Goal: Information Seeking & Learning: Find specific page/section

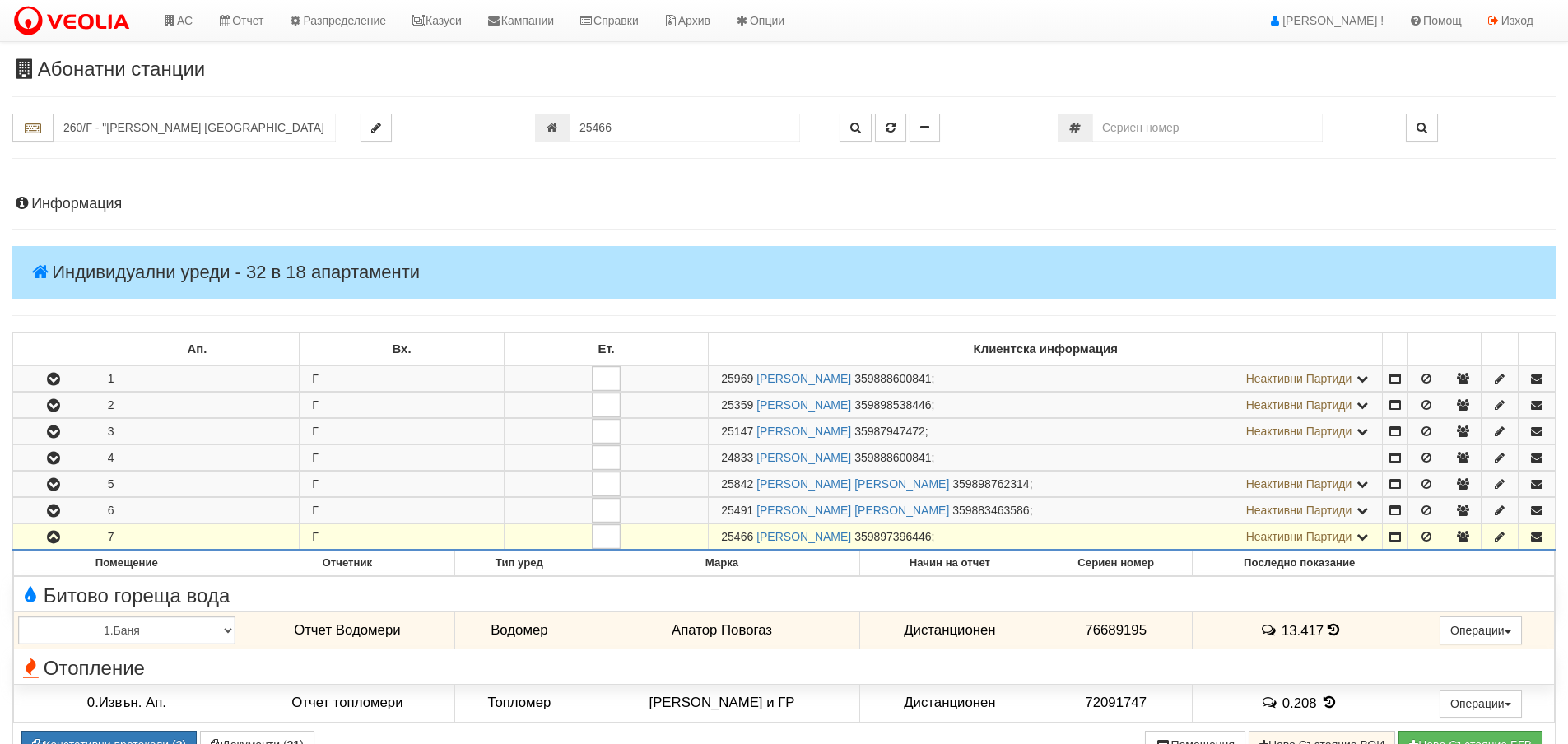
scroll to position [318, 0]
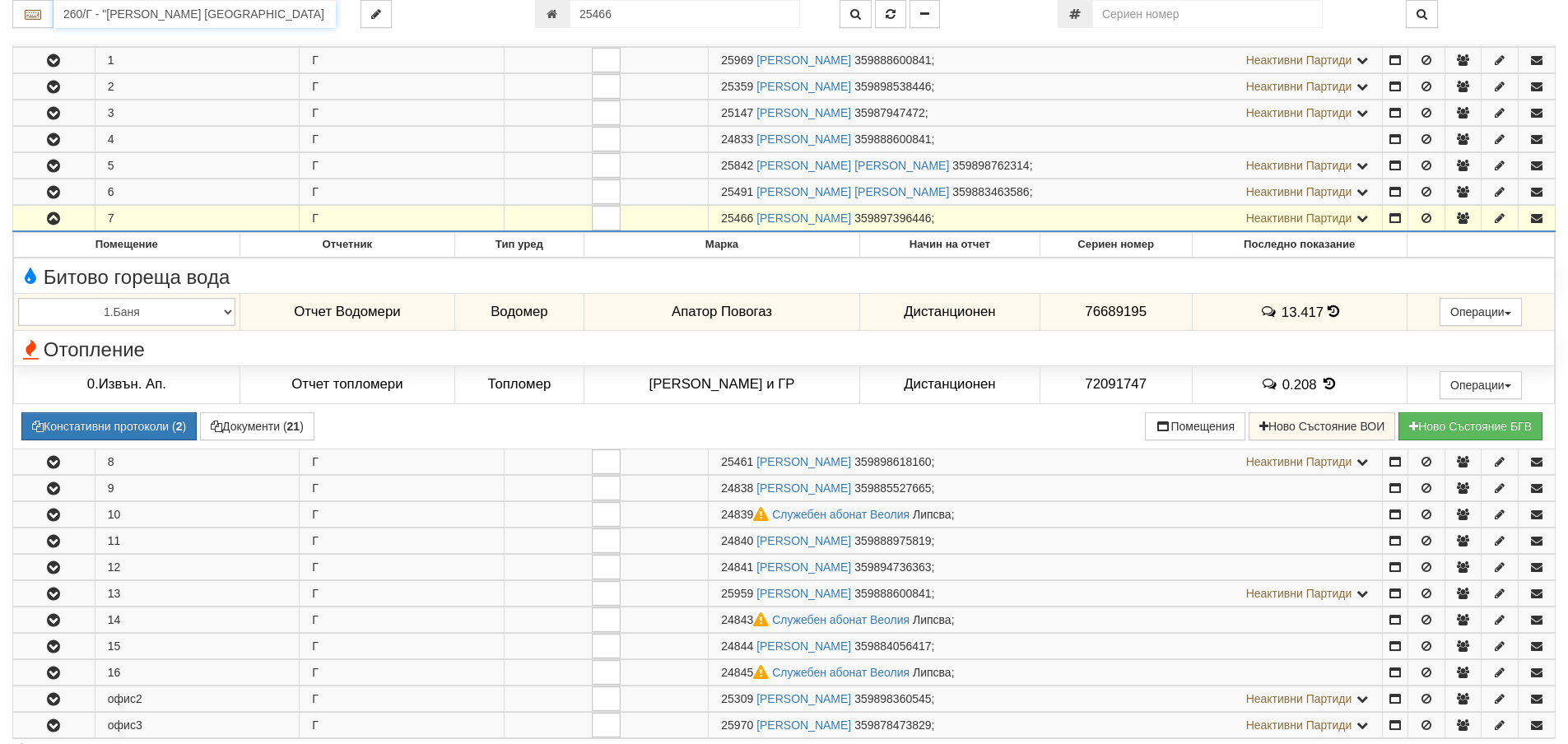
click at [165, 16] on input "260/Г - "[PERSON_NAME] [GEOGRAPHIC_DATA] " ЕАД" at bounding box center [195, 14] width 282 height 28
click at [176, 41] on div "079/1 - Трошево - "ВЕОЛИЯ"" at bounding box center [194, 40] width 277 height 19
type input "079/1 - Трошево - "ВЕОЛИЯ""
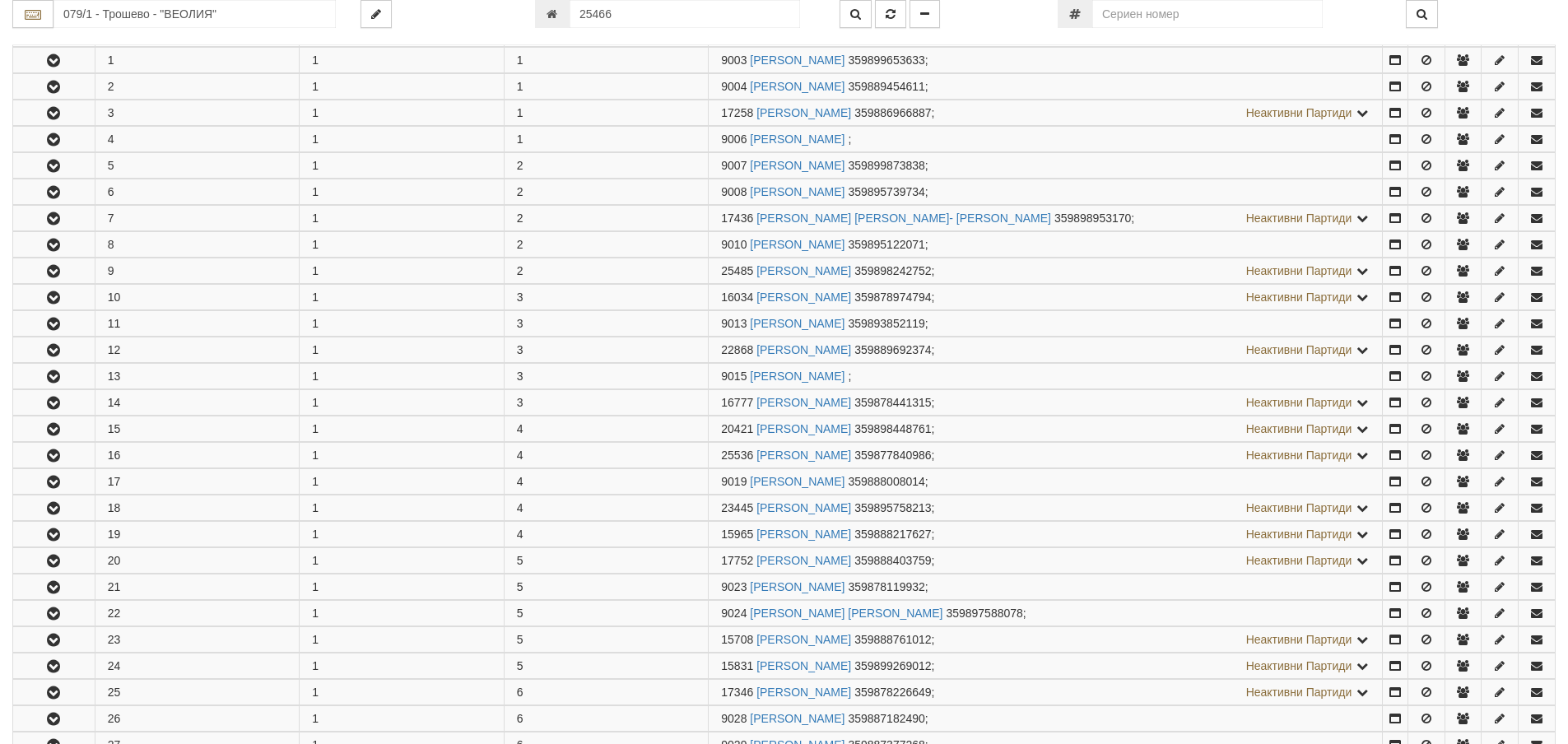
scroll to position [0, 0]
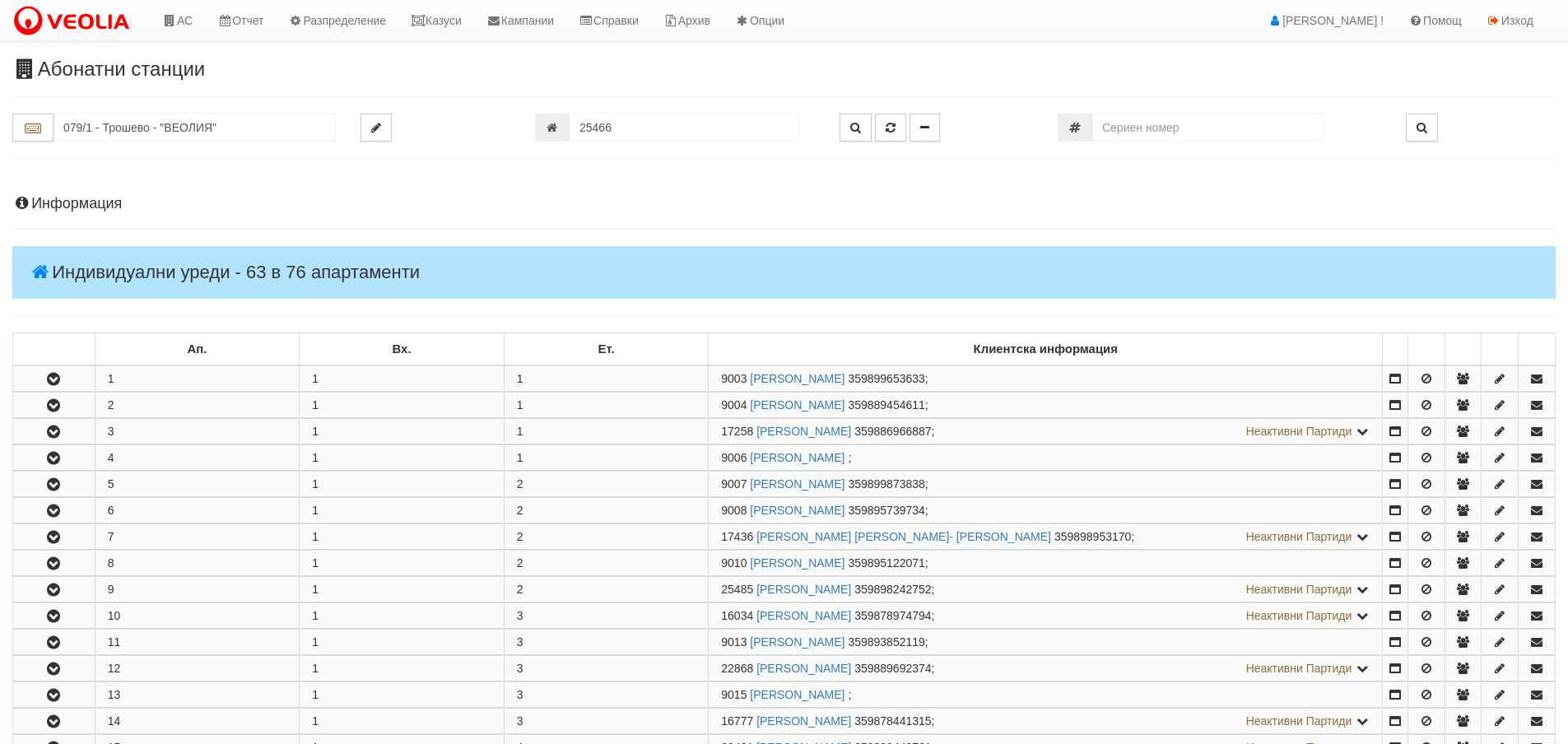
click at [62, 202] on h4 "Информация" at bounding box center [783, 203] width 1543 height 17
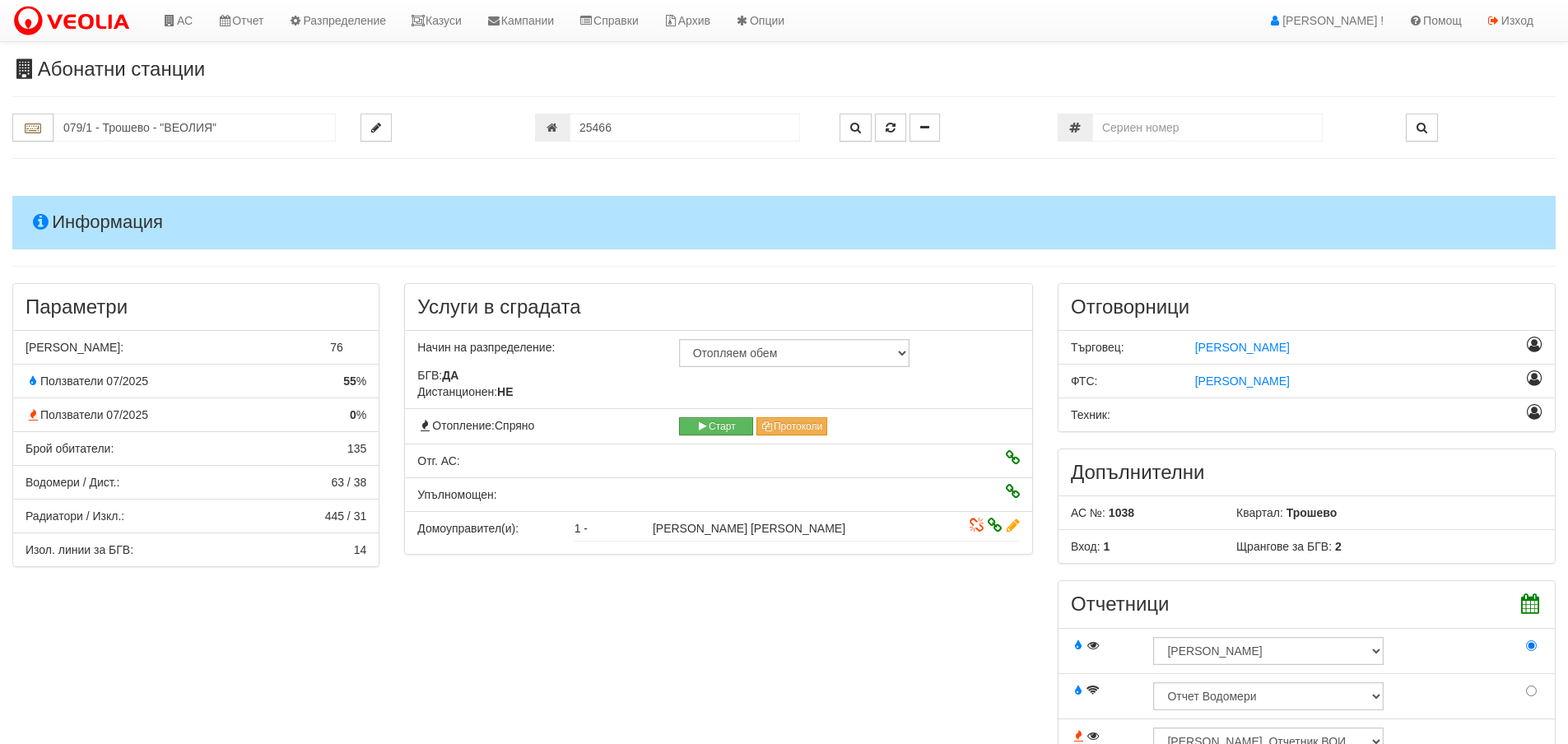
click at [112, 223] on h4 "Информация" at bounding box center [783, 221] width 1543 height 53
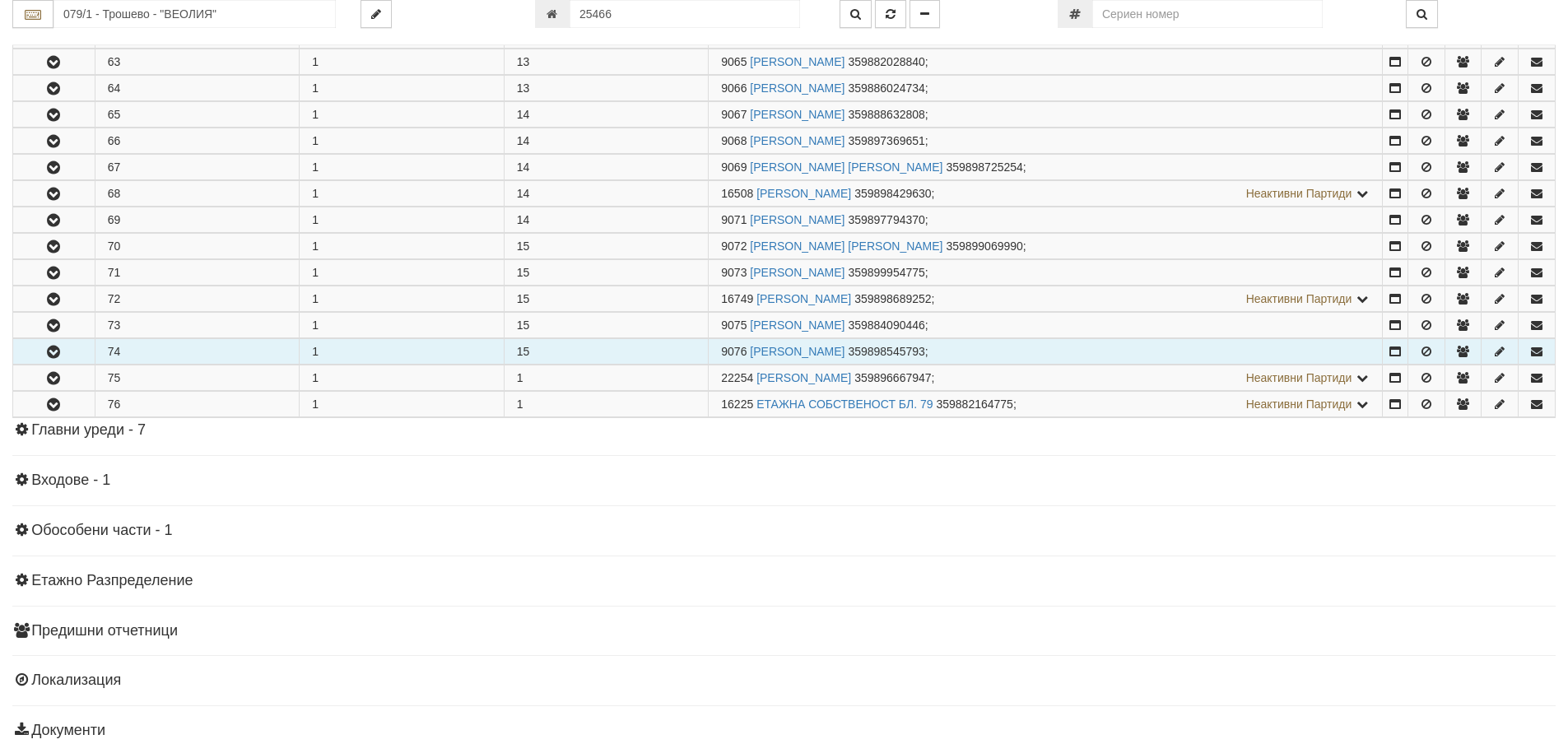
scroll to position [1974, 0]
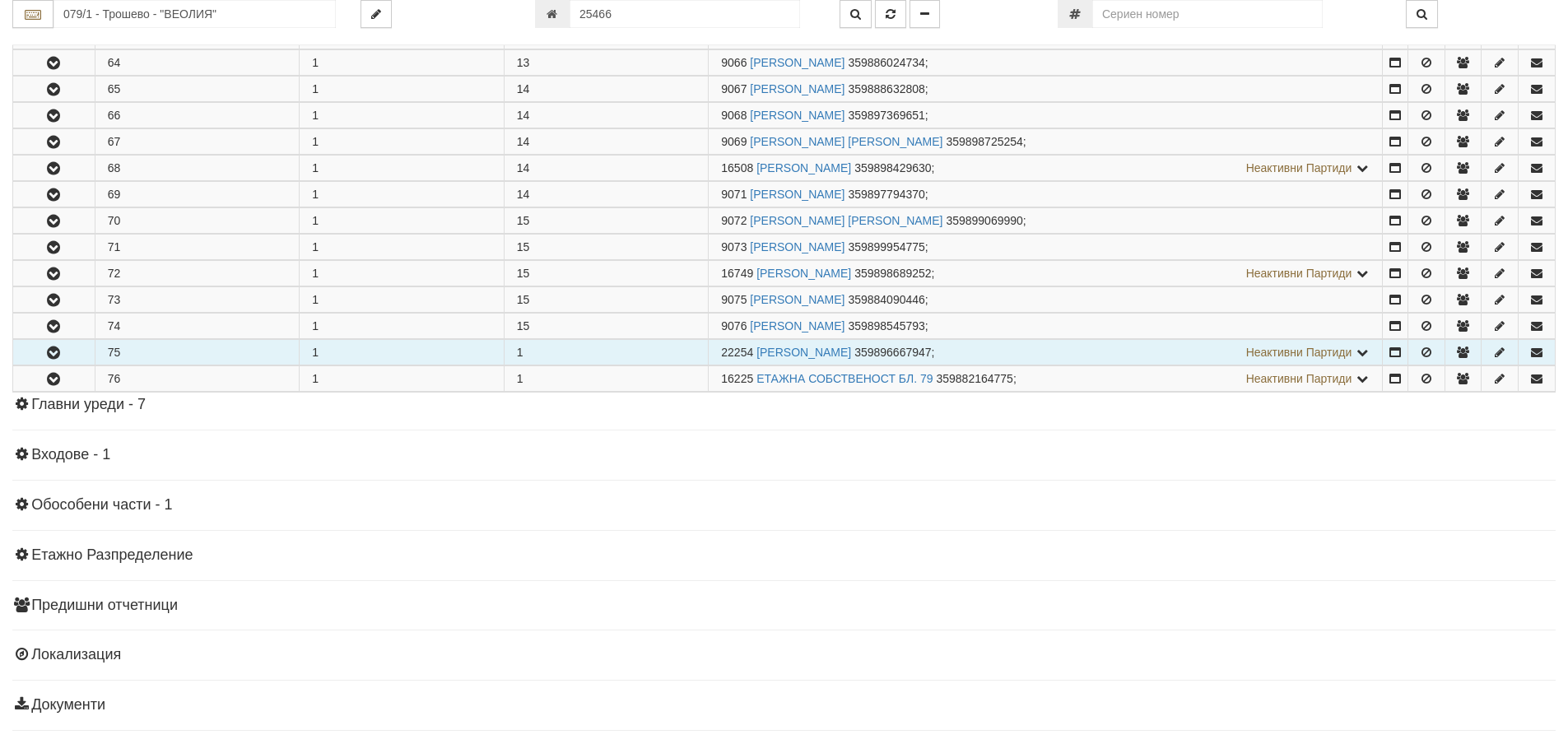
click at [54, 349] on icon "button" at bounding box center [54, 353] width 20 height 12
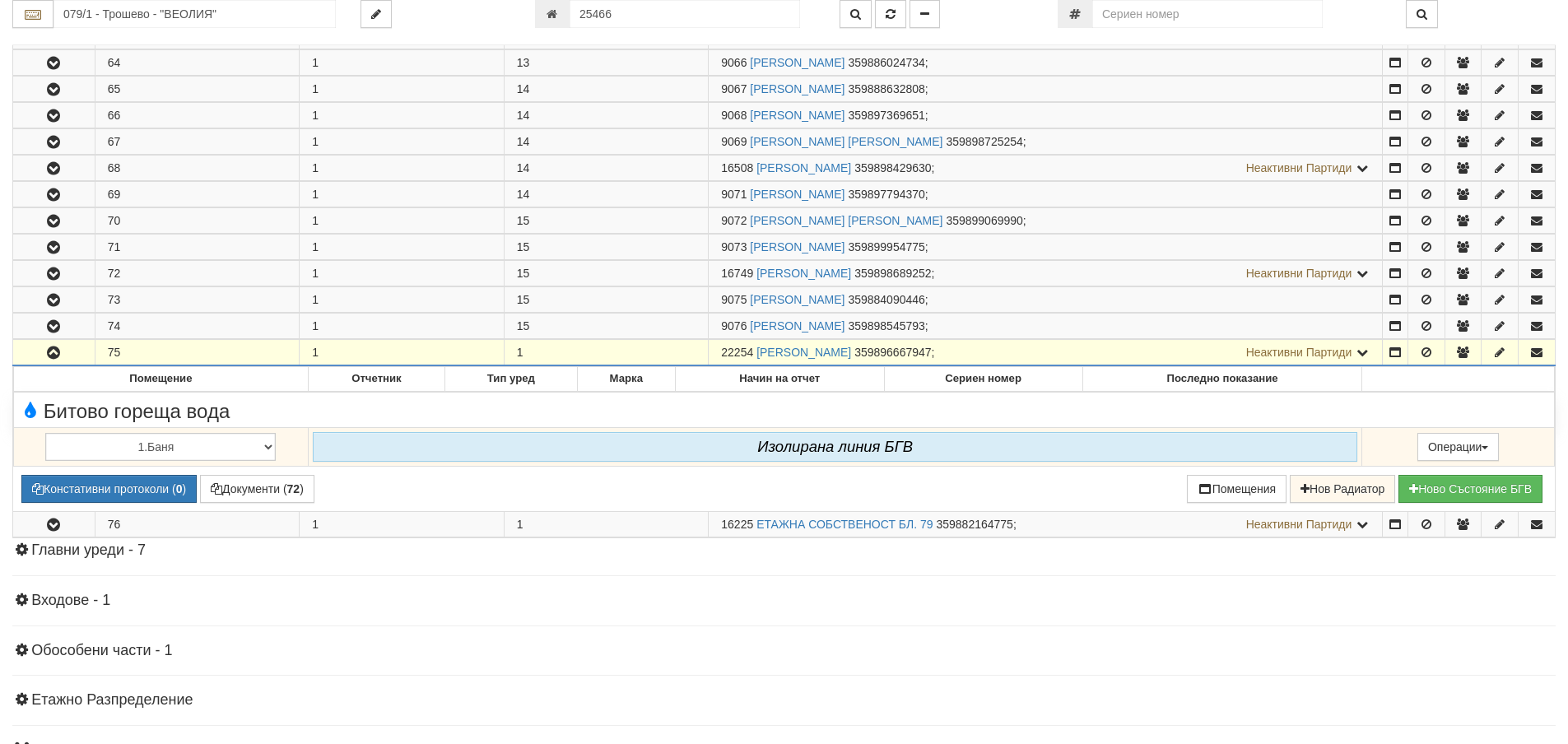
click at [1296, 353] on span "Неактивни Партиди" at bounding box center [1299, 351] width 106 height 13
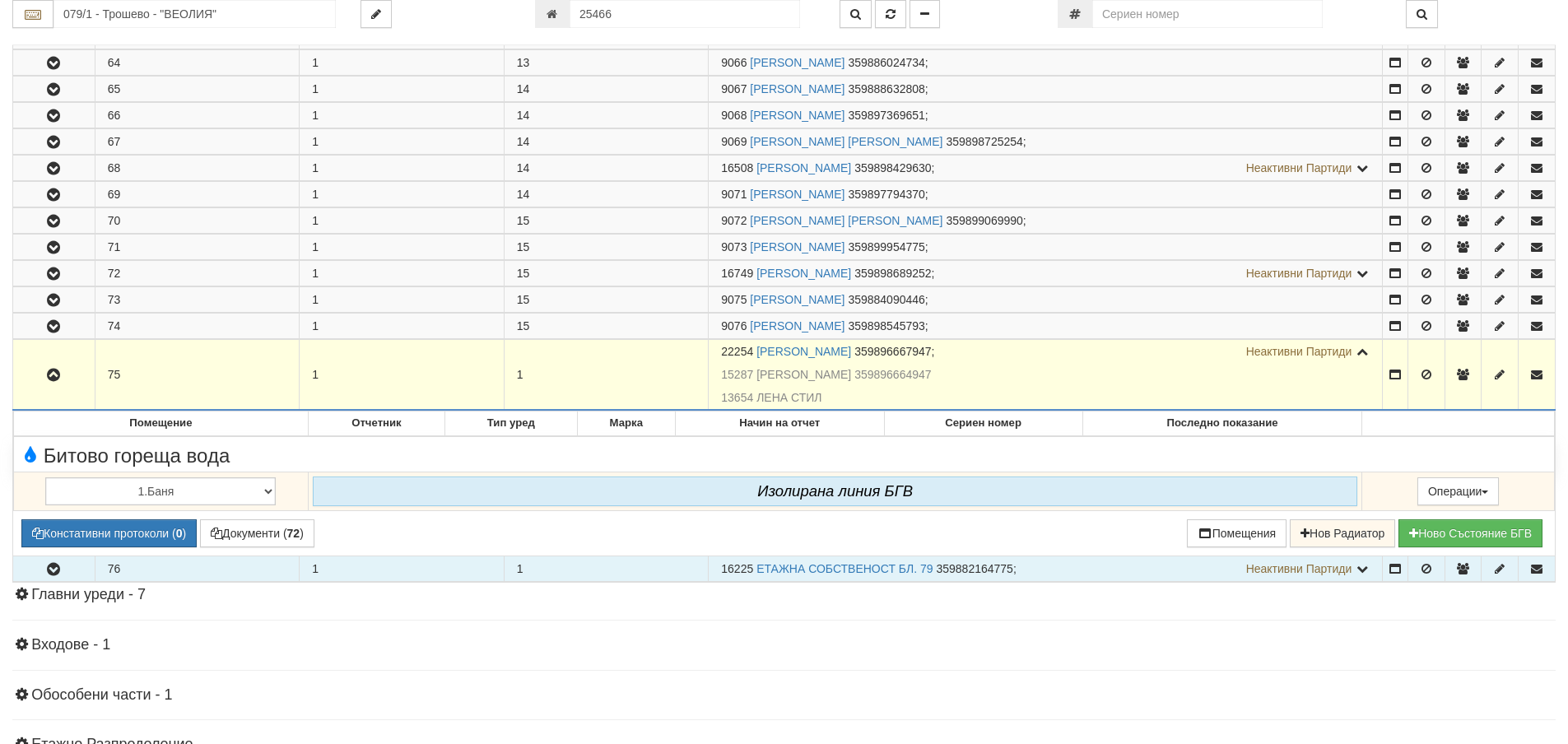
click at [56, 571] on icon "button" at bounding box center [54, 569] width 20 height 12
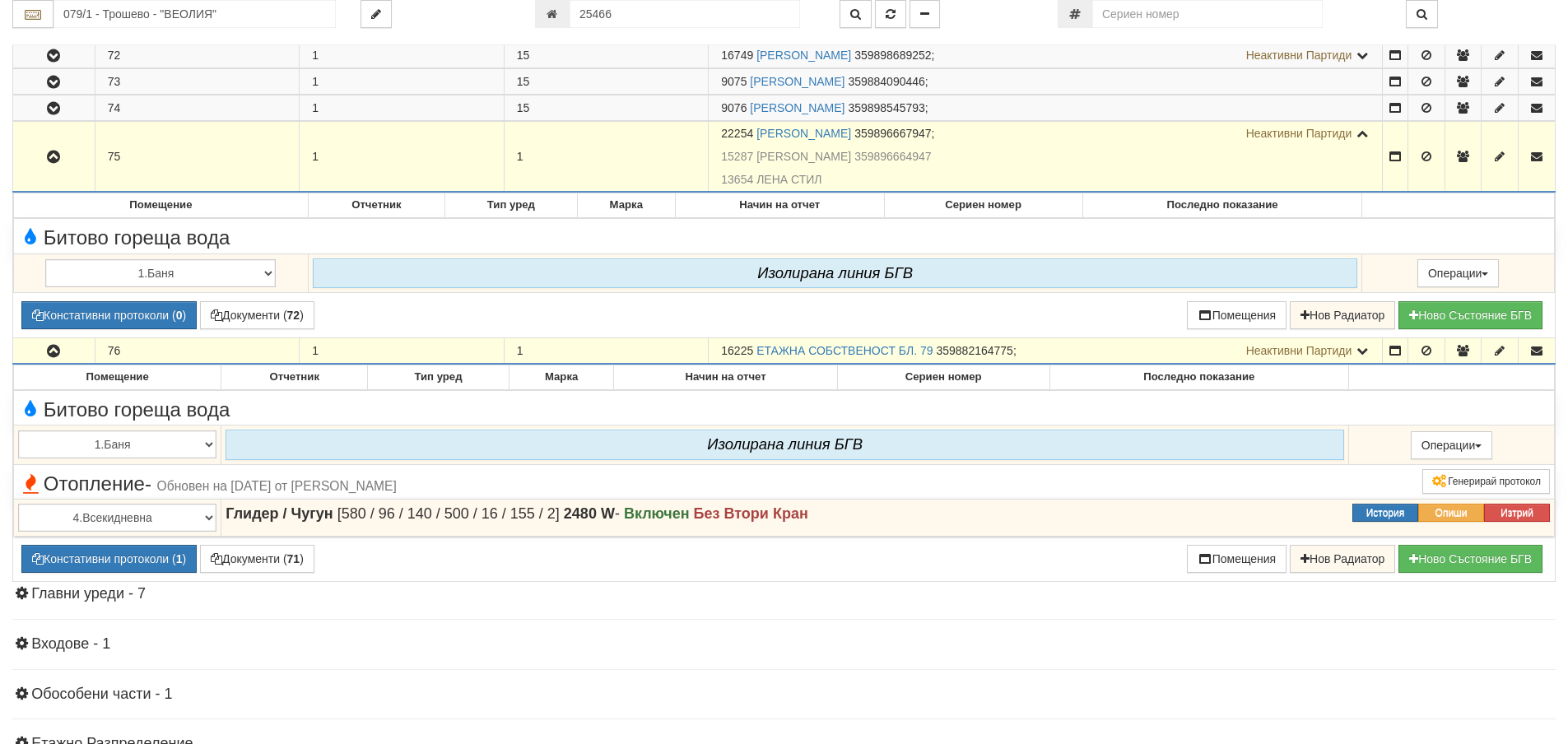
scroll to position [2221, 0]
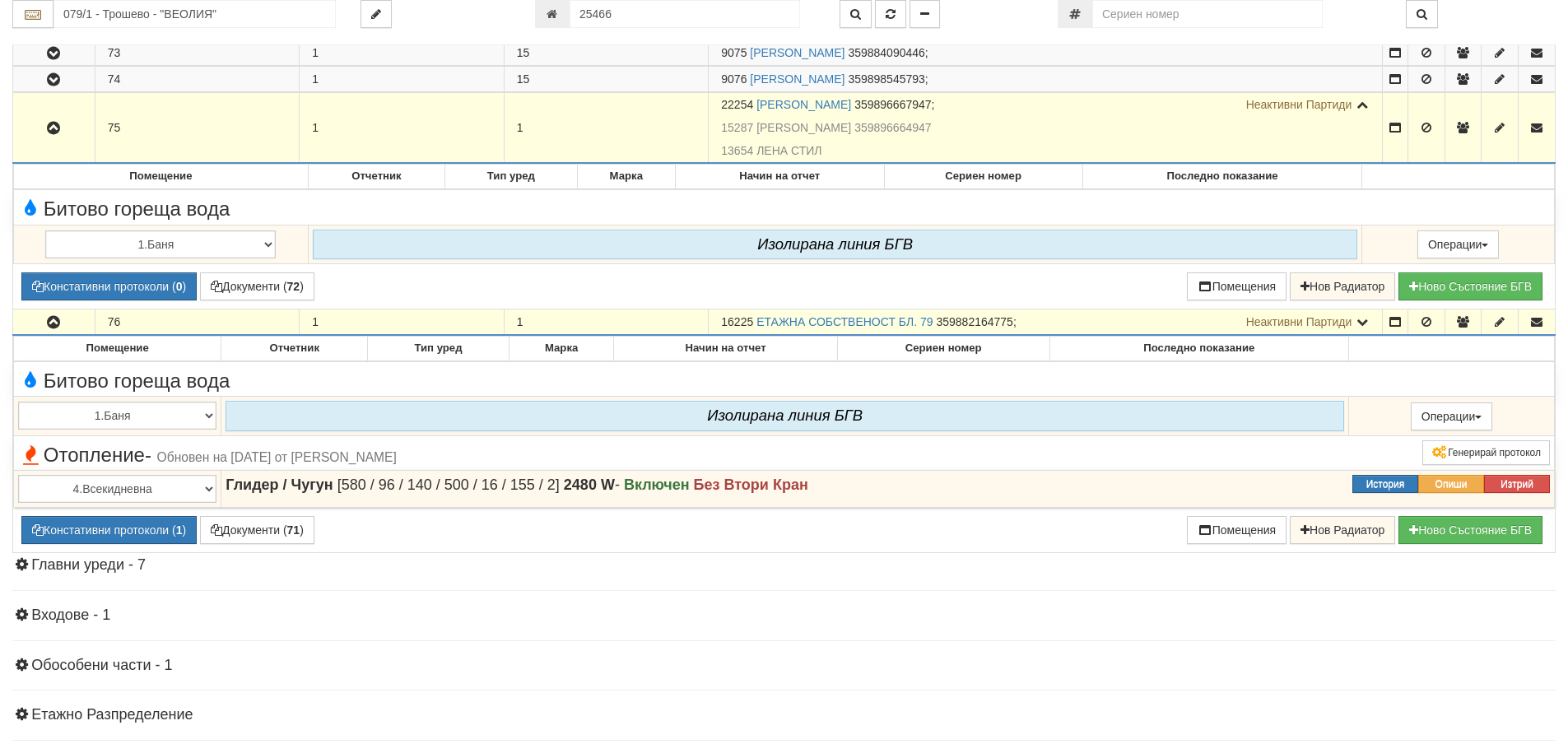
click at [1331, 325] on span "Неактивни Партиди" at bounding box center [1299, 321] width 106 height 13
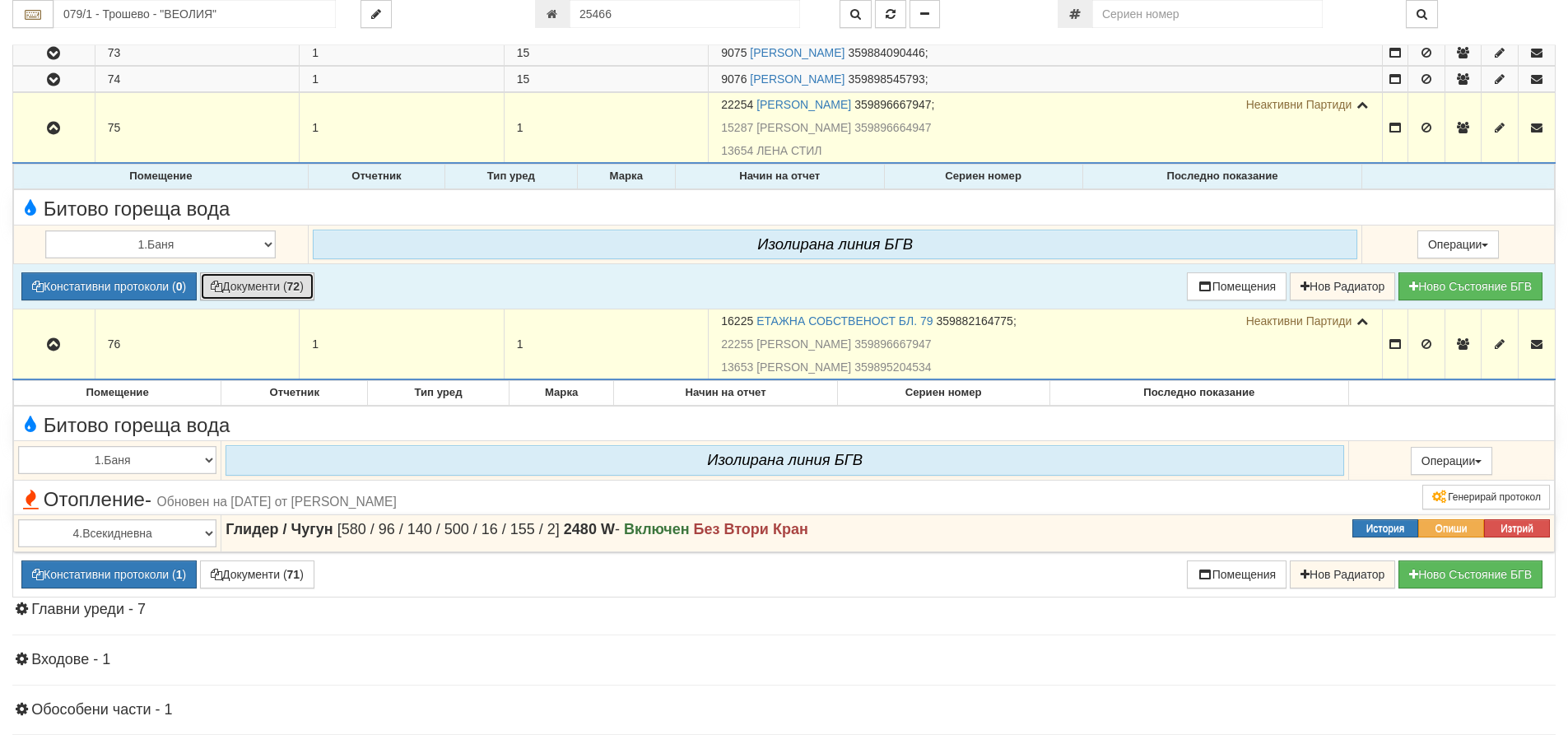
click at [268, 282] on button "Документи ( 72 )" at bounding box center [257, 287] width 114 height 28
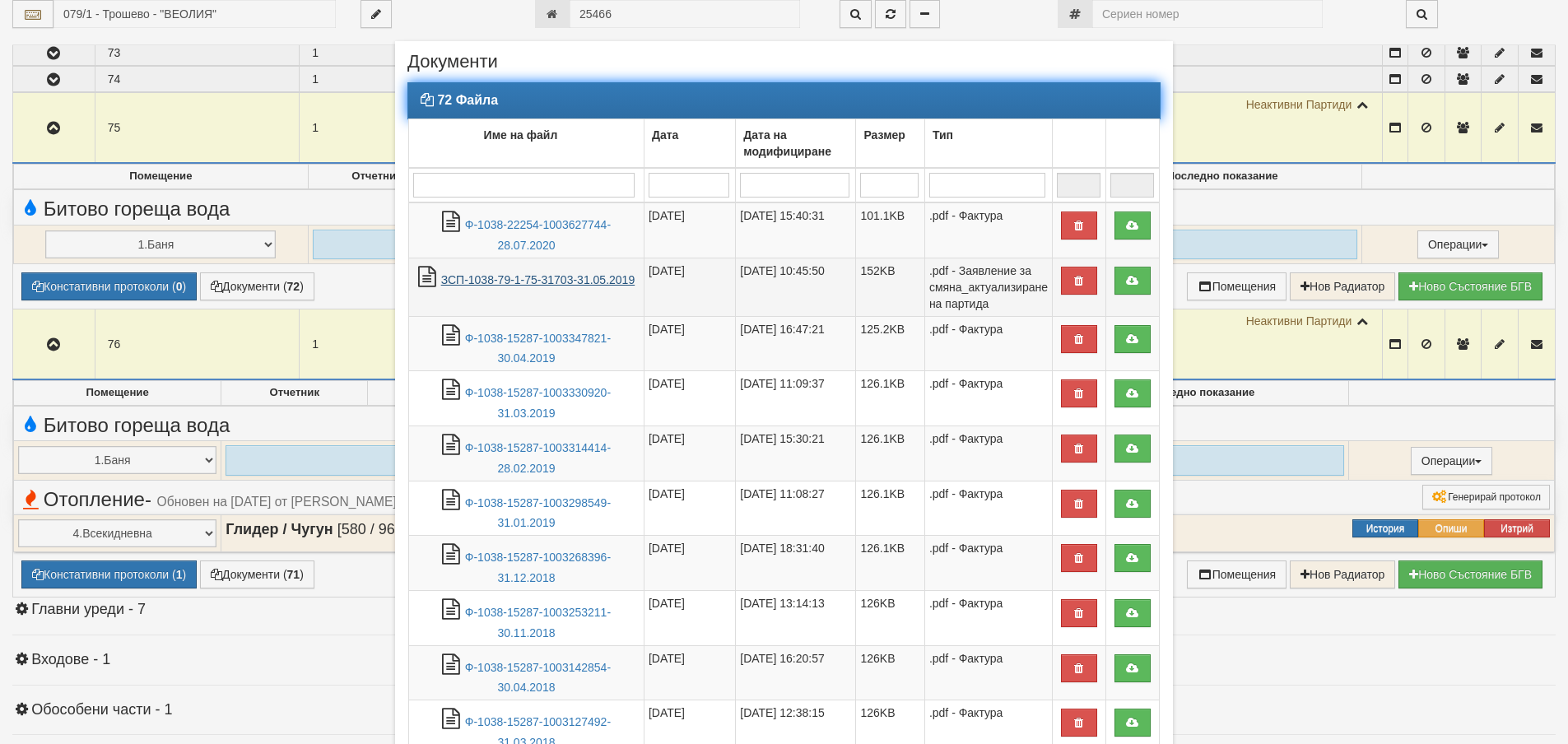
click at [490, 279] on link "ЗСП-1038-79-1-75-31703-31.05.2019" at bounding box center [539, 279] width 195 height 13
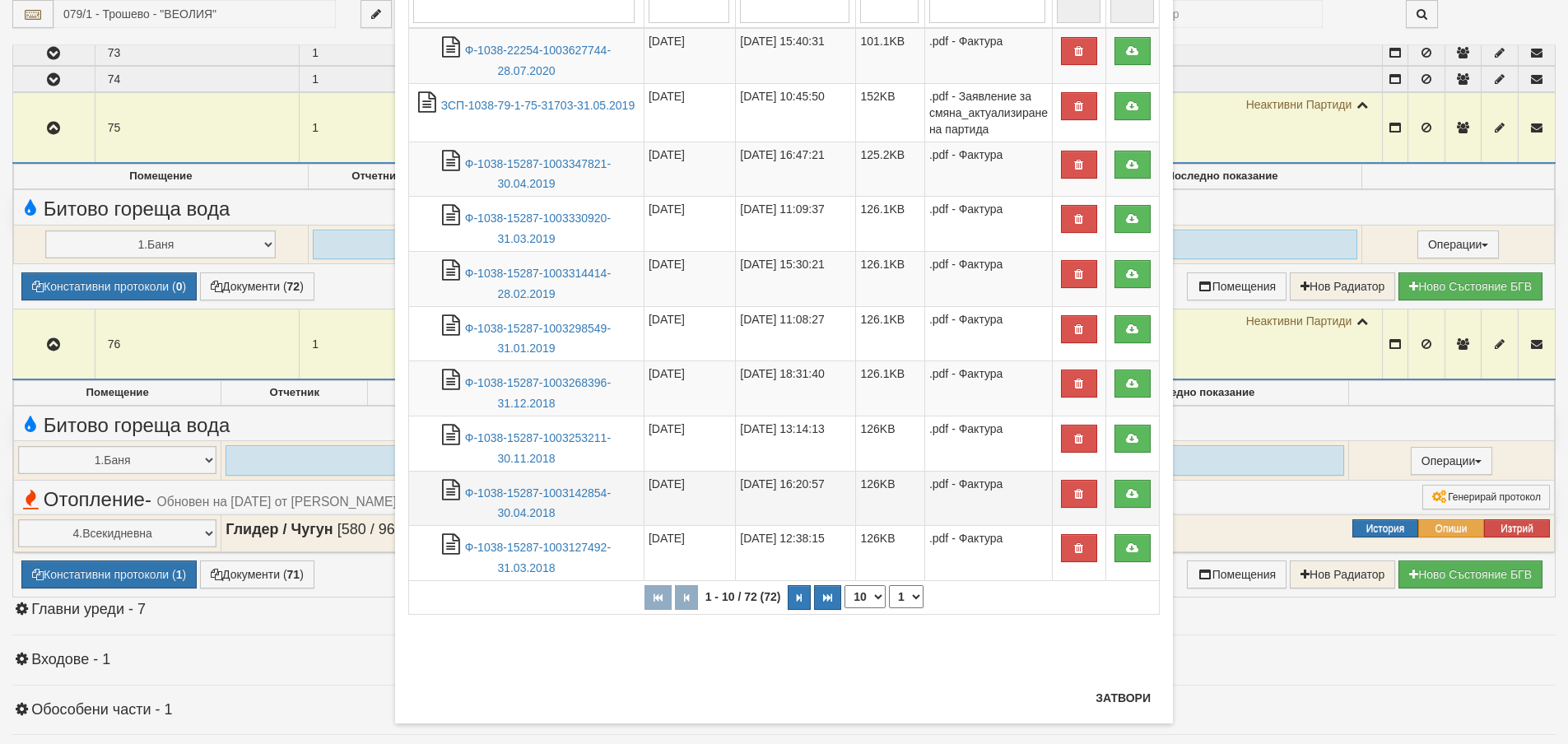
scroll to position [195, 0]
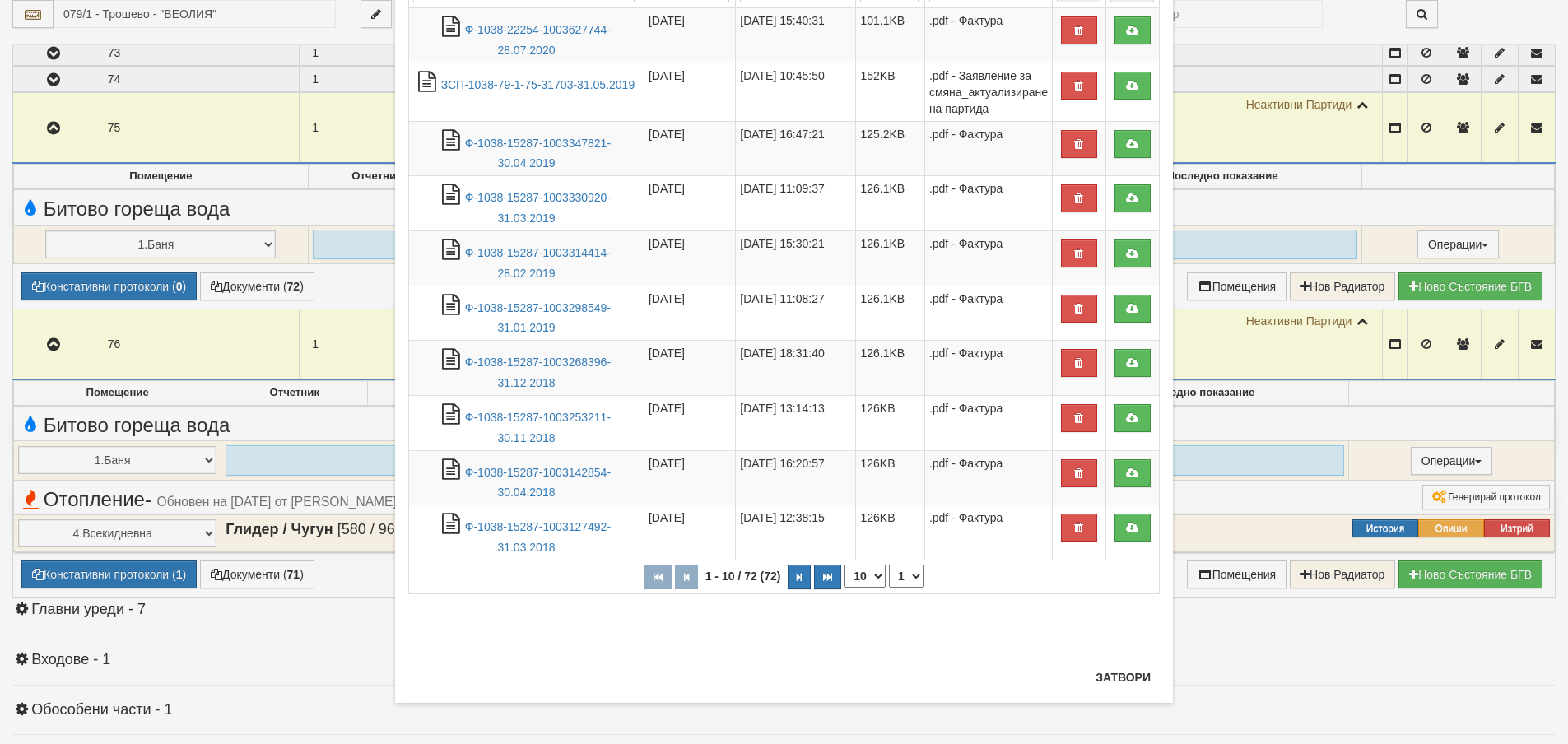
click at [871, 573] on select "10 20 30 40" at bounding box center [864, 575] width 41 height 23
select select "40"
click at [845, 587] on select "10 20 30 40" at bounding box center [864, 575] width 41 height 23
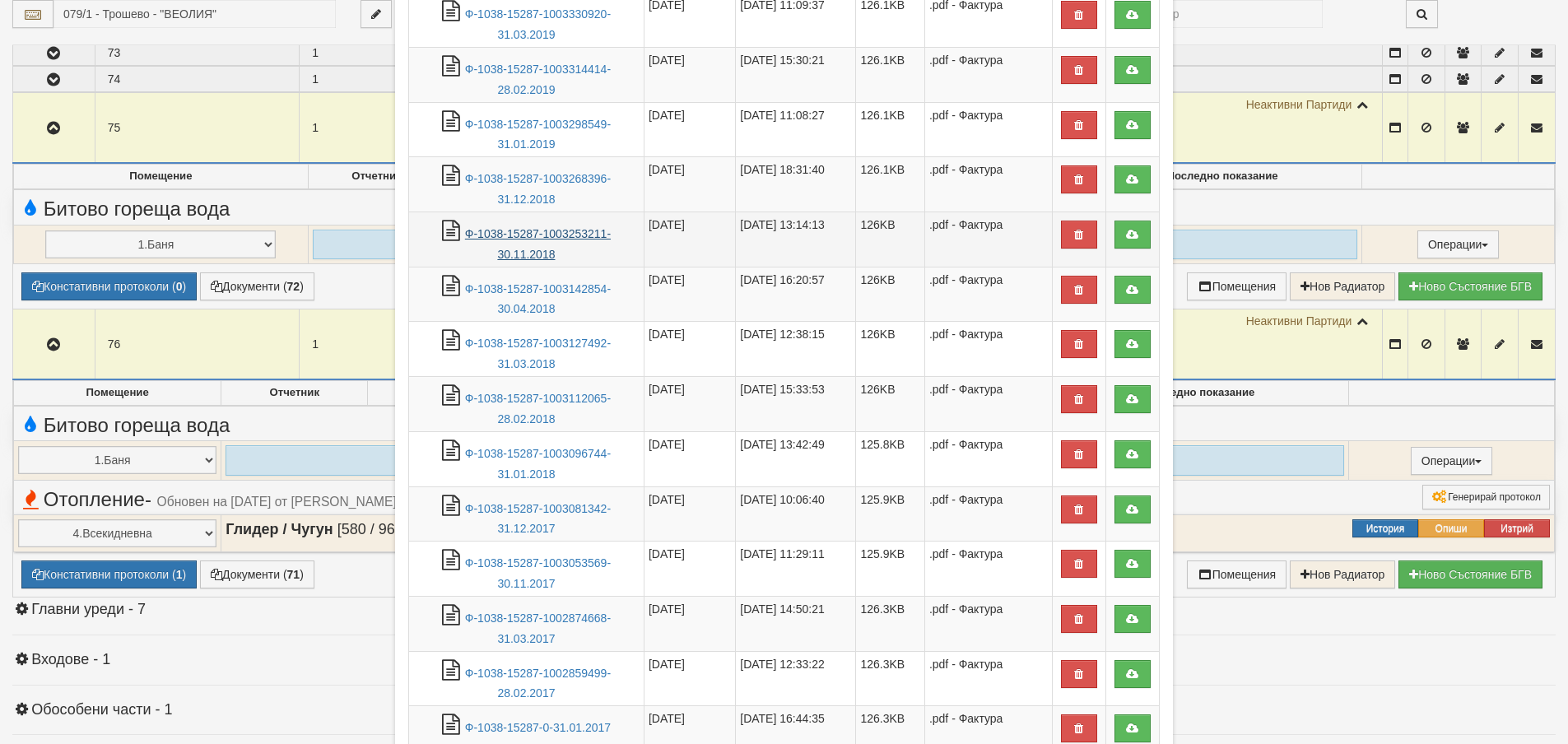
scroll to position [441, 0]
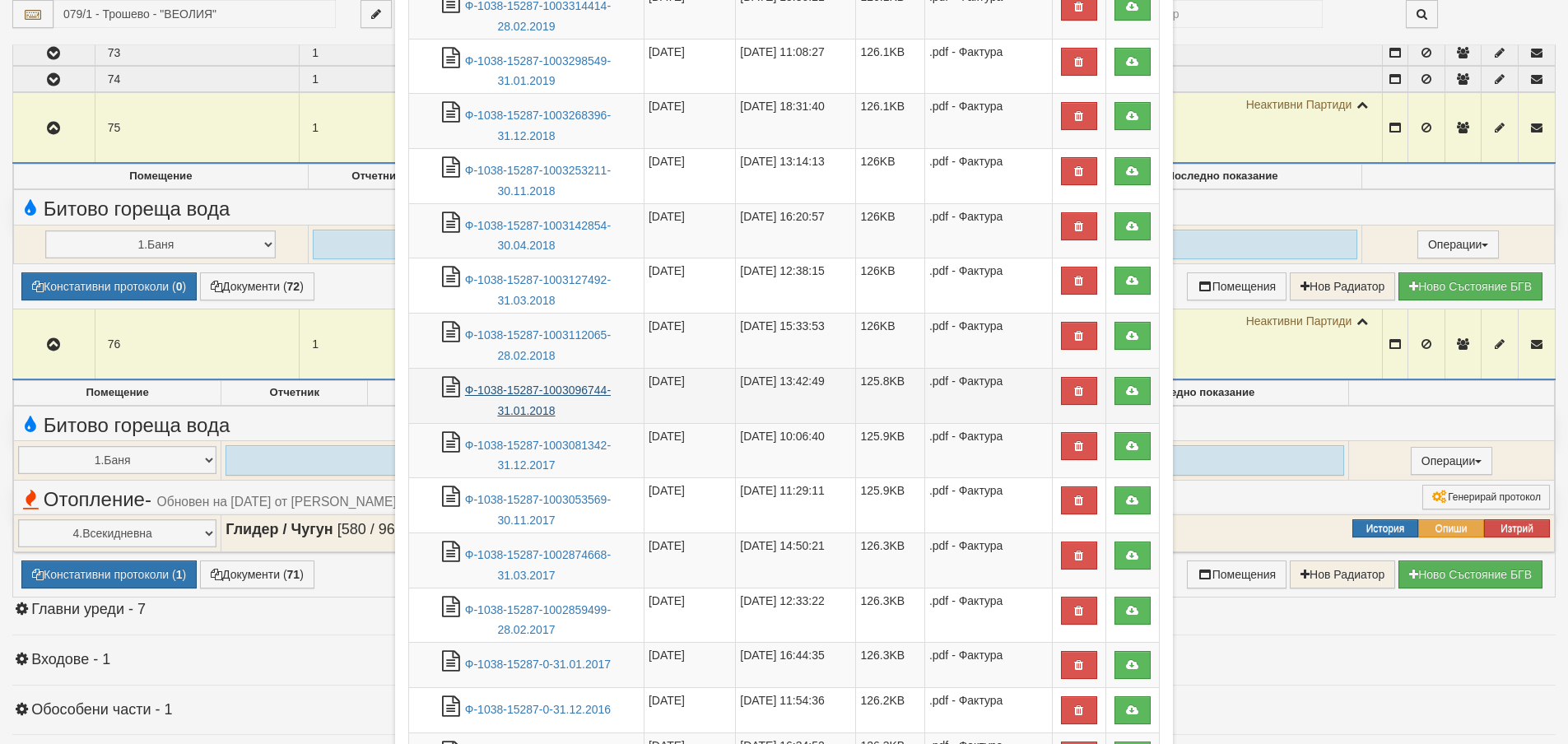
click at [548, 391] on link "Ф-1038-15287-1003096744-31.01.2018" at bounding box center [538, 400] width 146 height 34
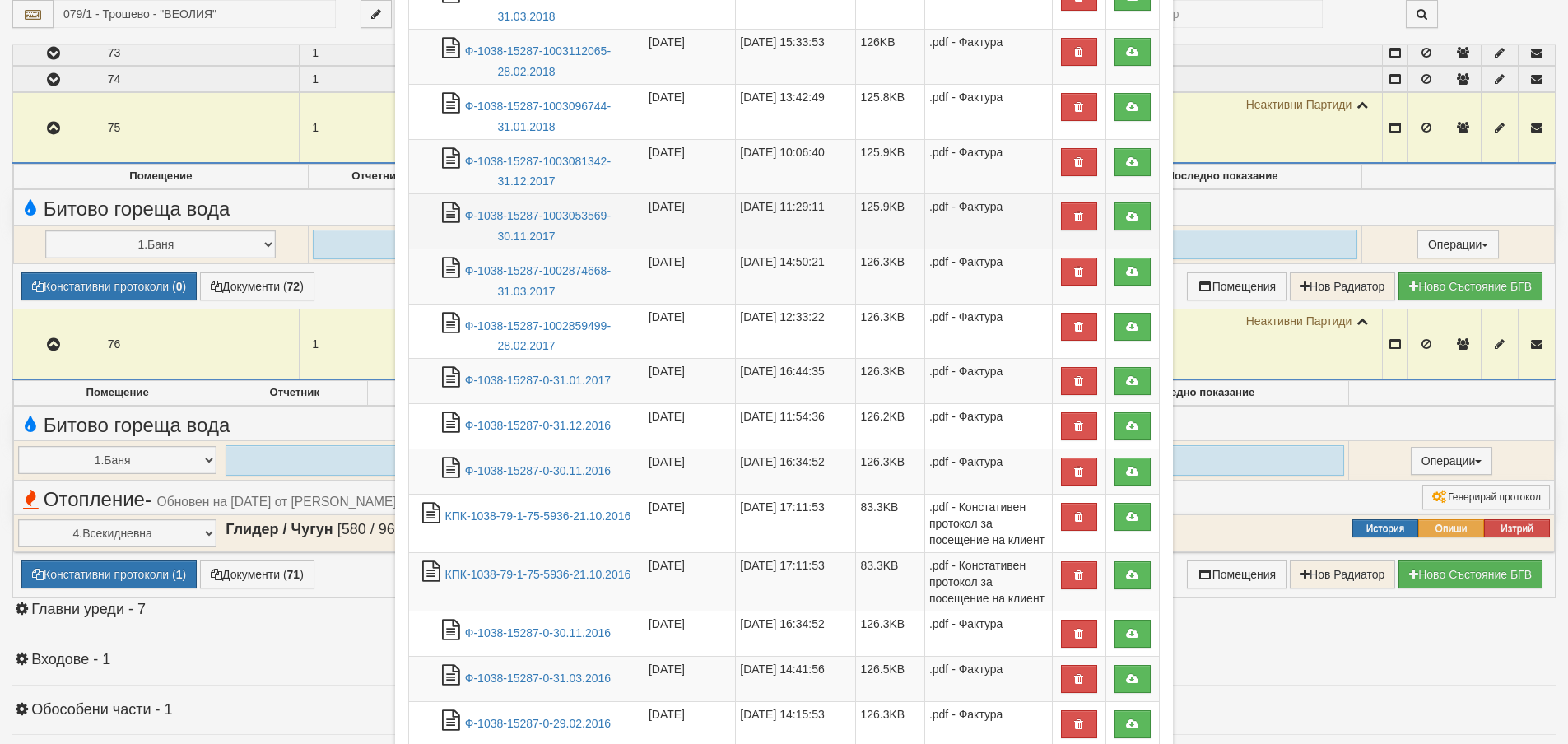
scroll to position [853, 0]
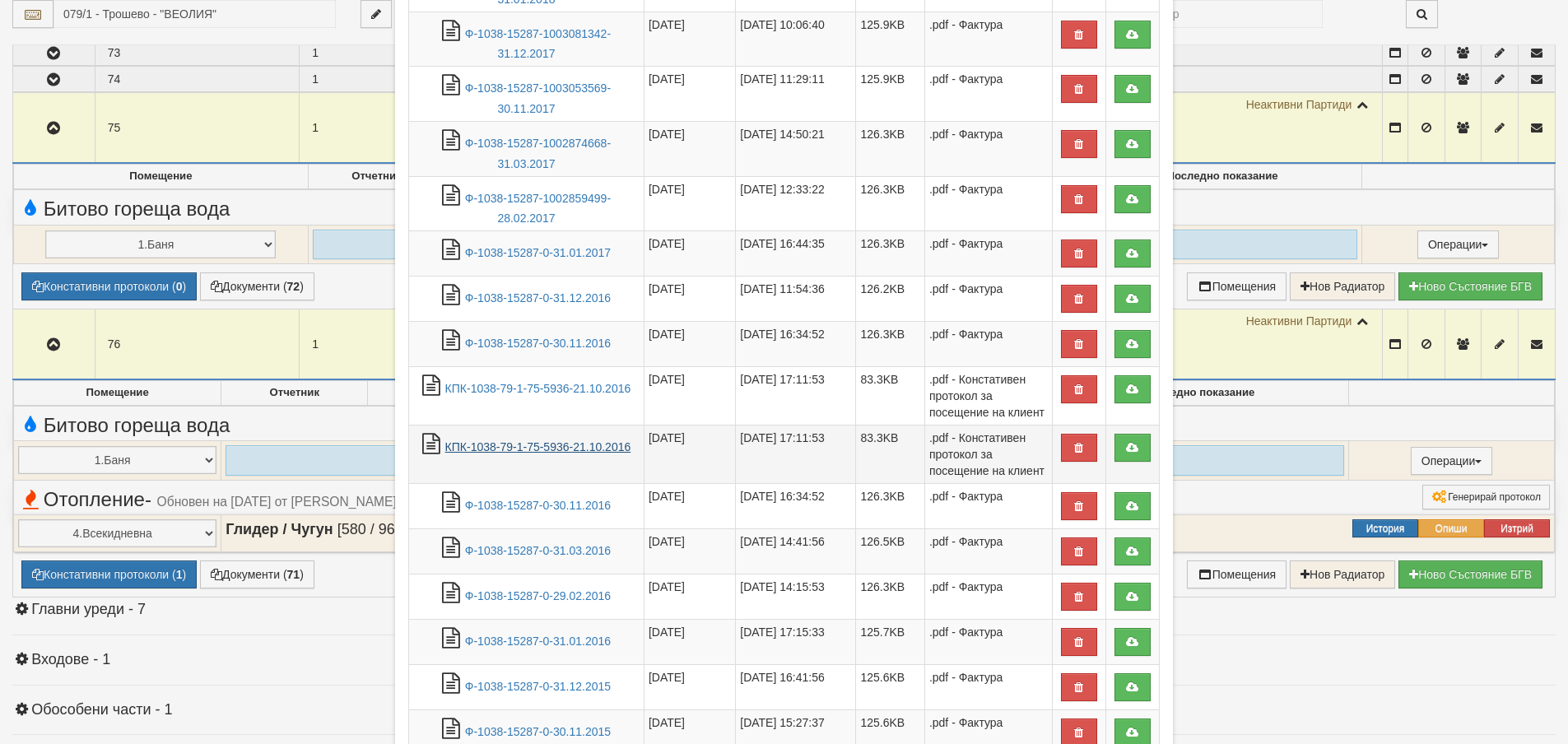
click at [504, 443] on link "КПК-1038-79-1-75-5936-21.10.2016" at bounding box center [538, 446] width 186 height 13
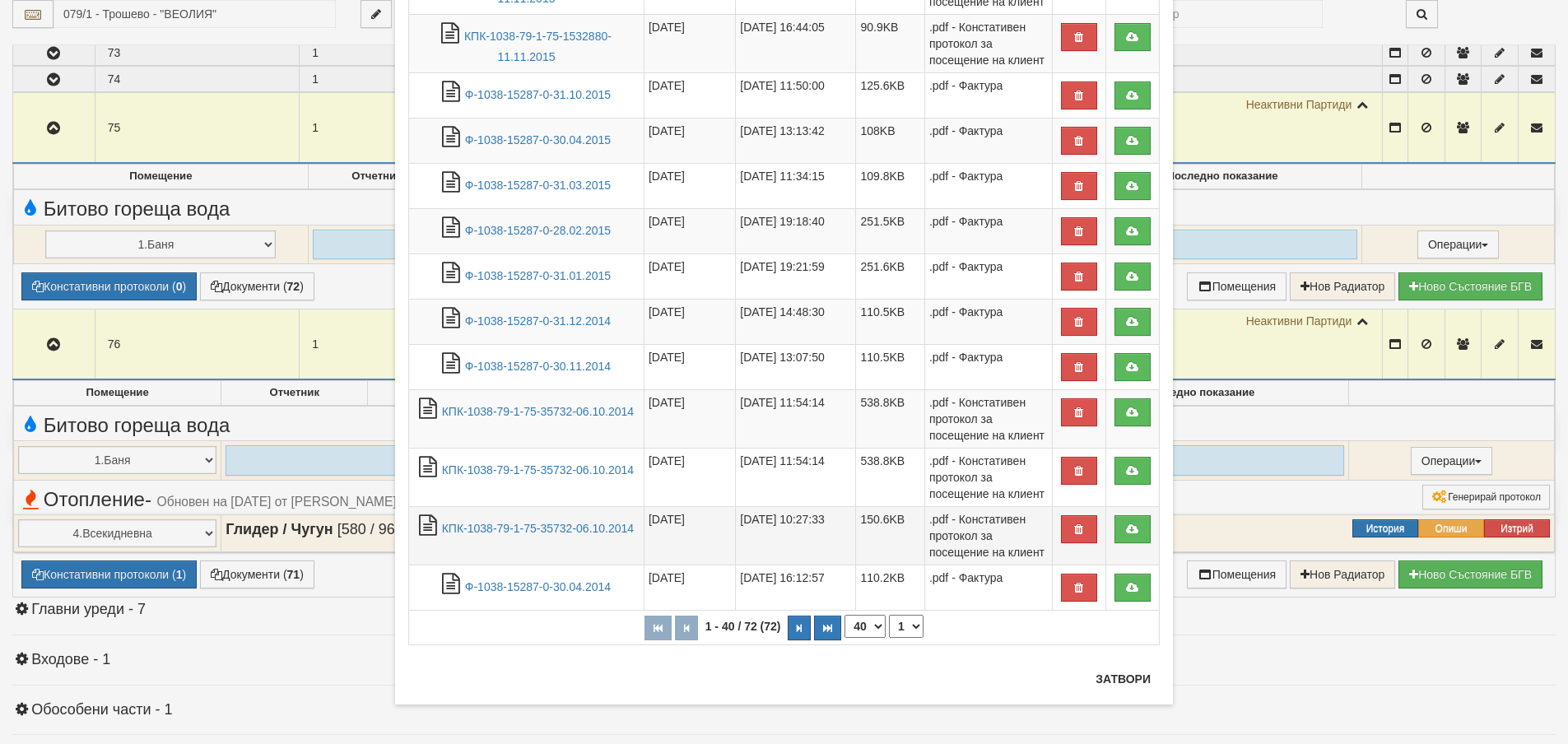
scroll to position [1654, 0]
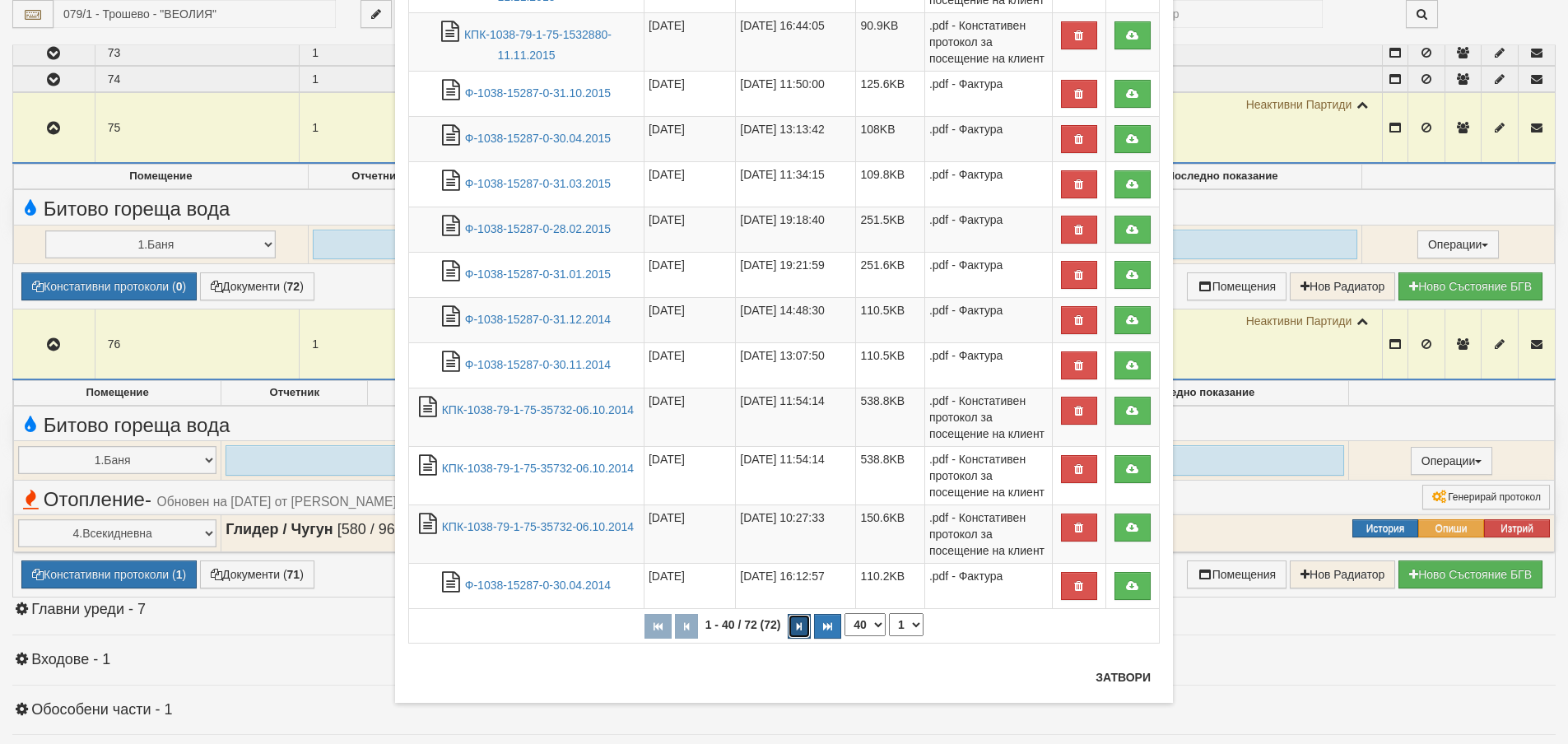
click at [797, 627] on icon "button" at bounding box center [799, 626] width 5 height 9
select select "2"
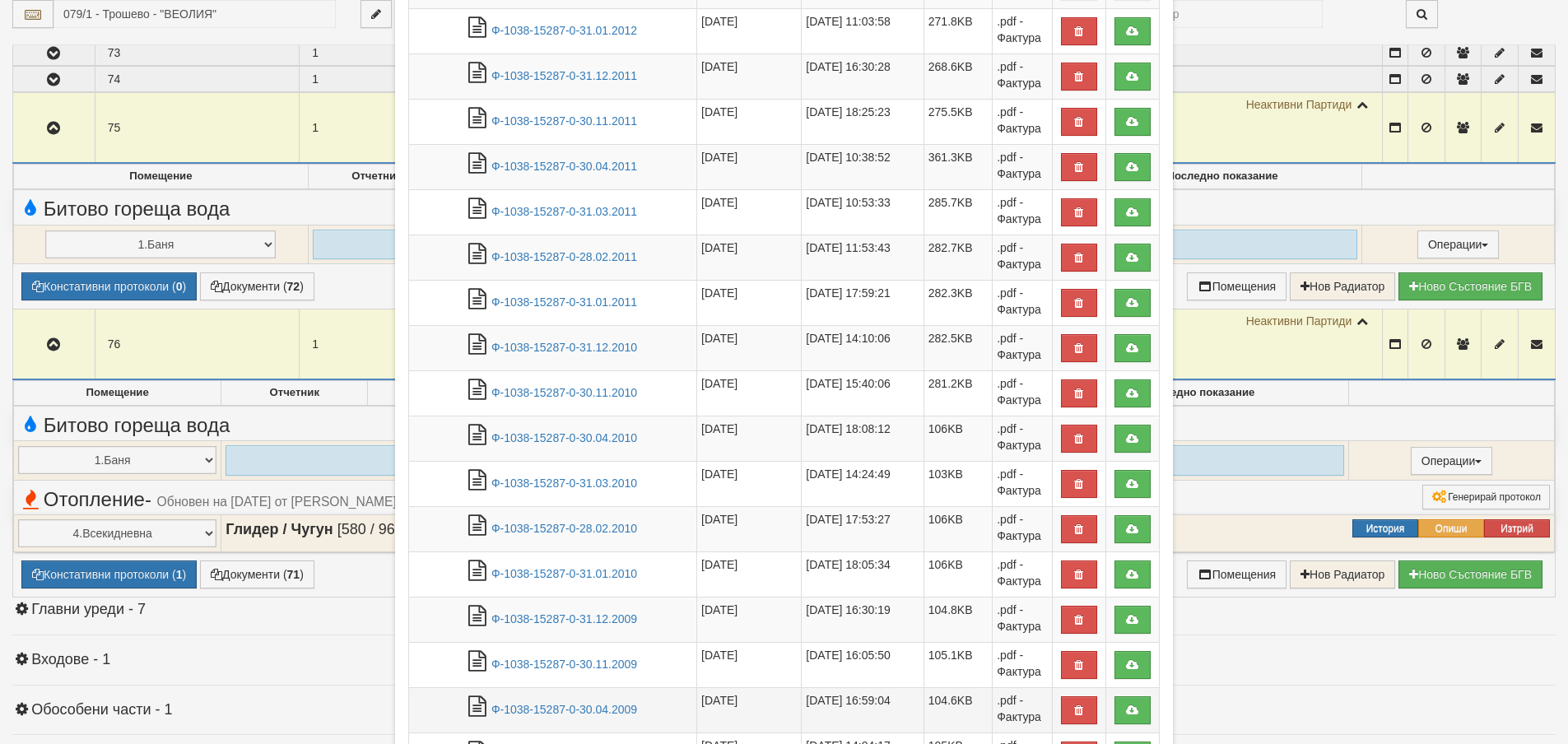
scroll to position [1042, 0]
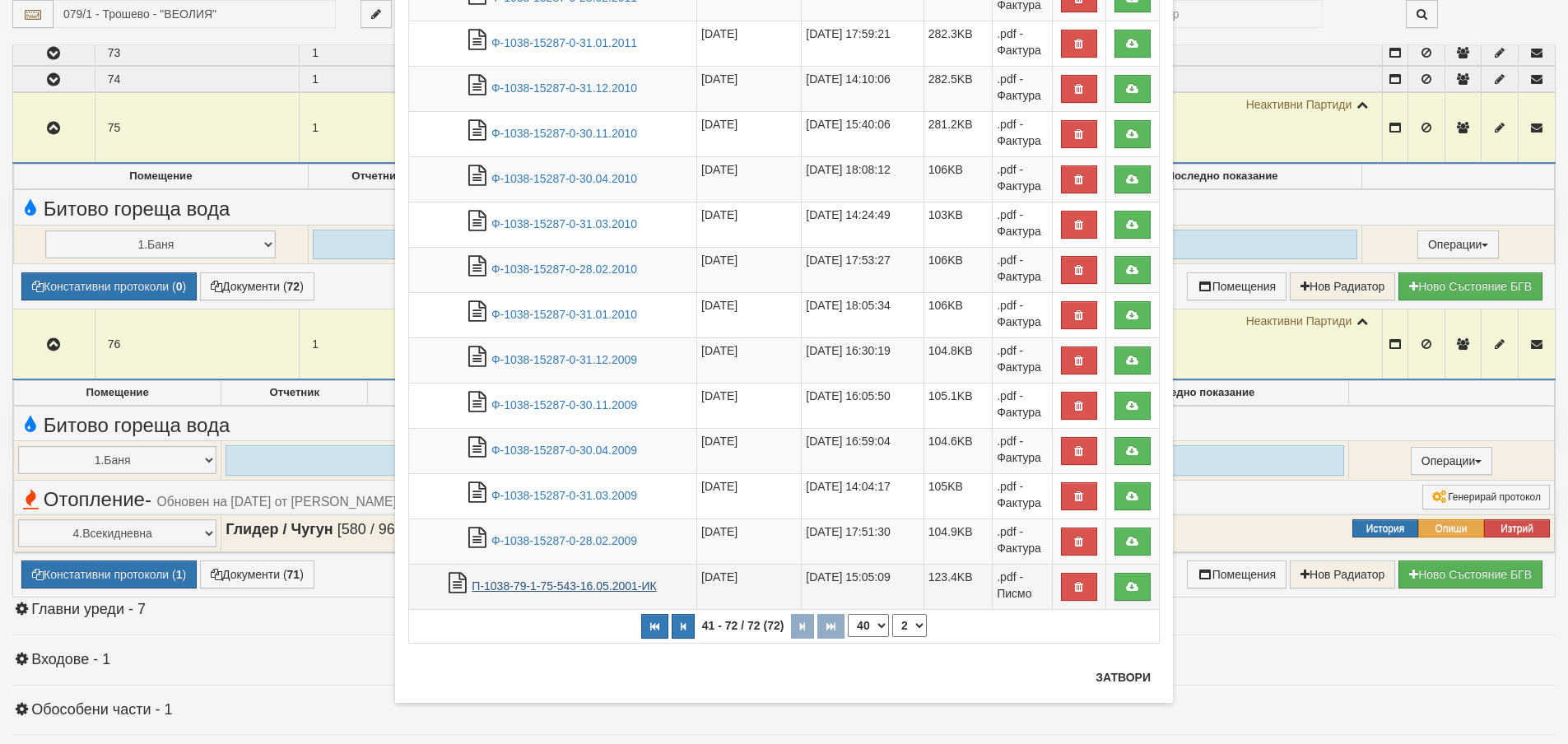
click at [528, 585] on link "П-1038-79-1-75-543-16.05.2001-ИК" at bounding box center [564, 585] width 185 height 13
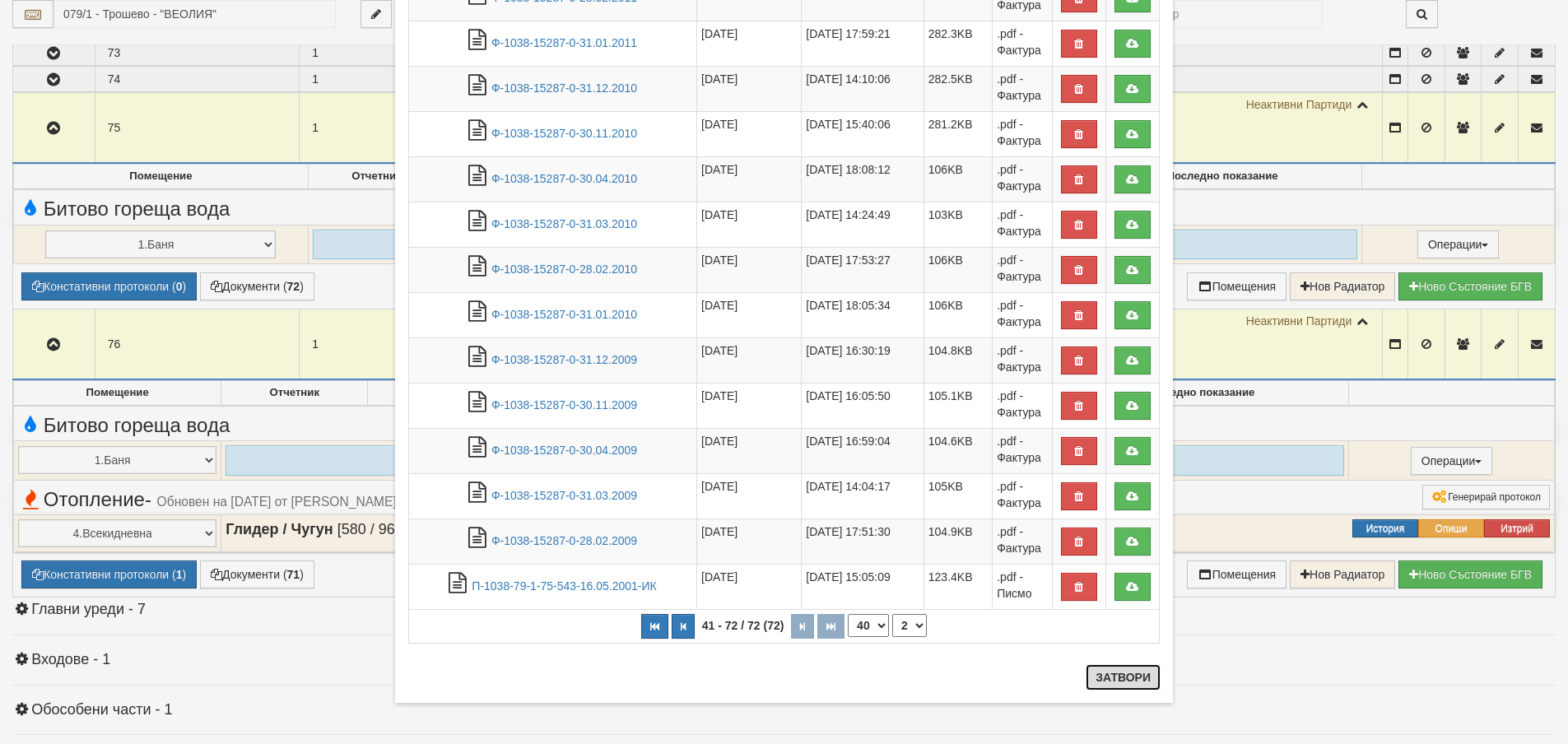
click at [1102, 677] on button "Затвори" at bounding box center [1122, 677] width 74 height 27
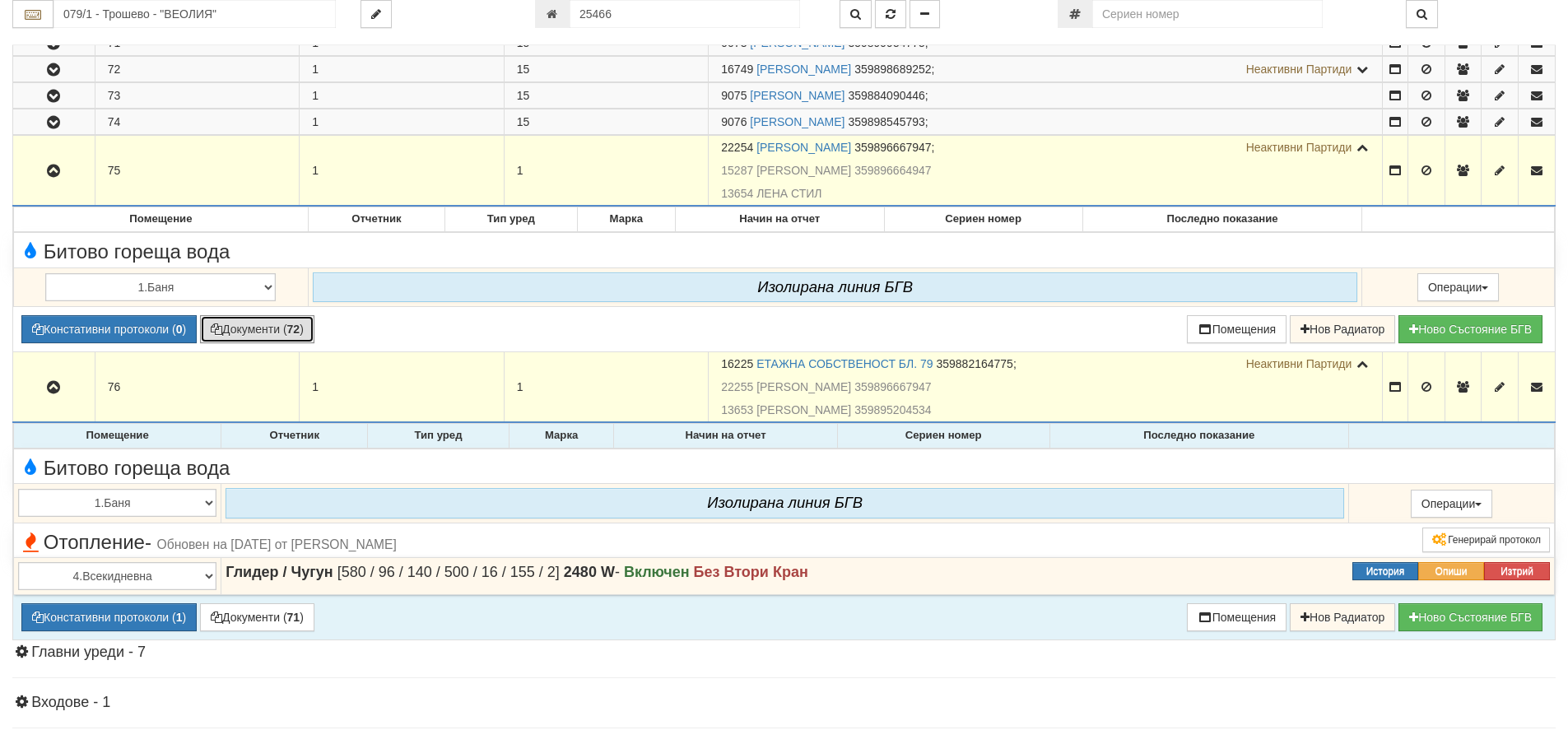
scroll to position [2139, 0]
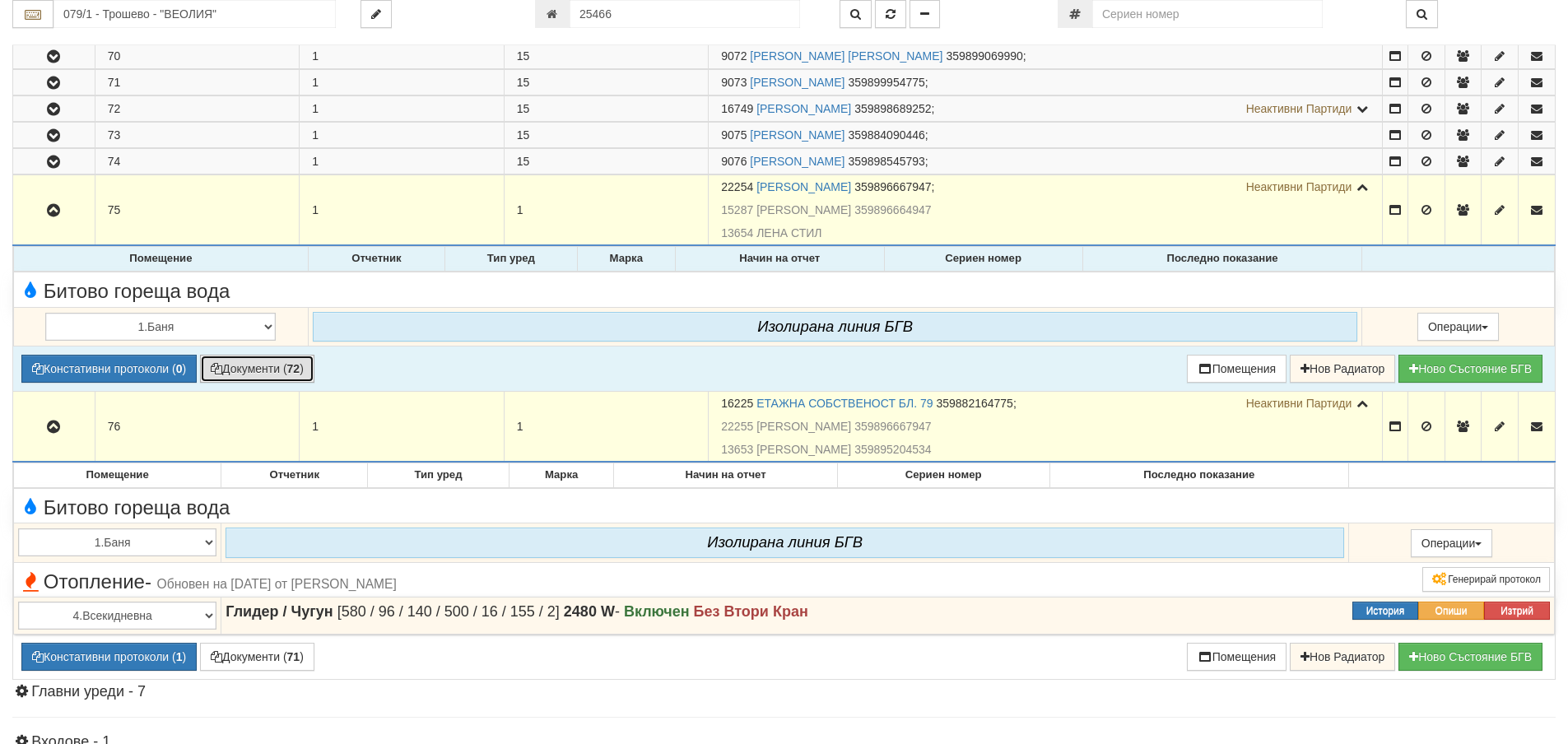
click at [292, 368] on button "Документи ( 72 )" at bounding box center [257, 368] width 114 height 28
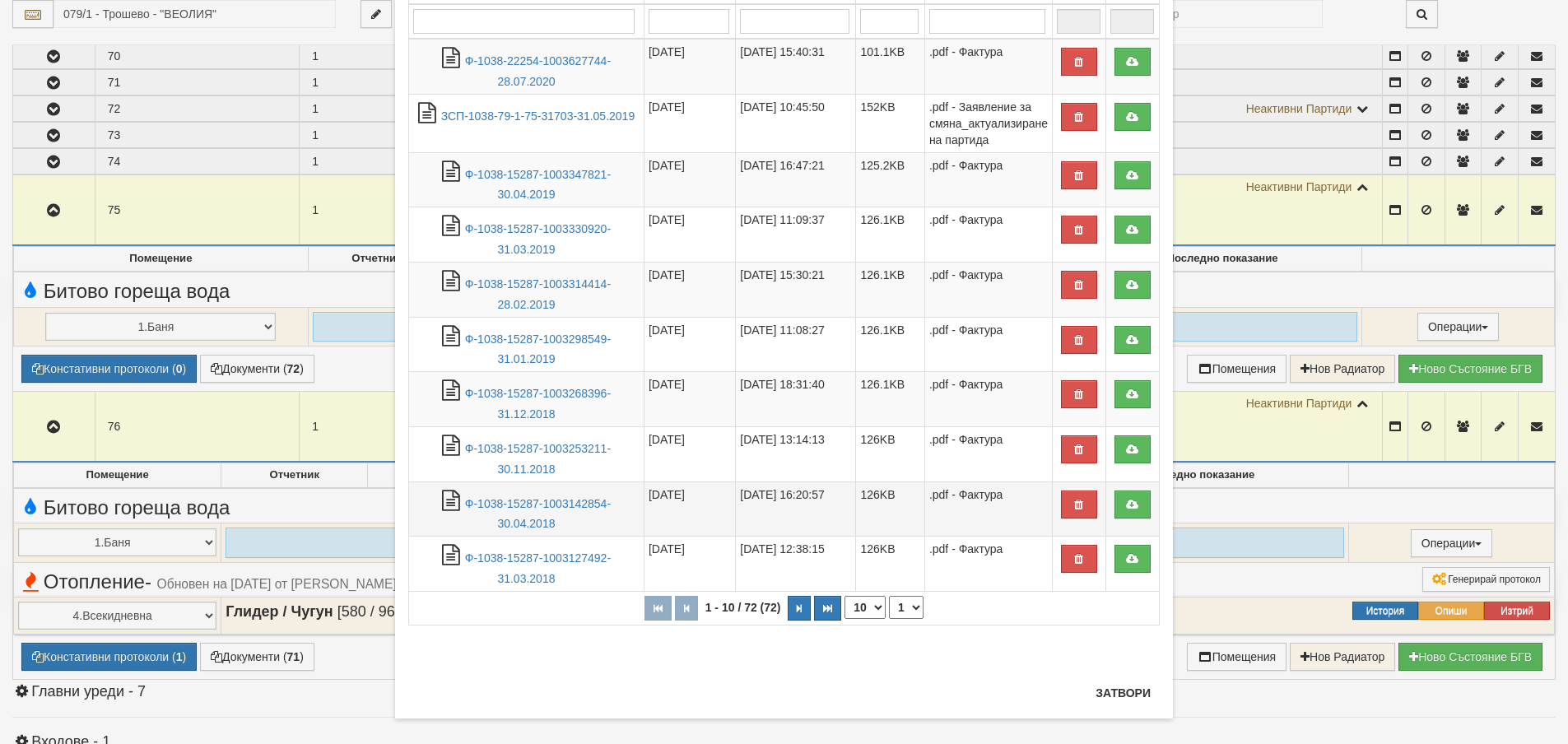
scroll to position [180, 0]
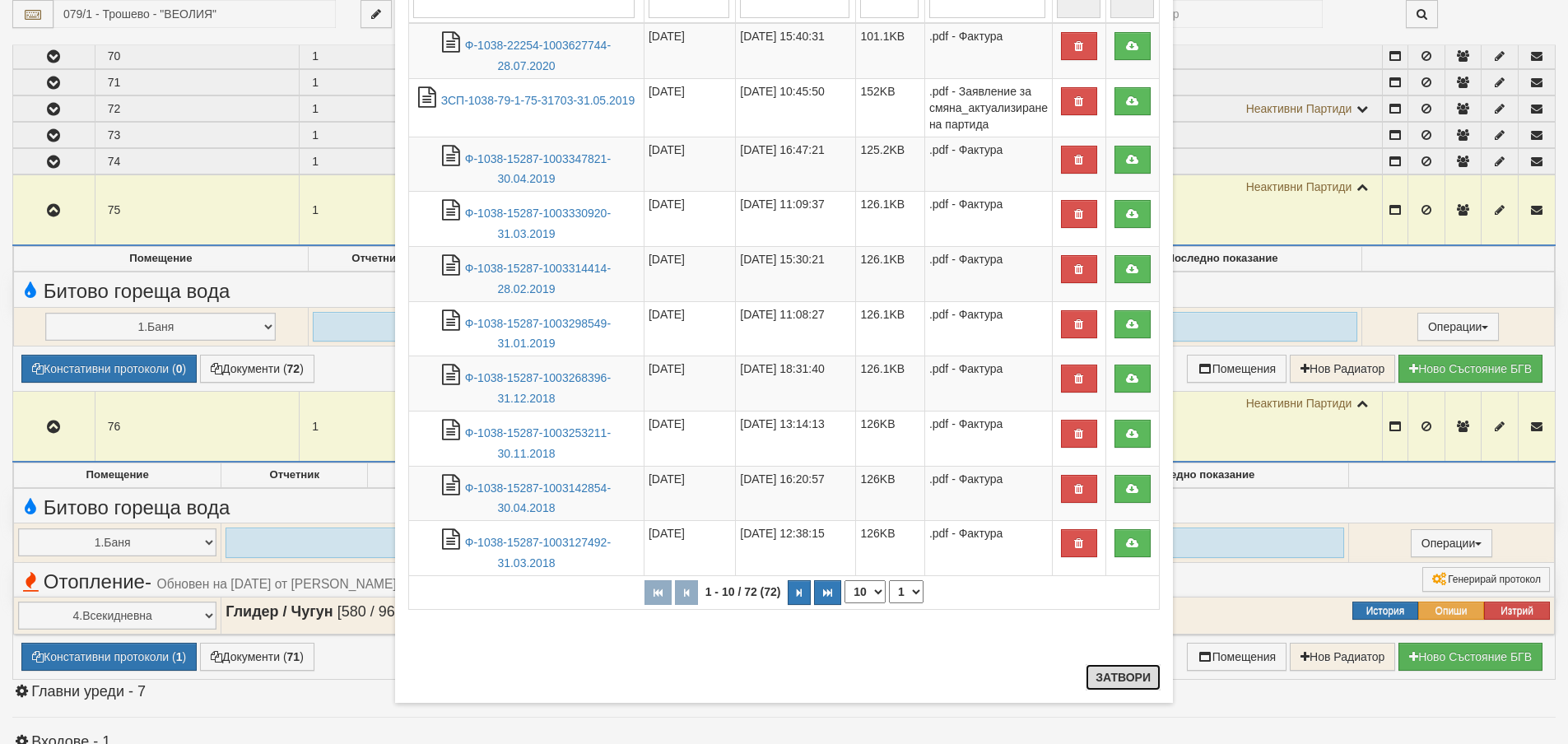
click at [1111, 681] on button "Затвори" at bounding box center [1122, 677] width 74 height 27
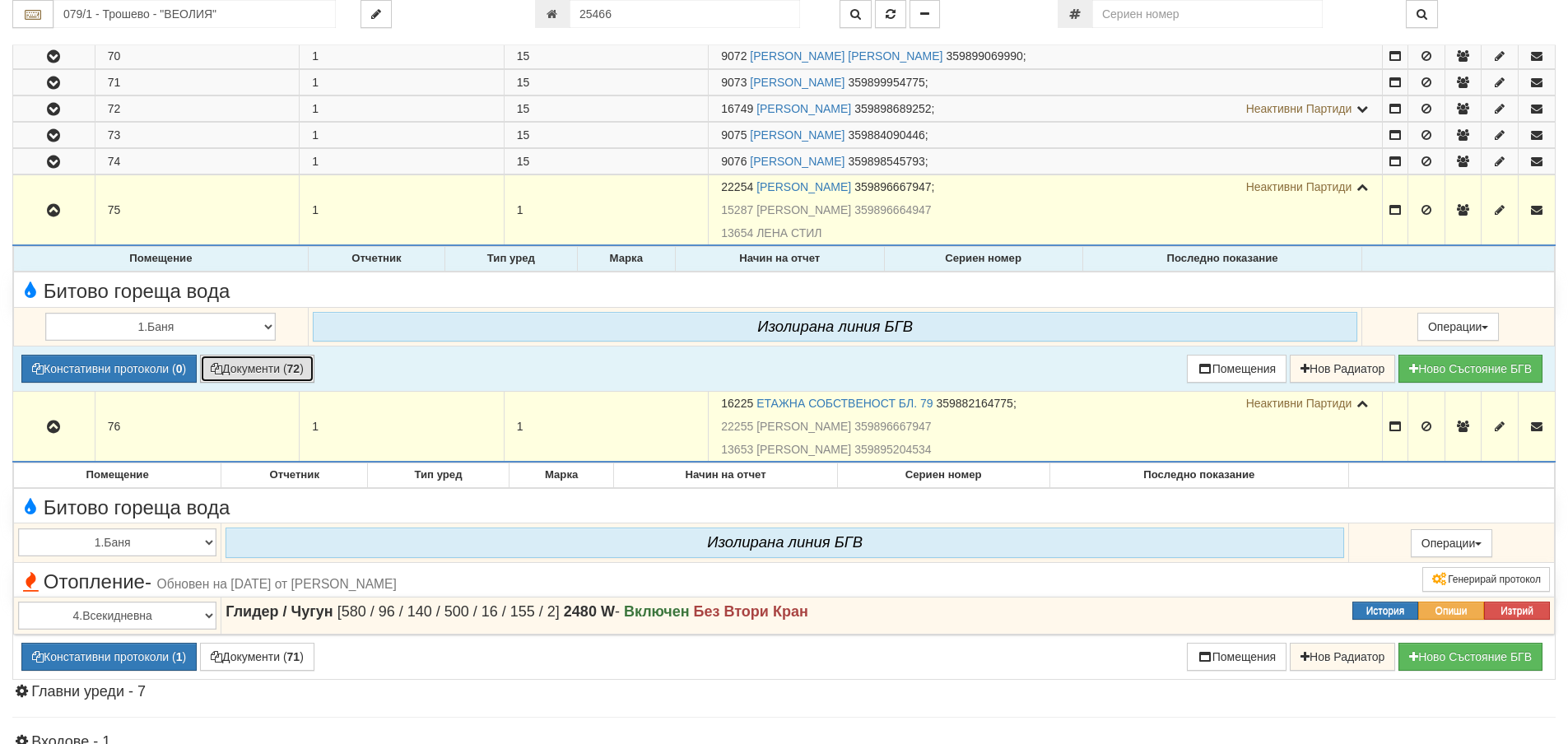
click at [266, 367] on button "Документи ( 72 )" at bounding box center [257, 368] width 114 height 28
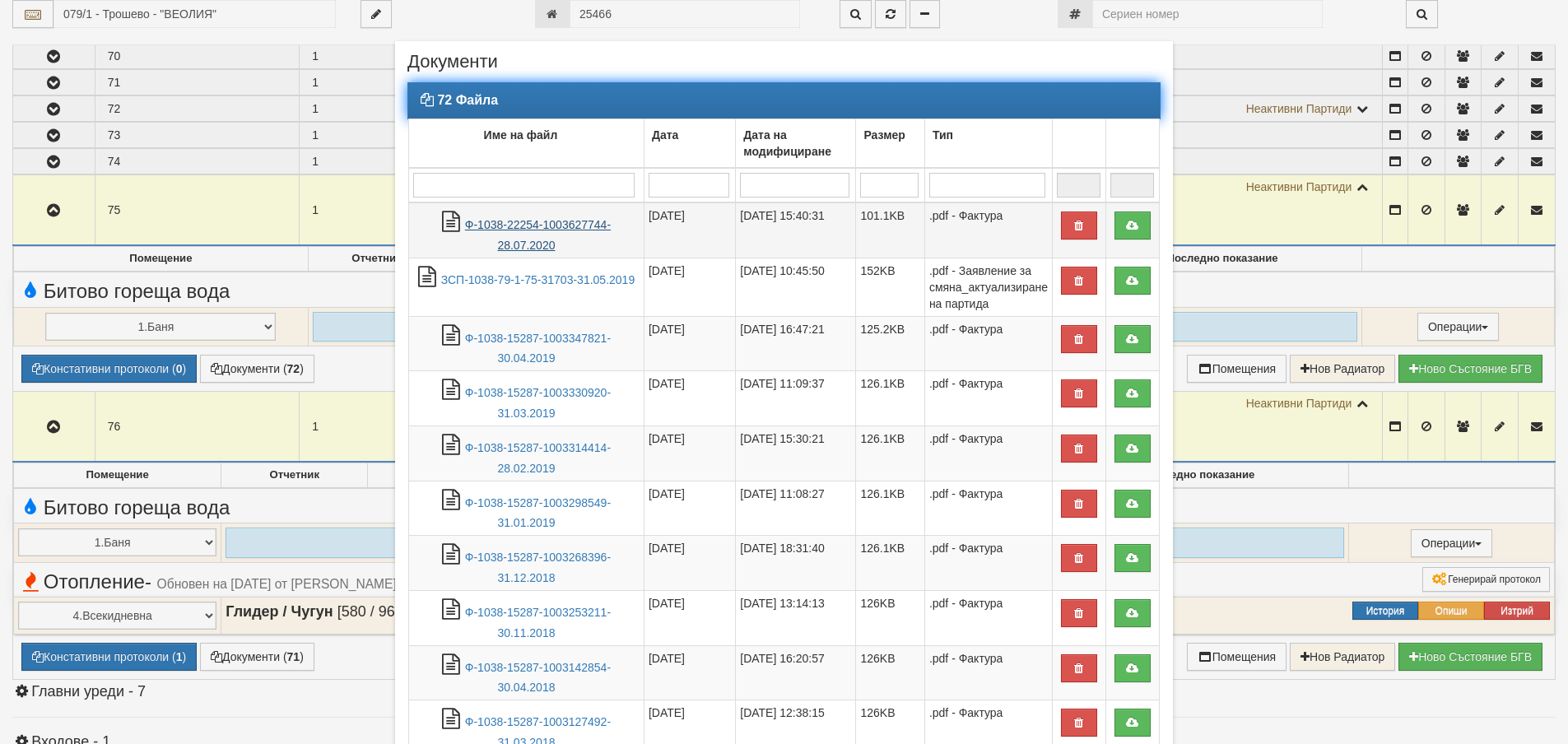
click at [547, 221] on link "Ф-1038-22254-1003627744-28.07.2020" at bounding box center [538, 235] width 146 height 34
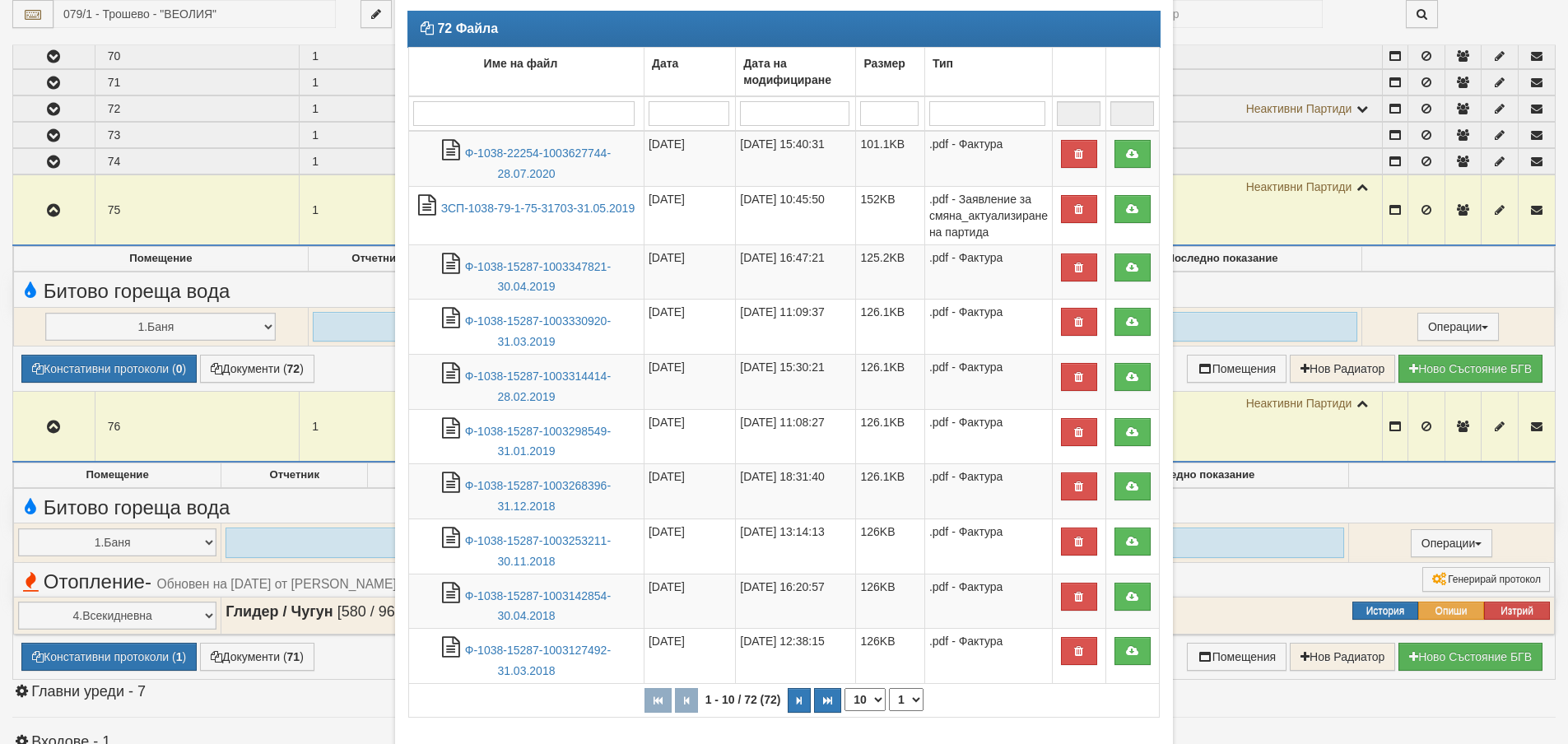
scroll to position [210, 0]
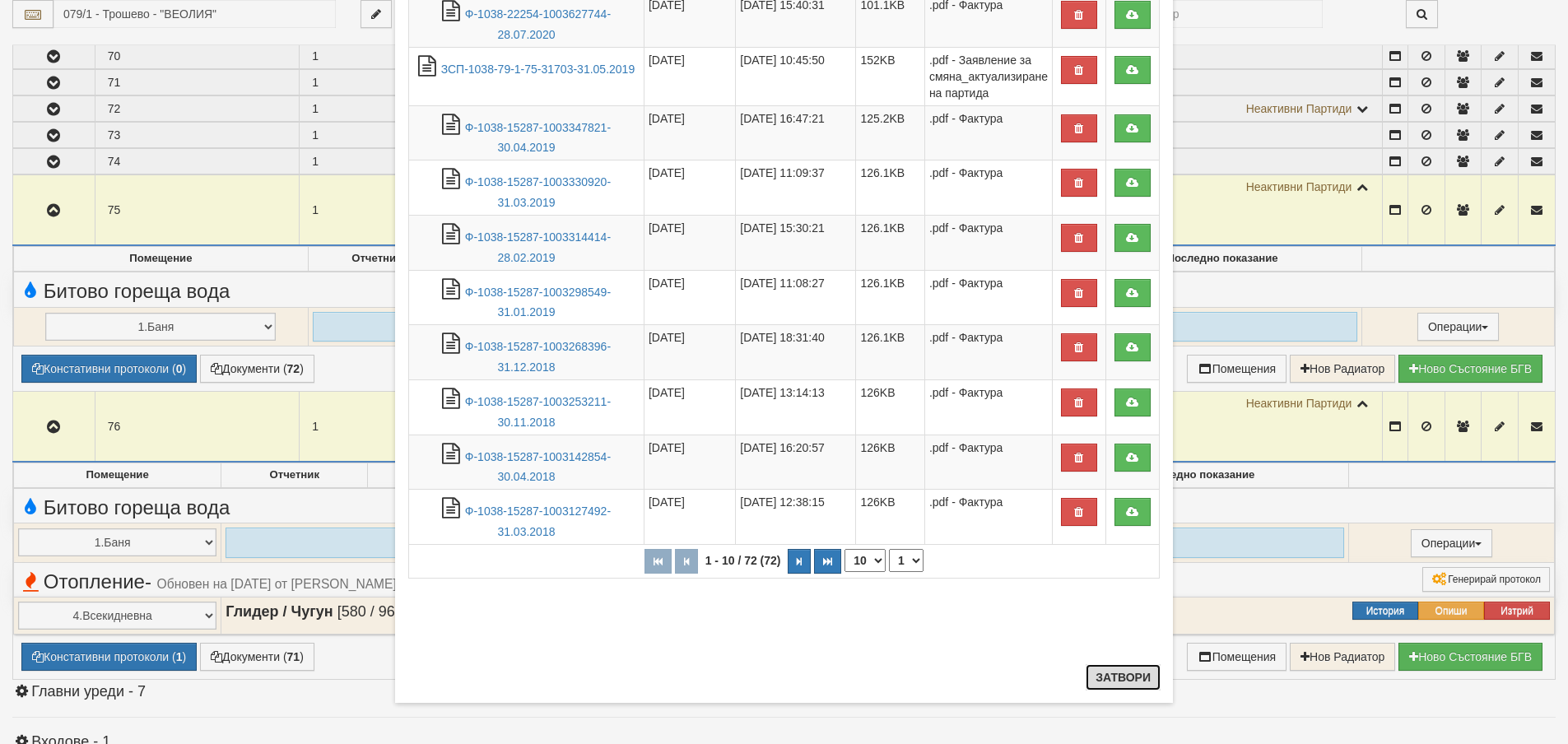
click at [1108, 682] on button "Затвори" at bounding box center [1122, 677] width 74 height 27
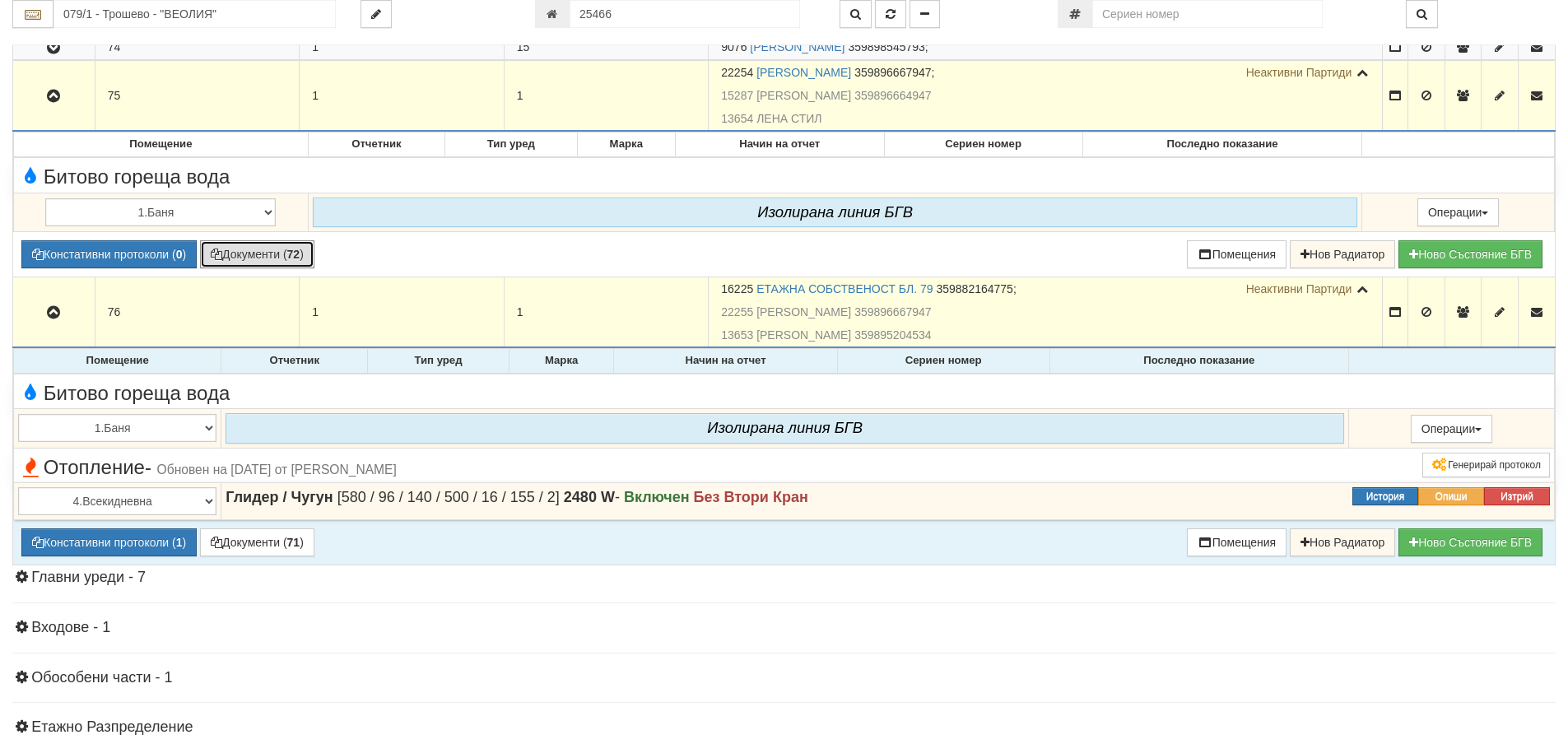
scroll to position [2303, 0]
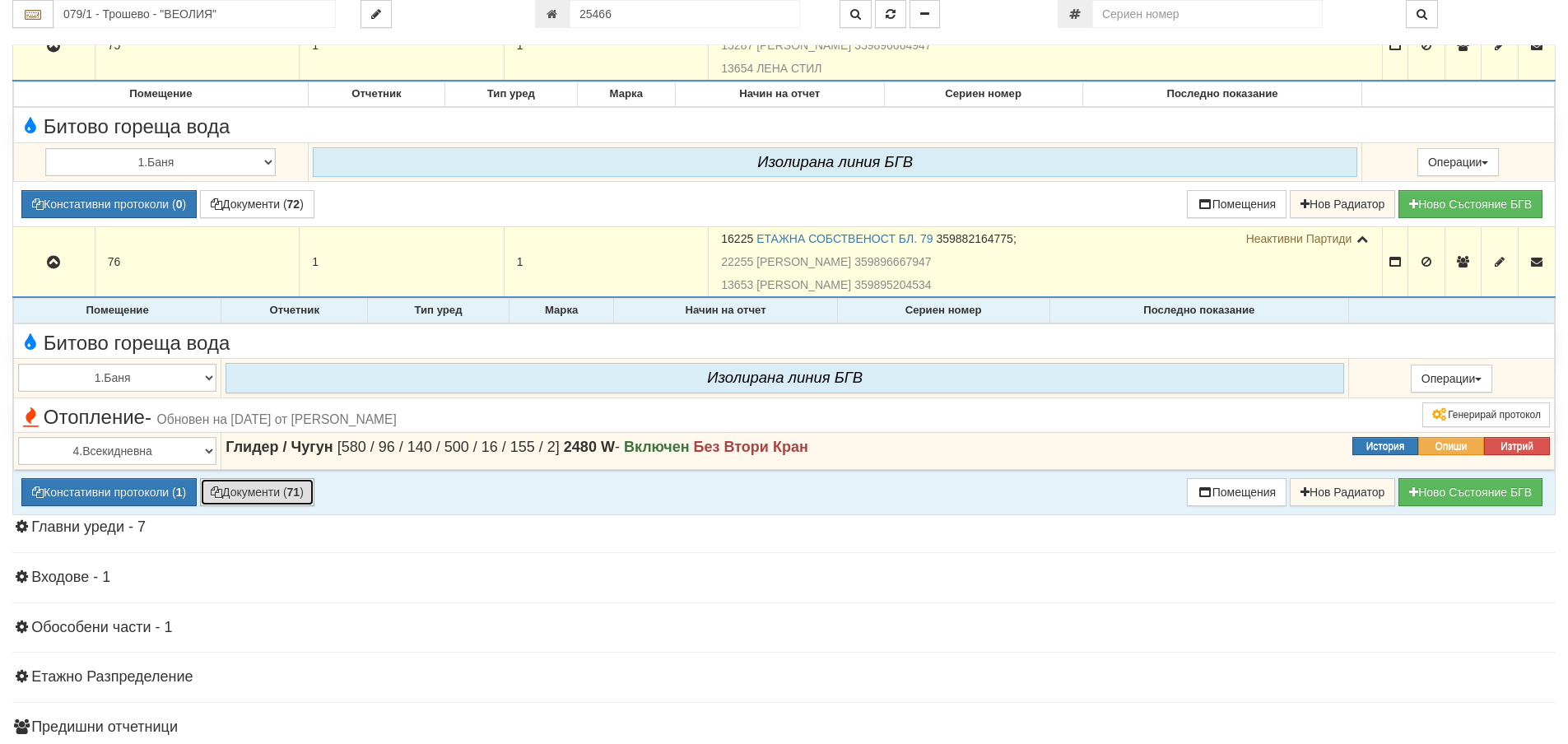
click at [266, 493] on button "Документи ( 71 )" at bounding box center [257, 492] width 114 height 28
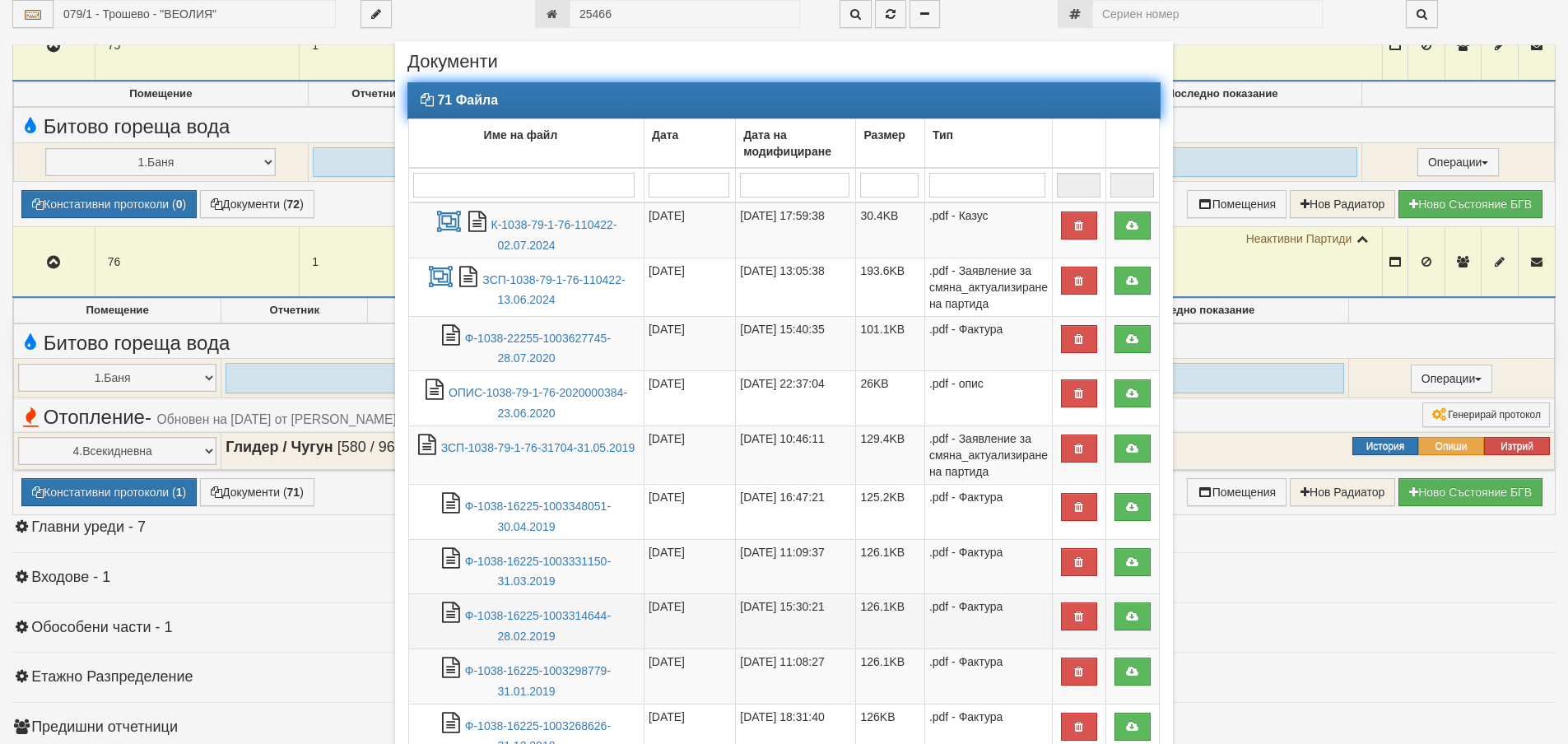
scroll to position [214, 0]
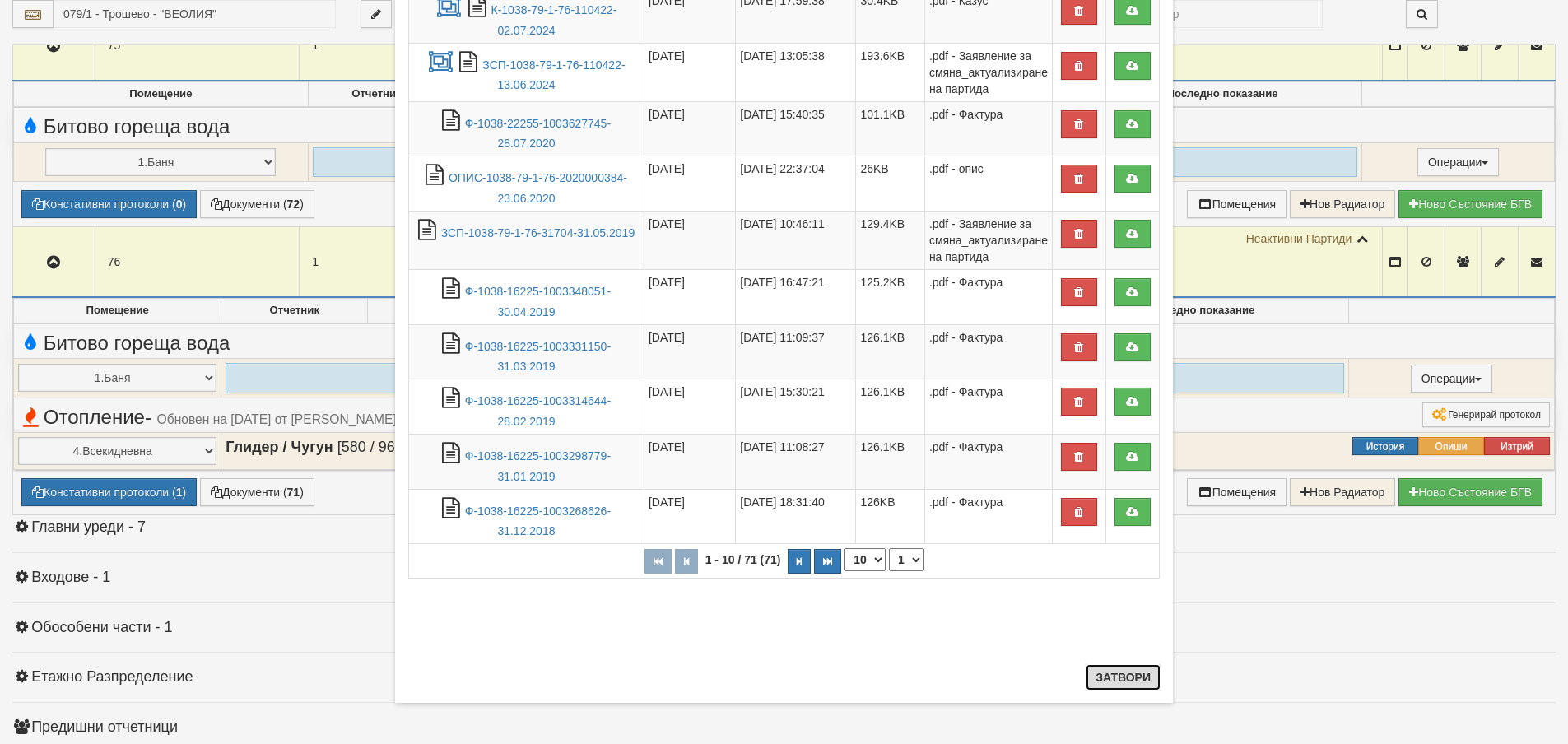
click at [1123, 674] on button "Затвори" at bounding box center [1122, 677] width 74 height 27
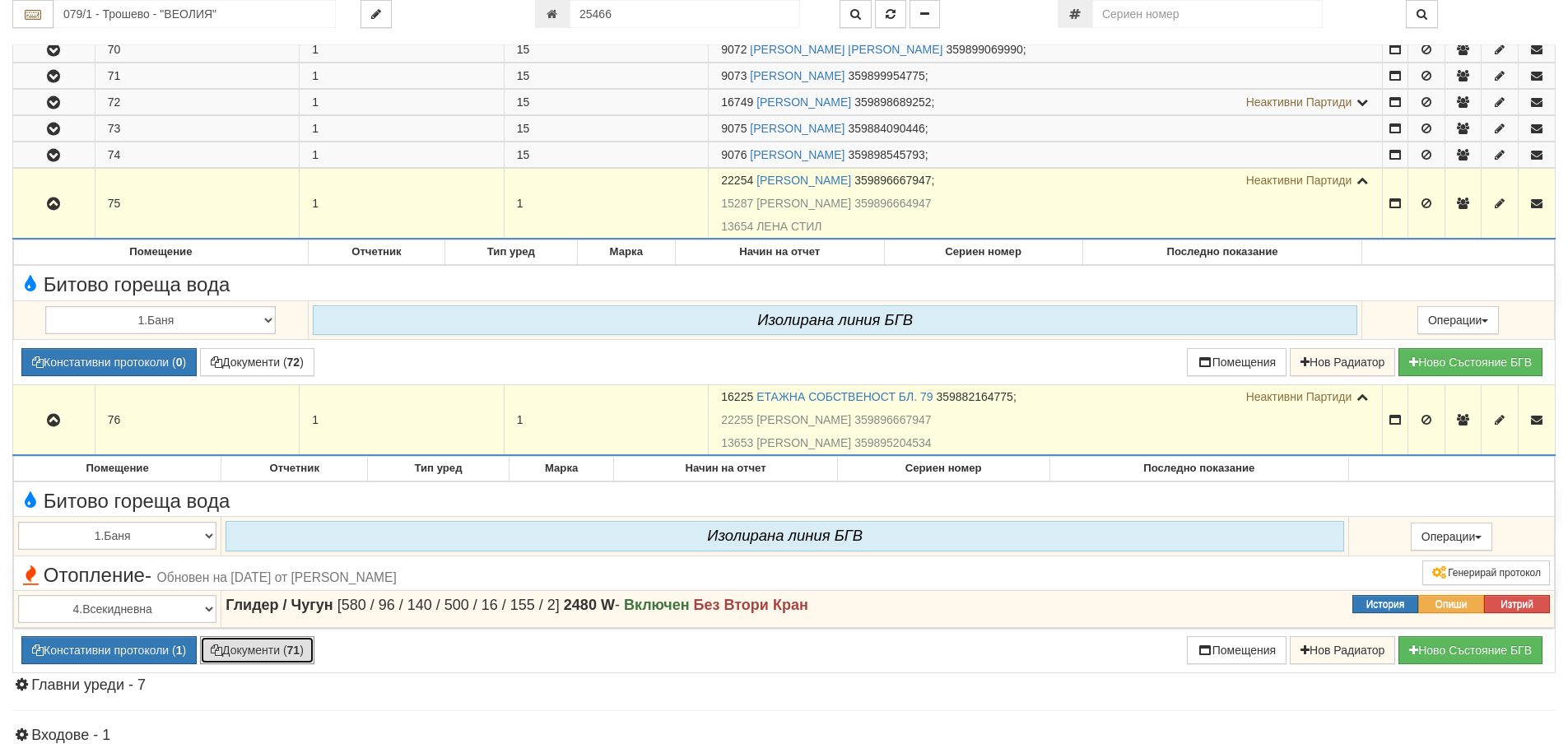
scroll to position [2139, 0]
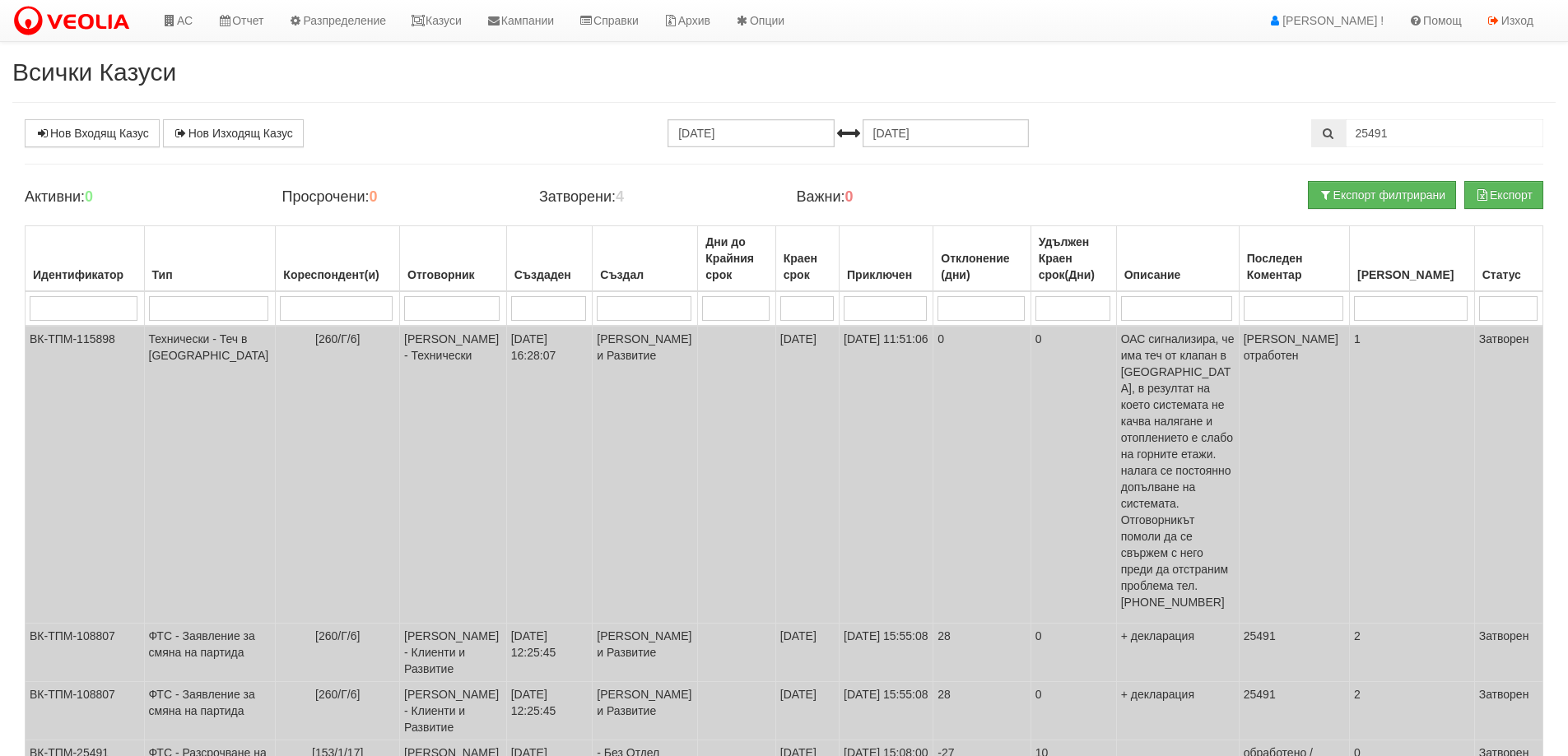
scroll to position [82, 0]
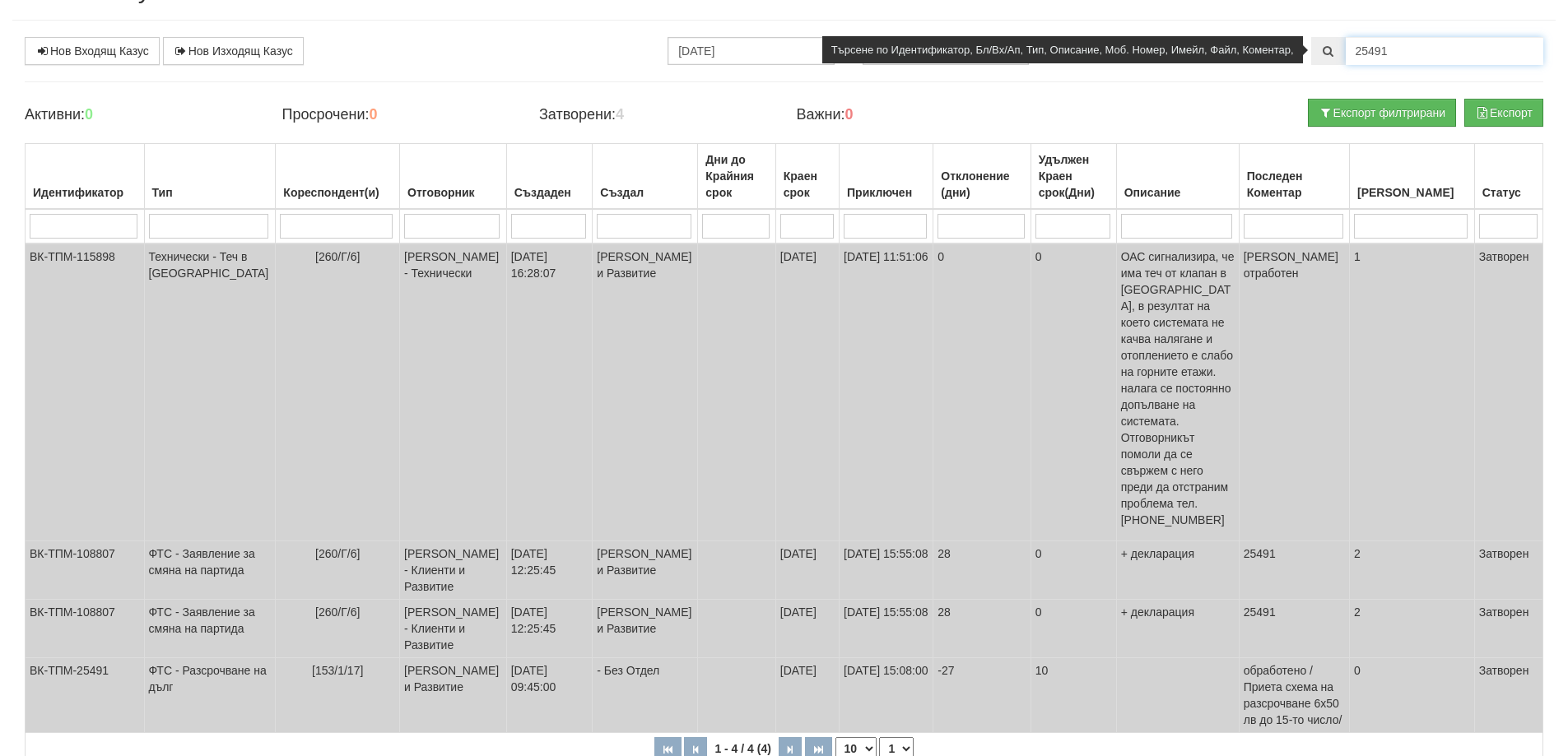
click at [1391, 56] on input "25491" at bounding box center [1444, 51] width 197 height 28
drag, startPoint x: 1430, startPoint y: 41, endPoint x: 1348, endPoint y: 54, distance: 83.0
click at [1348, 54] on input "25491" at bounding box center [1444, 51] width 197 height 28
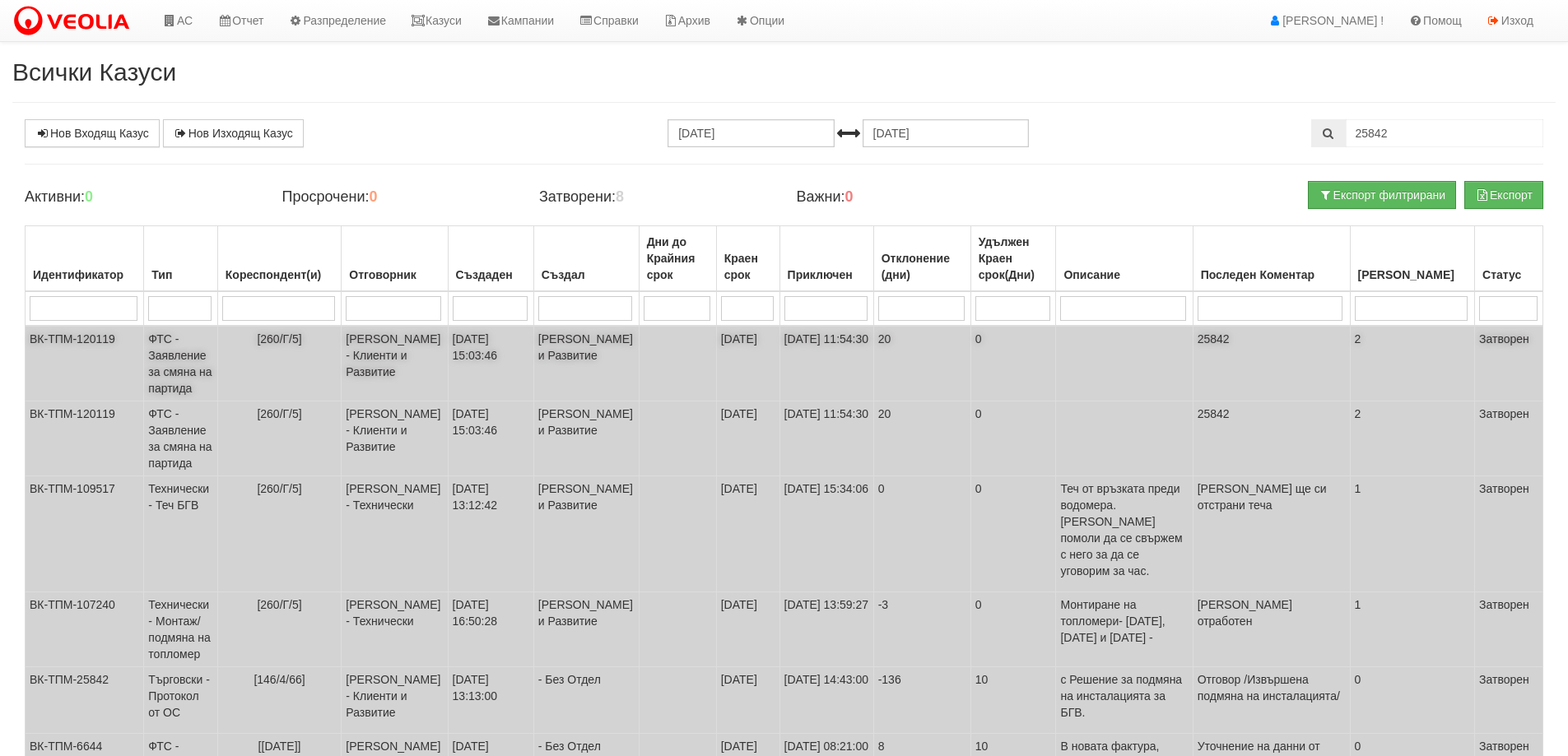
click at [157, 360] on td "ФТС - Заявление за смяна на партида" at bounding box center [181, 363] width 73 height 75
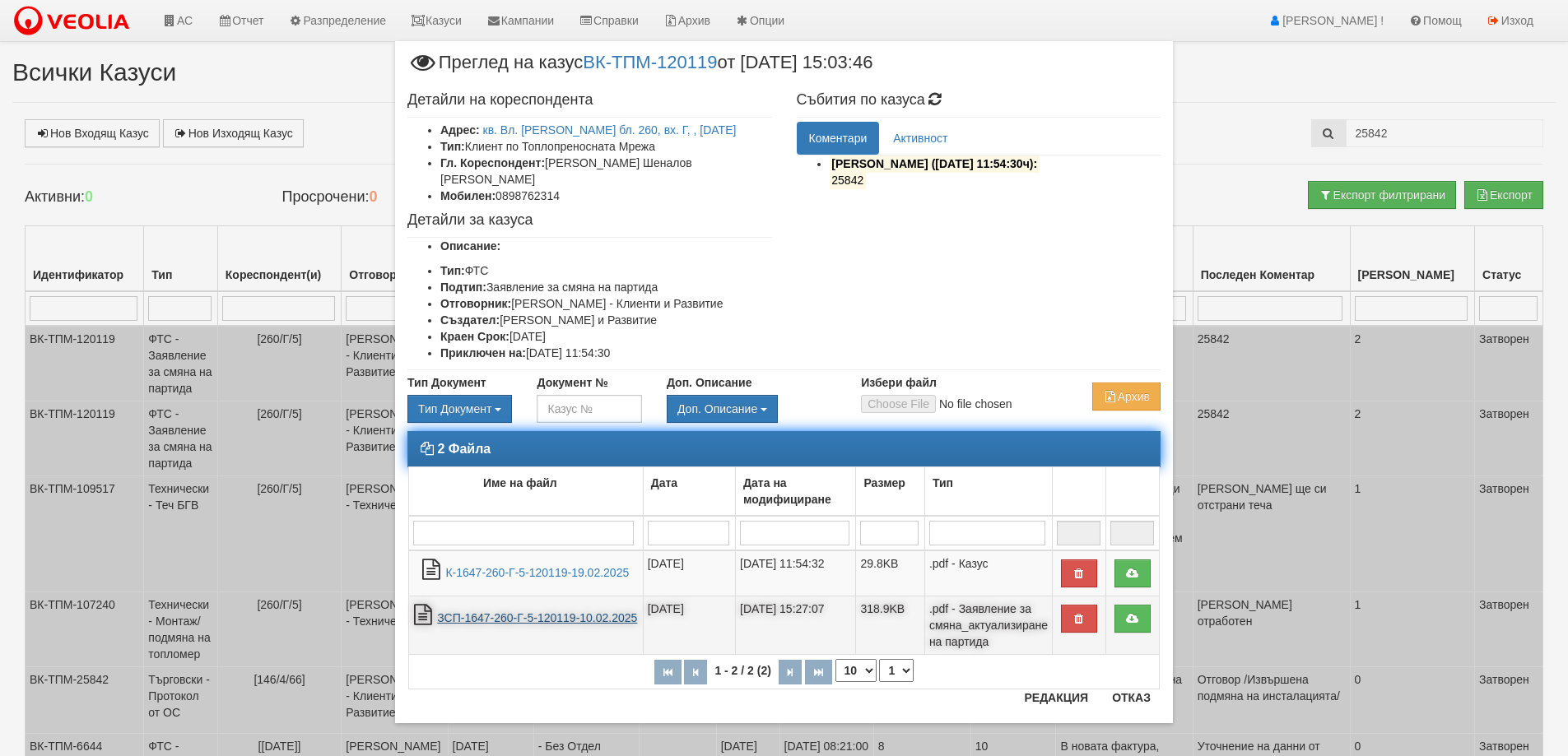
click at [525, 611] on link "ЗСП-1647-260-Г-5-120119-10.02.2025" at bounding box center [537, 617] width 200 height 13
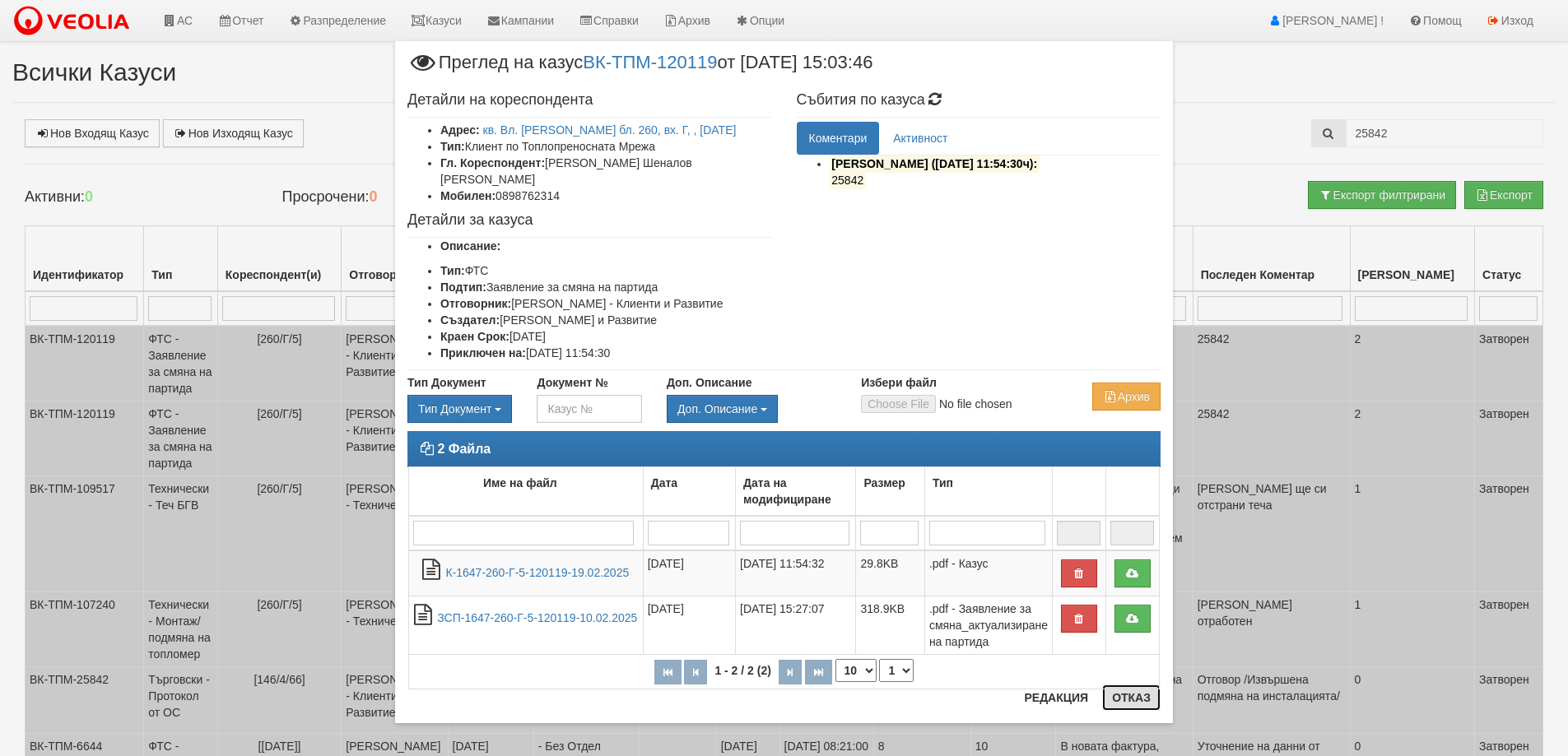
drag, startPoint x: 1123, startPoint y: 701, endPoint x: 1121, endPoint y: 693, distance: 8.2
click at [1124, 701] on button "Отказ" at bounding box center [1130, 697] width 59 height 27
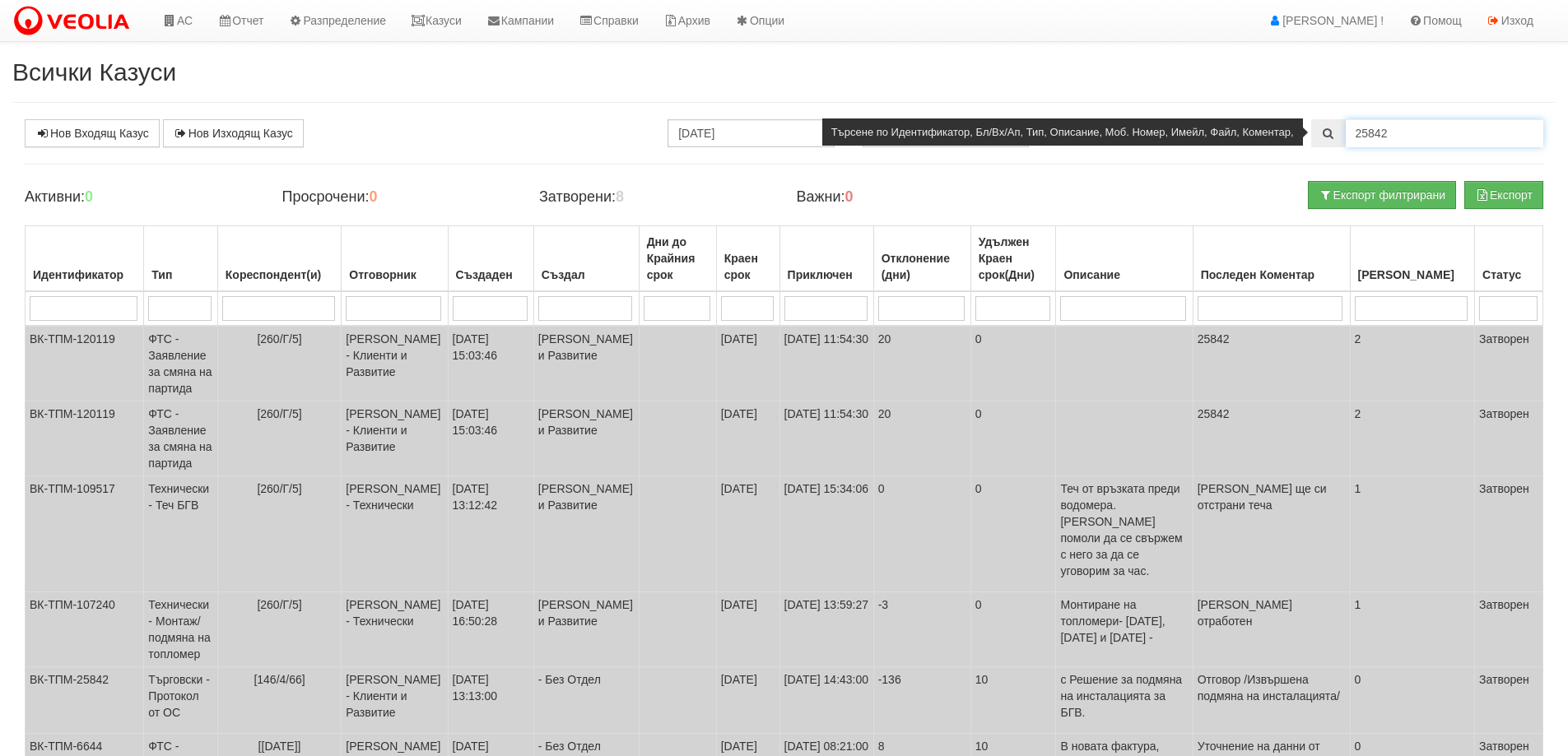
drag, startPoint x: 1394, startPoint y: 132, endPoint x: 1325, endPoint y: 142, distance: 69.7
click at [1325, 142] on div "25842" at bounding box center [1427, 133] width 232 height 28
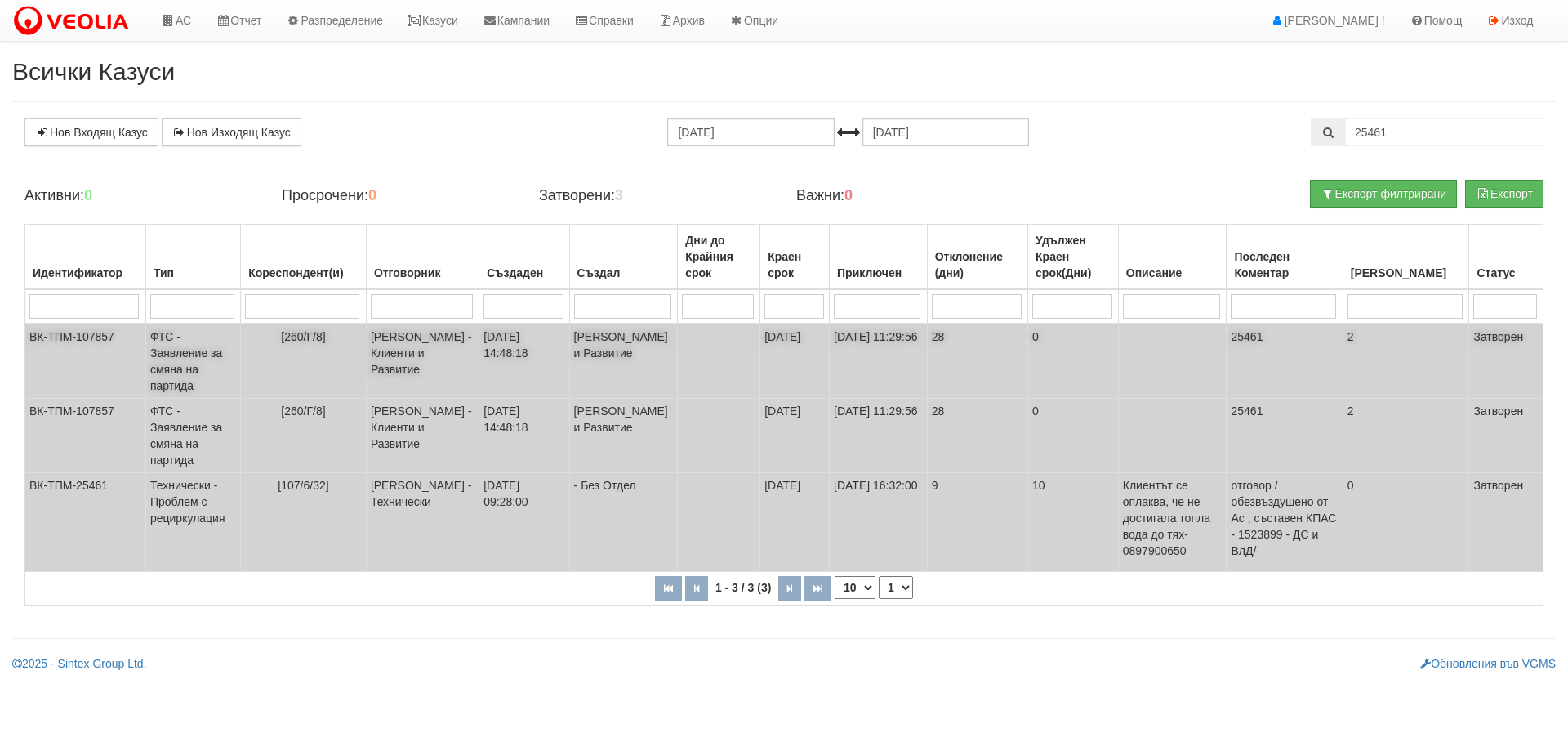
click at [173, 353] on td "ФТС - Заявление за смяна на партида" at bounding box center [193, 361] width 95 height 75
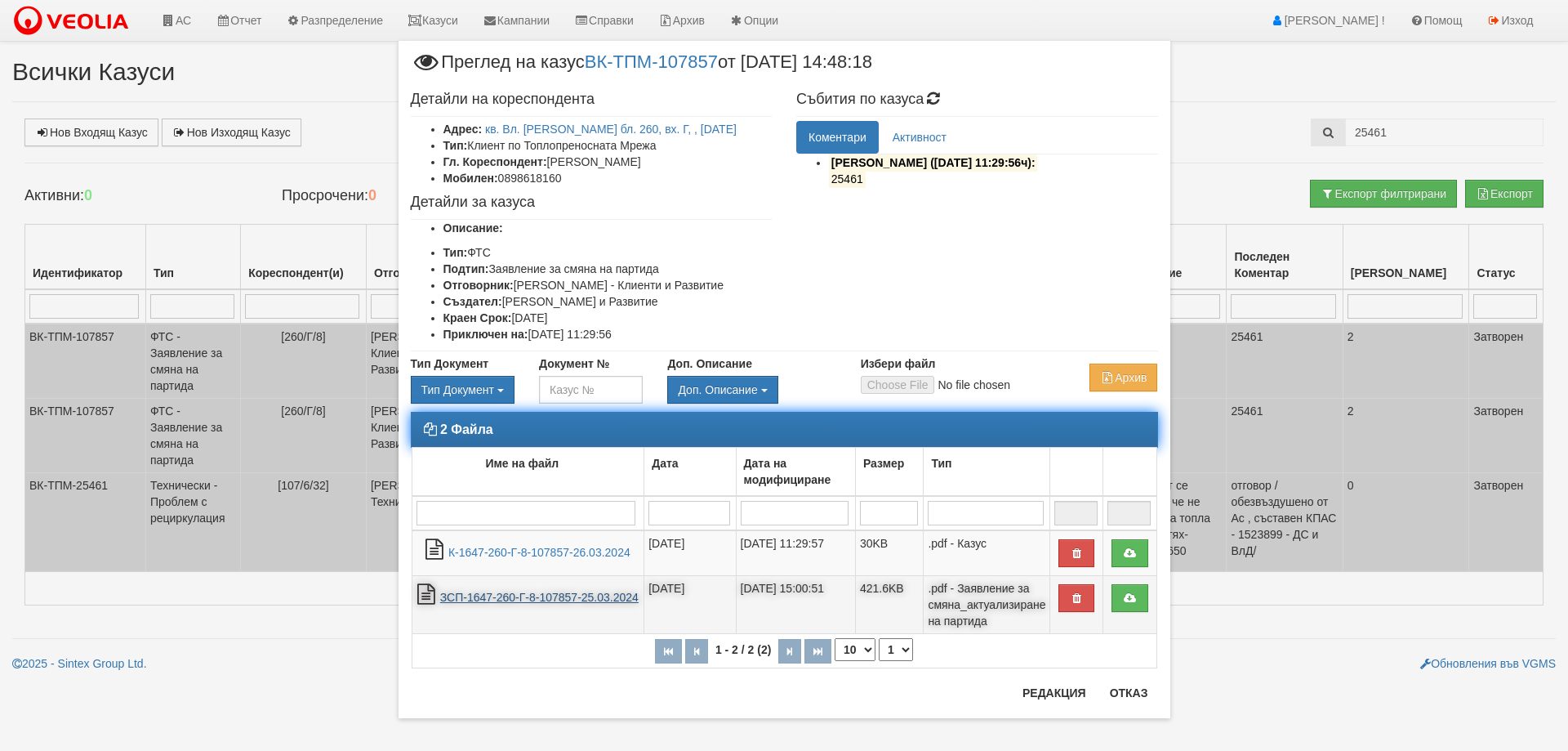
click at [542, 594] on link "ЗСП-1647-260-Г-8-107857-25.03.2024" at bounding box center [540, 597] width 199 height 13
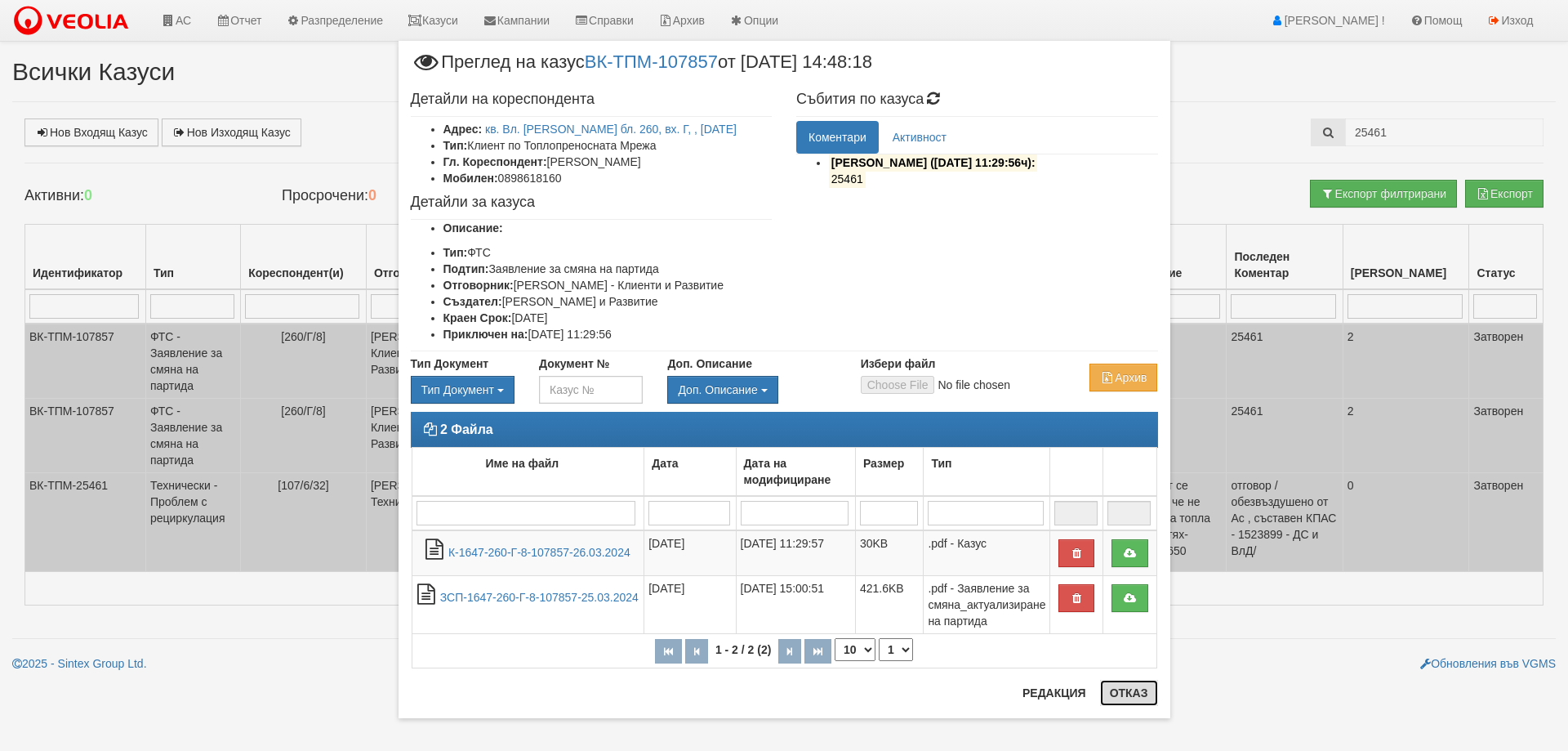
click at [1114, 687] on button "Отказ" at bounding box center [1129, 693] width 58 height 27
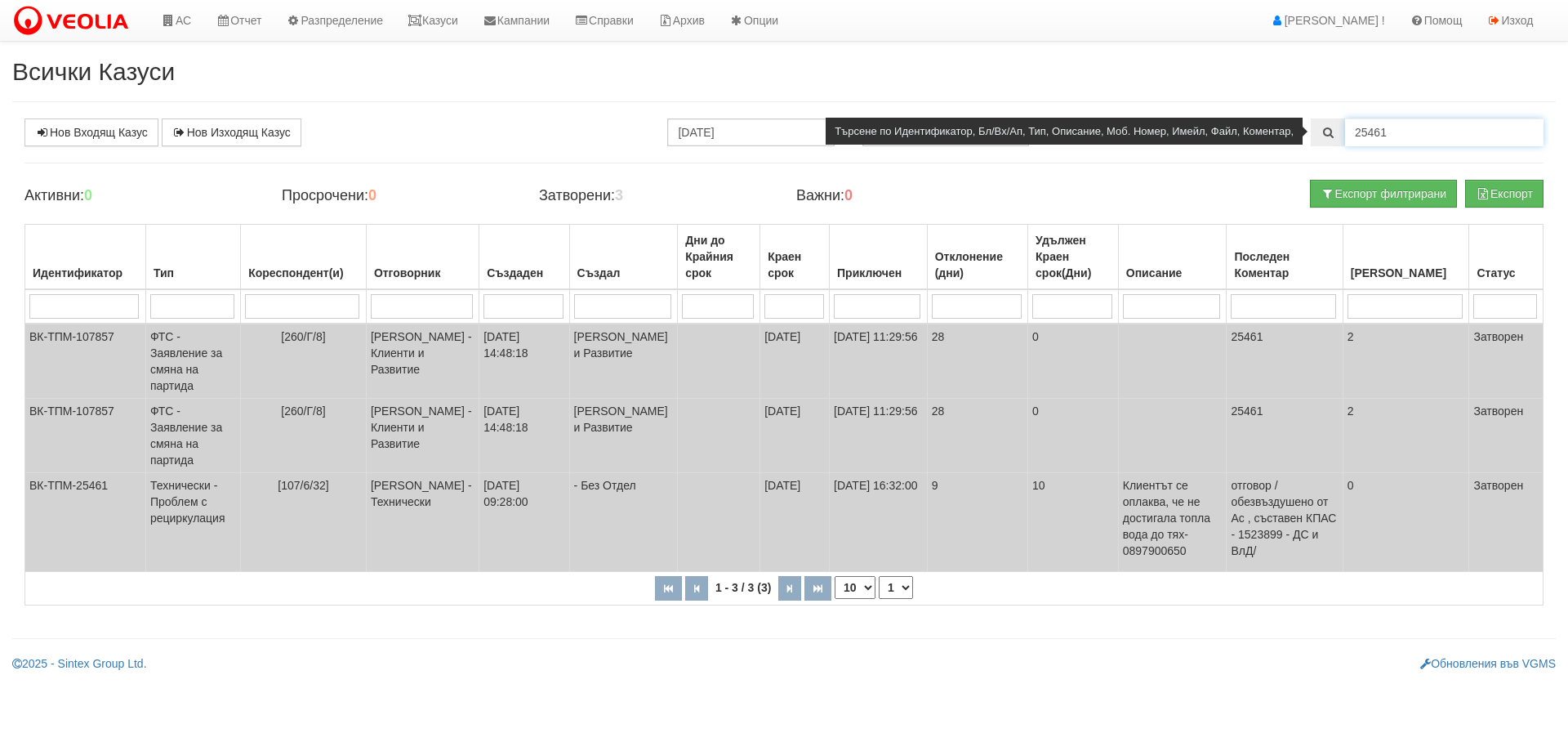
drag, startPoint x: 1381, startPoint y: 132, endPoint x: 1400, endPoint y: 132, distance: 19.0
click at [1400, 132] on input "25461" at bounding box center [1445, 132] width 199 height 28
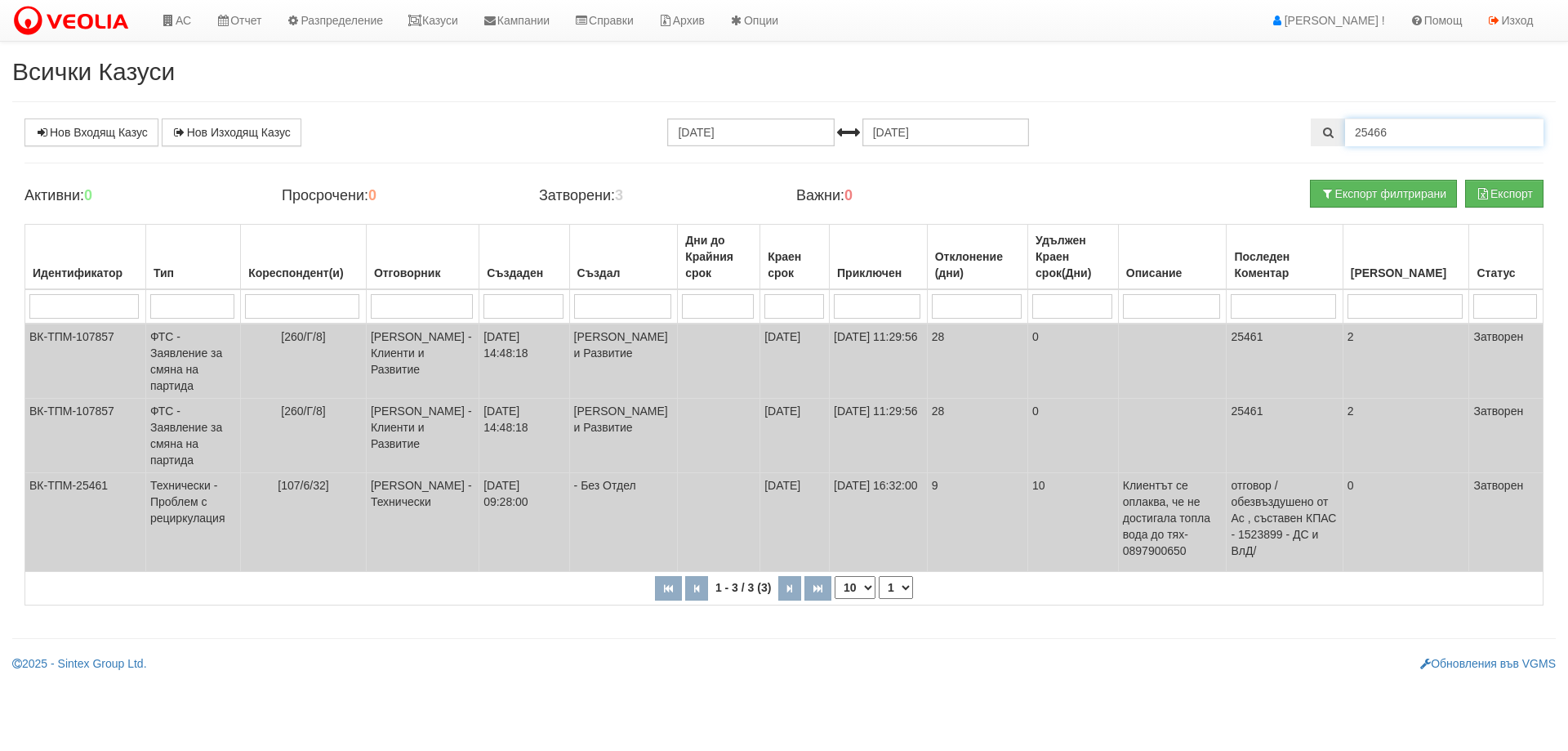
type input "25466"
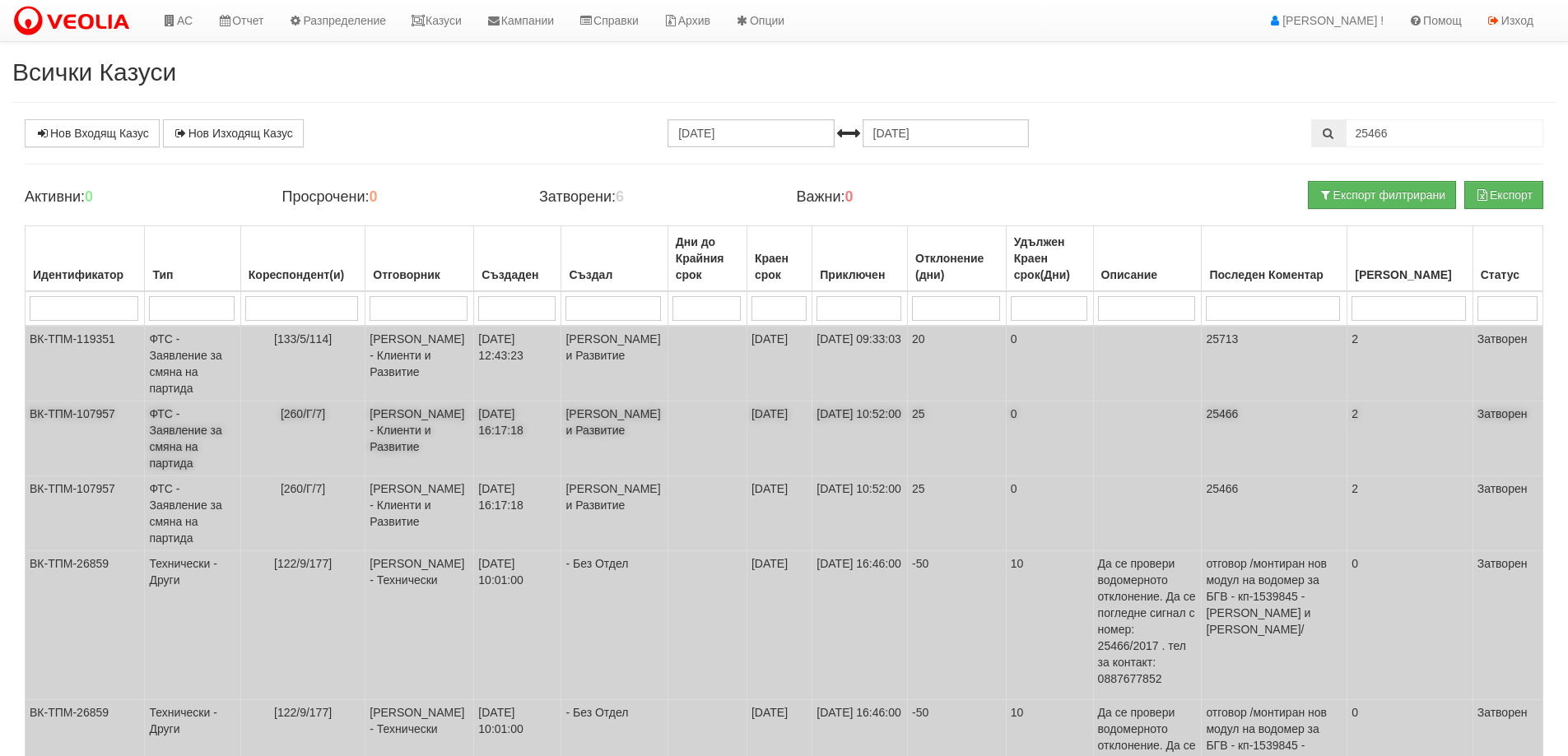
click at [162, 451] on td "ФТС - Заявление за смяна на партида" at bounding box center [193, 439] width 95 height 74
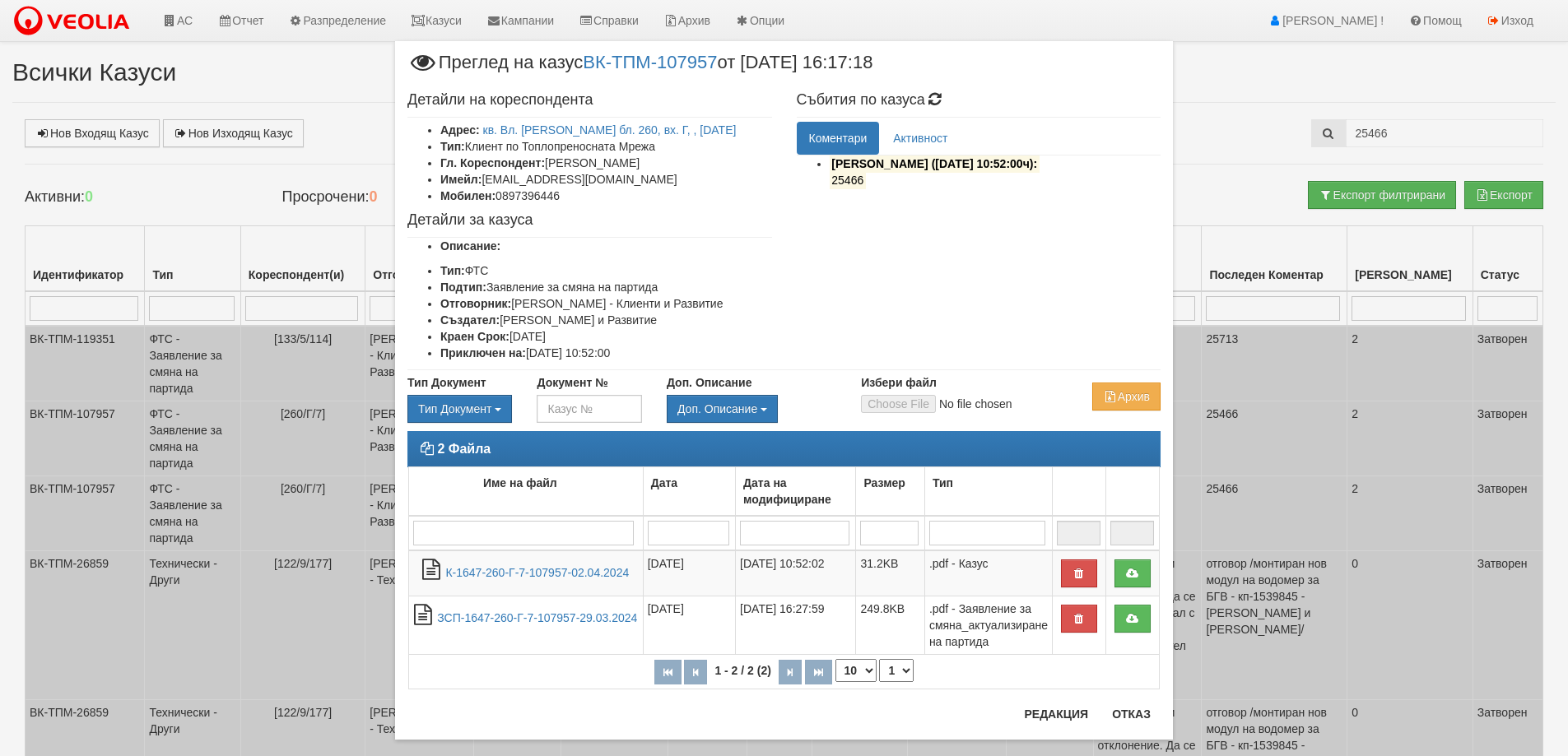
click at [1137, 706] on div at bounding box center [784, 706] width 778 height 1
click at [1121, 727] on div "Редакция Отказ" at bounding box center [1088, 720] width 147 height 39
click at [1122, 716] on button "Отказ" at bounding box center [1130, 714] width 59 height 27
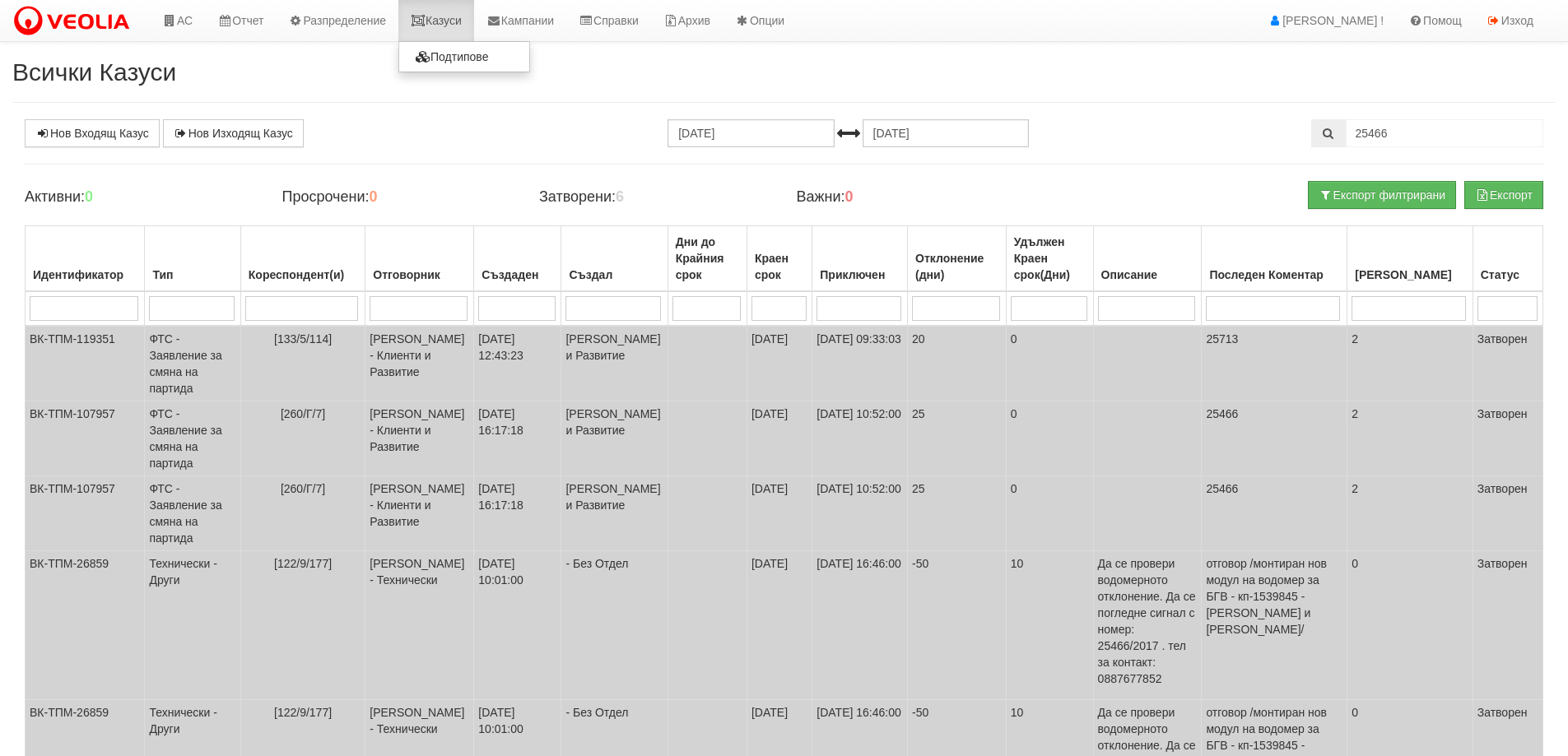
click at [455, 19] on link "Казуси" at bounding box center [436, 20] width 75 height 41
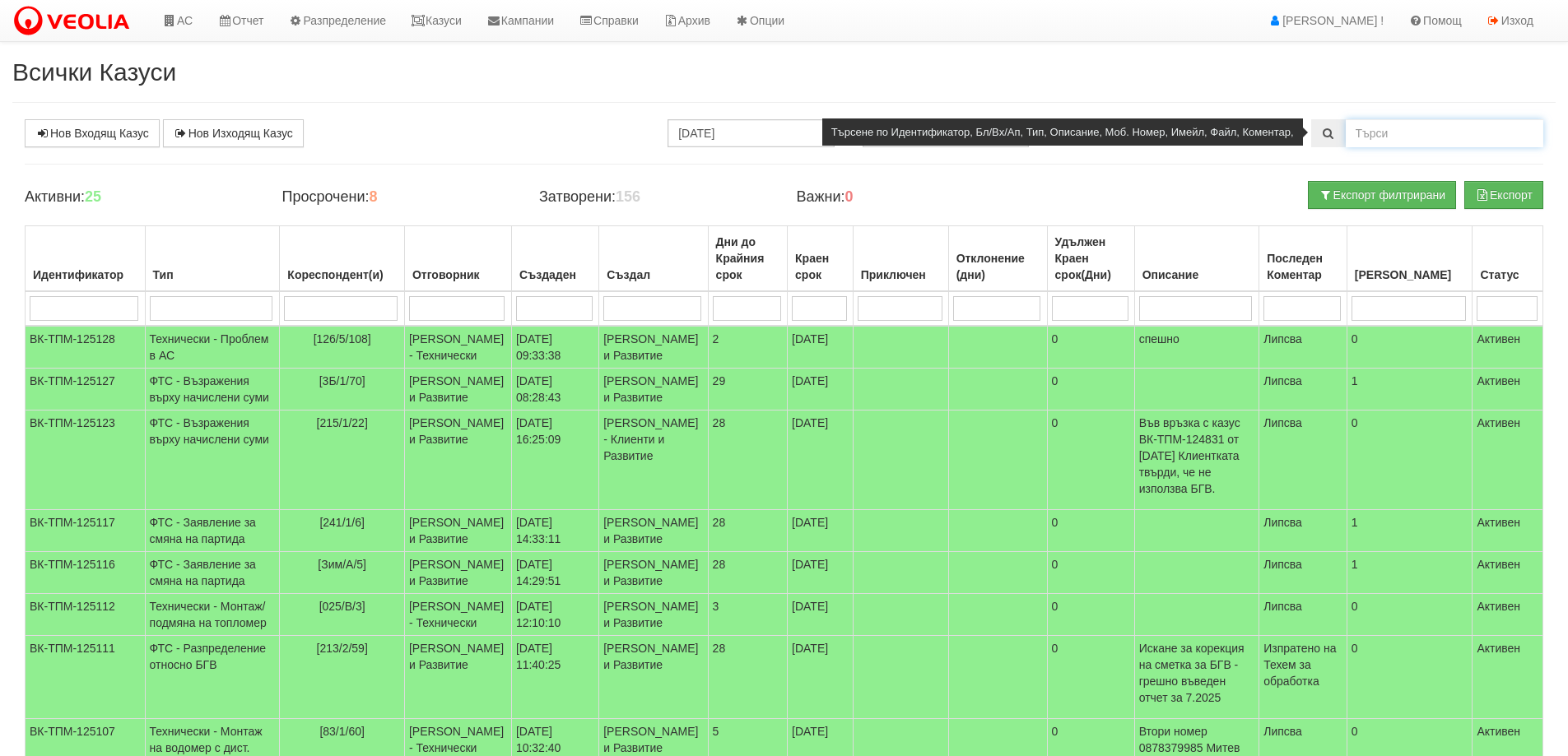
click at [1401, 128] on input "text" at bounding box center [1444, 133] width 197 height 28
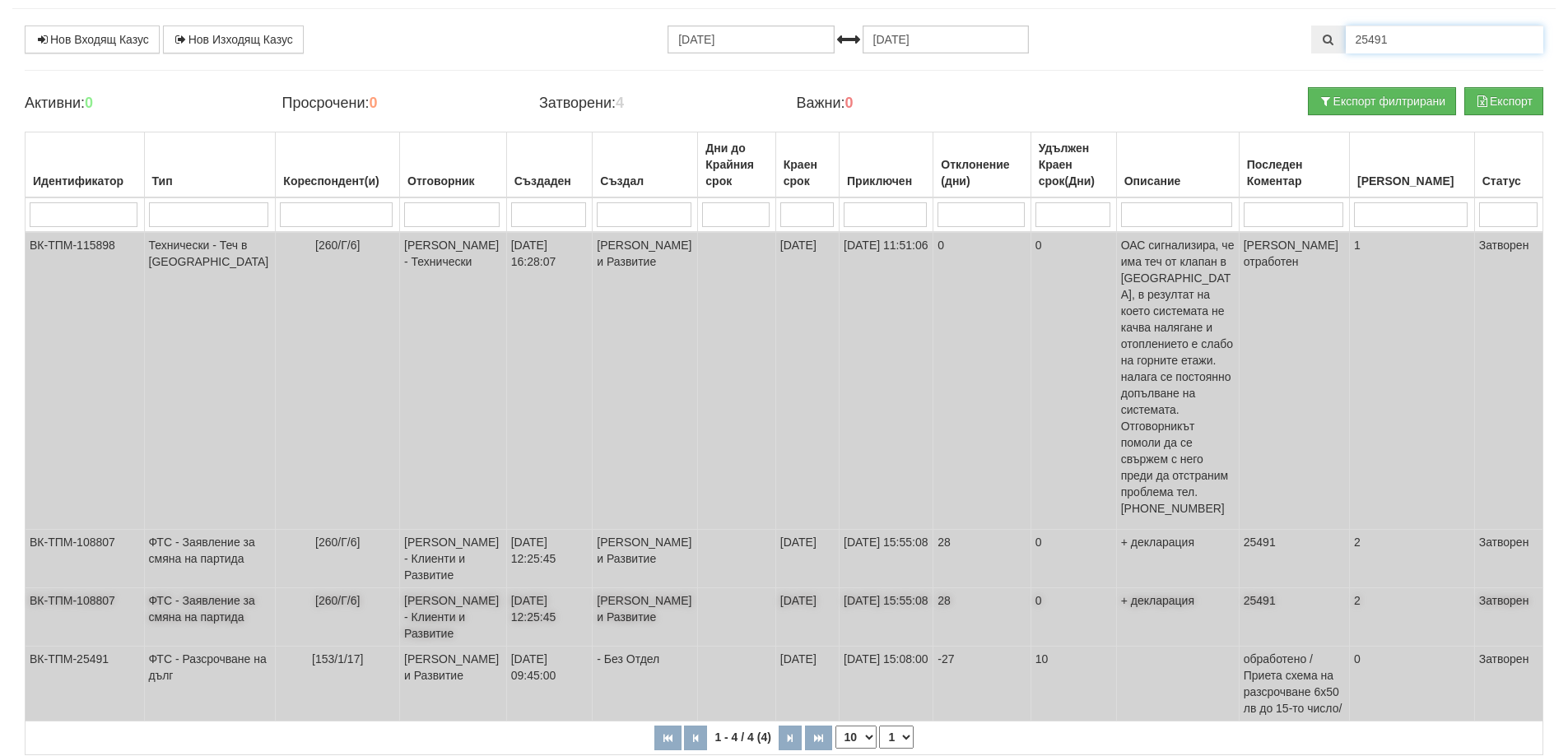
scroll to position [106, 0]
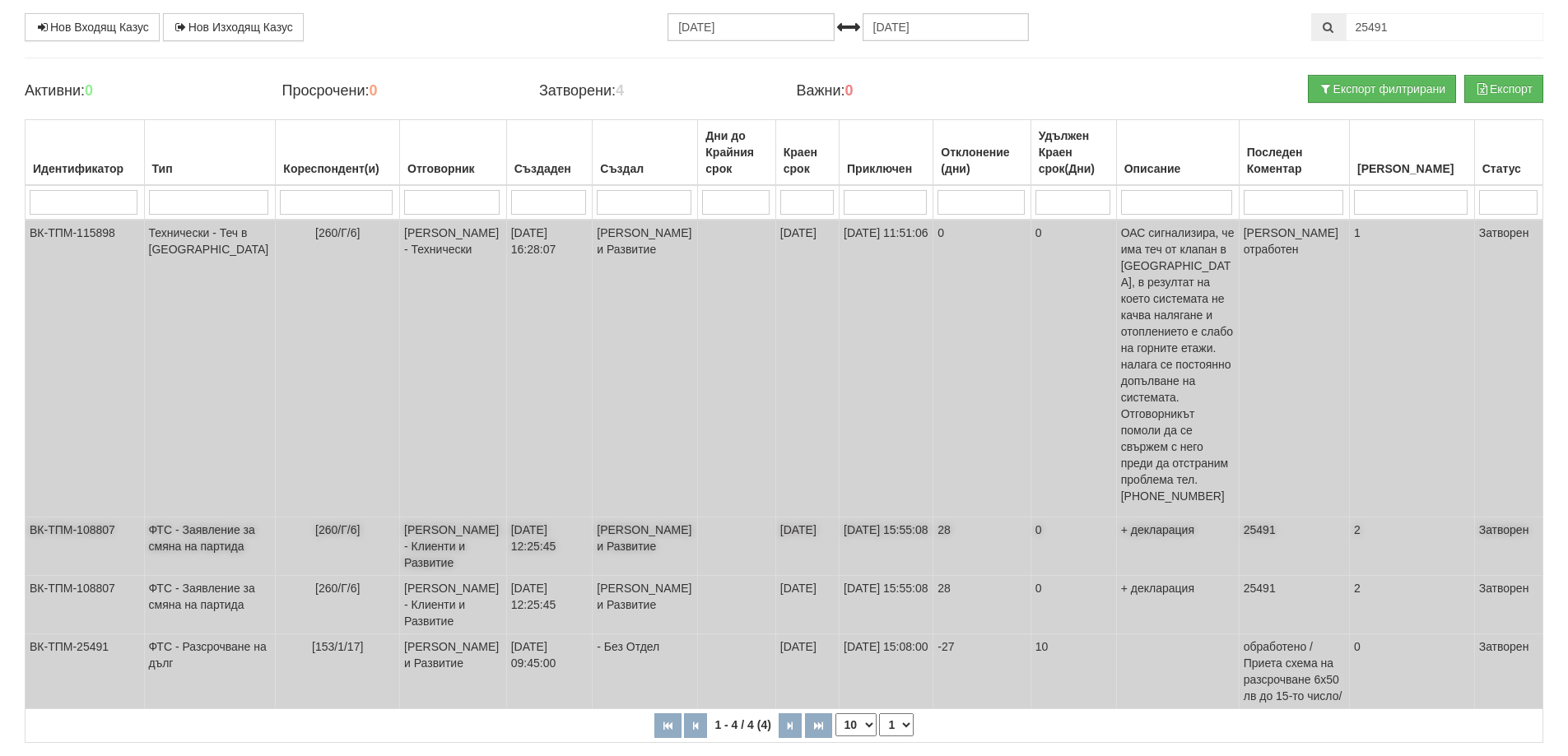
click at [196, 518] on td "ФТС - Заявление за смяна на партида" at bounding box center [209, 547] width 132 height 59
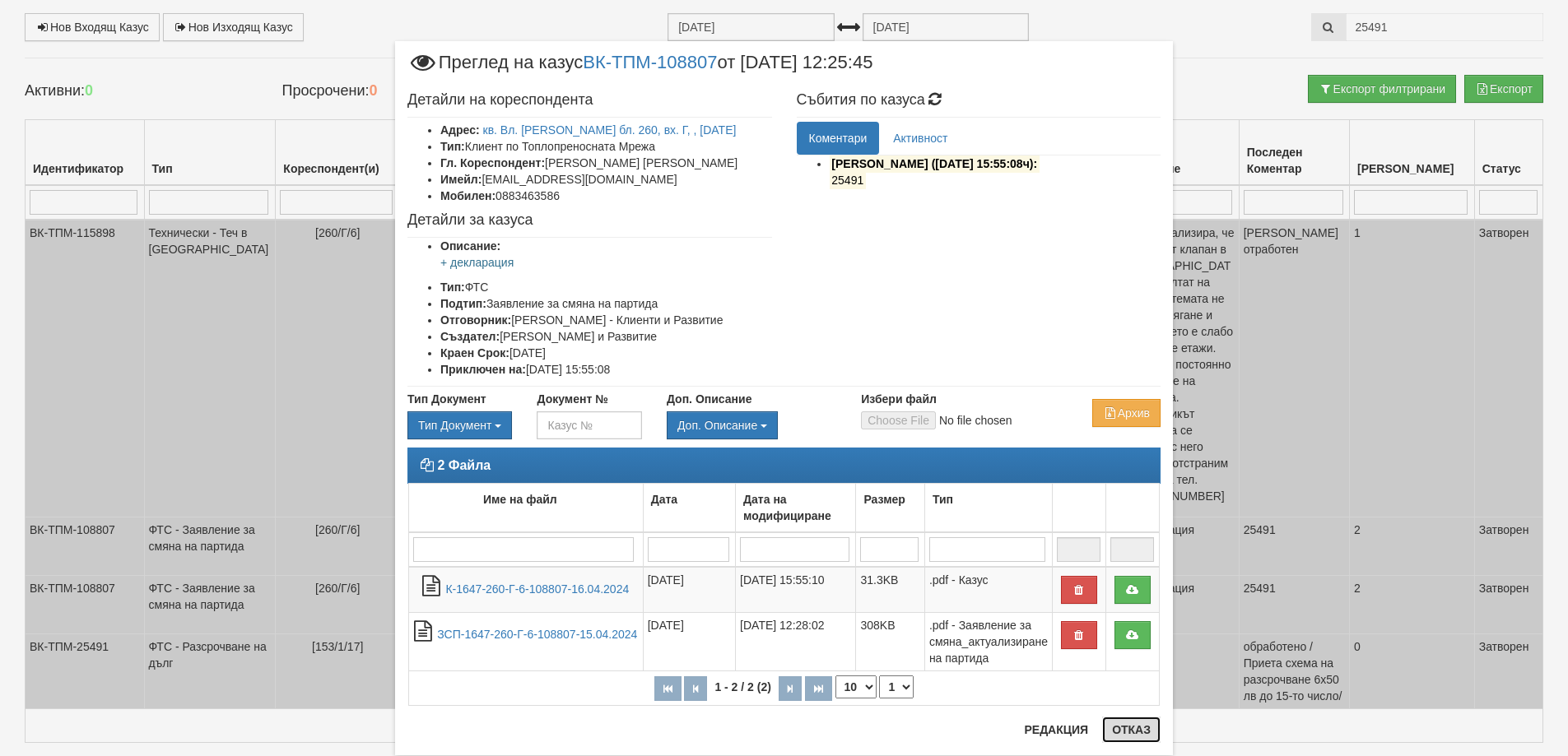
click at [1126, 733] on button "Отказ" at bounding box center [1130, 729] width 59 height 27
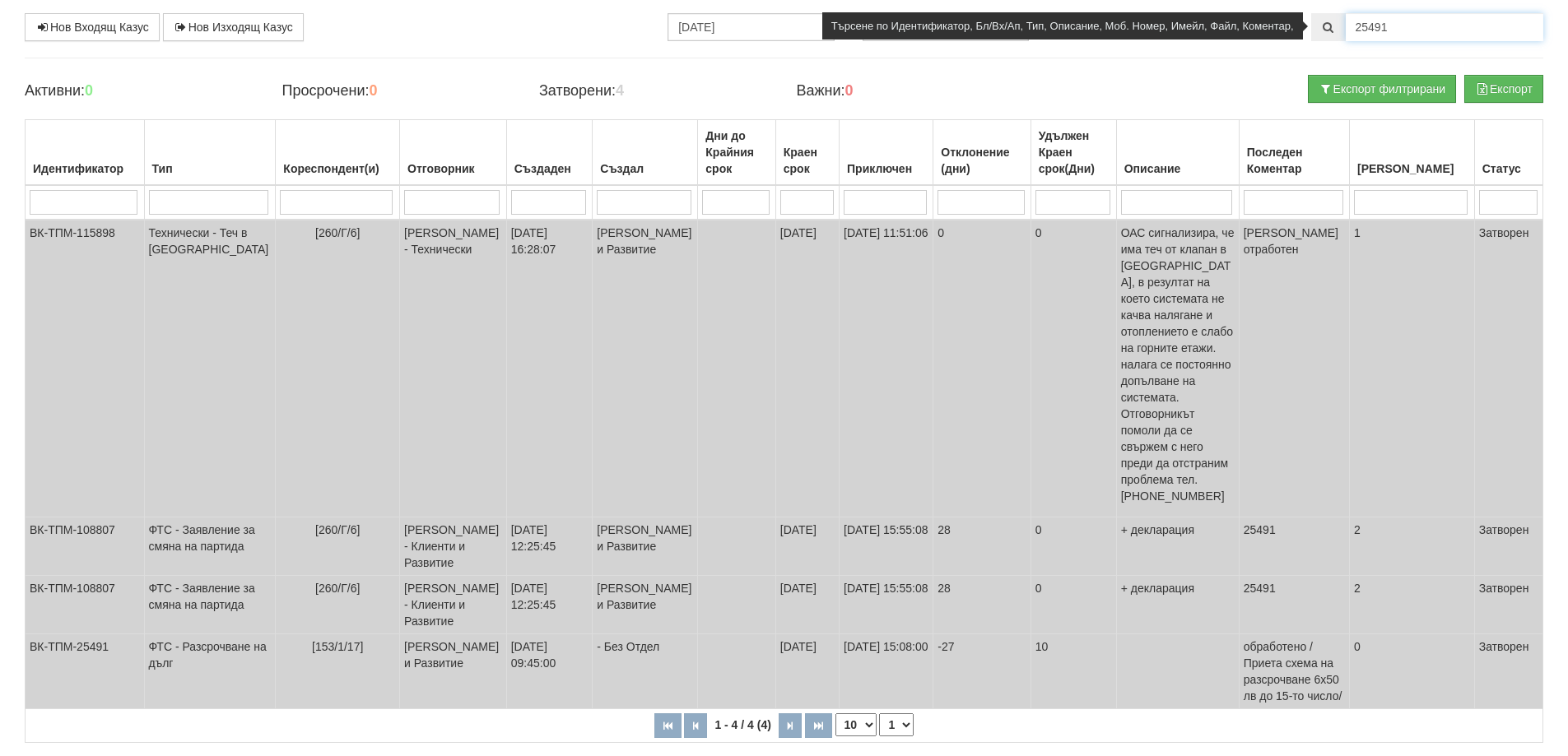
drag, startPoint x: 1376, startPoint y: 26, endPoint x: 1391, endPoint y: 26, distance: 15.0
click at [1391, 26] on input "25491" at bounding box center [1444, 27] width 197 height 28
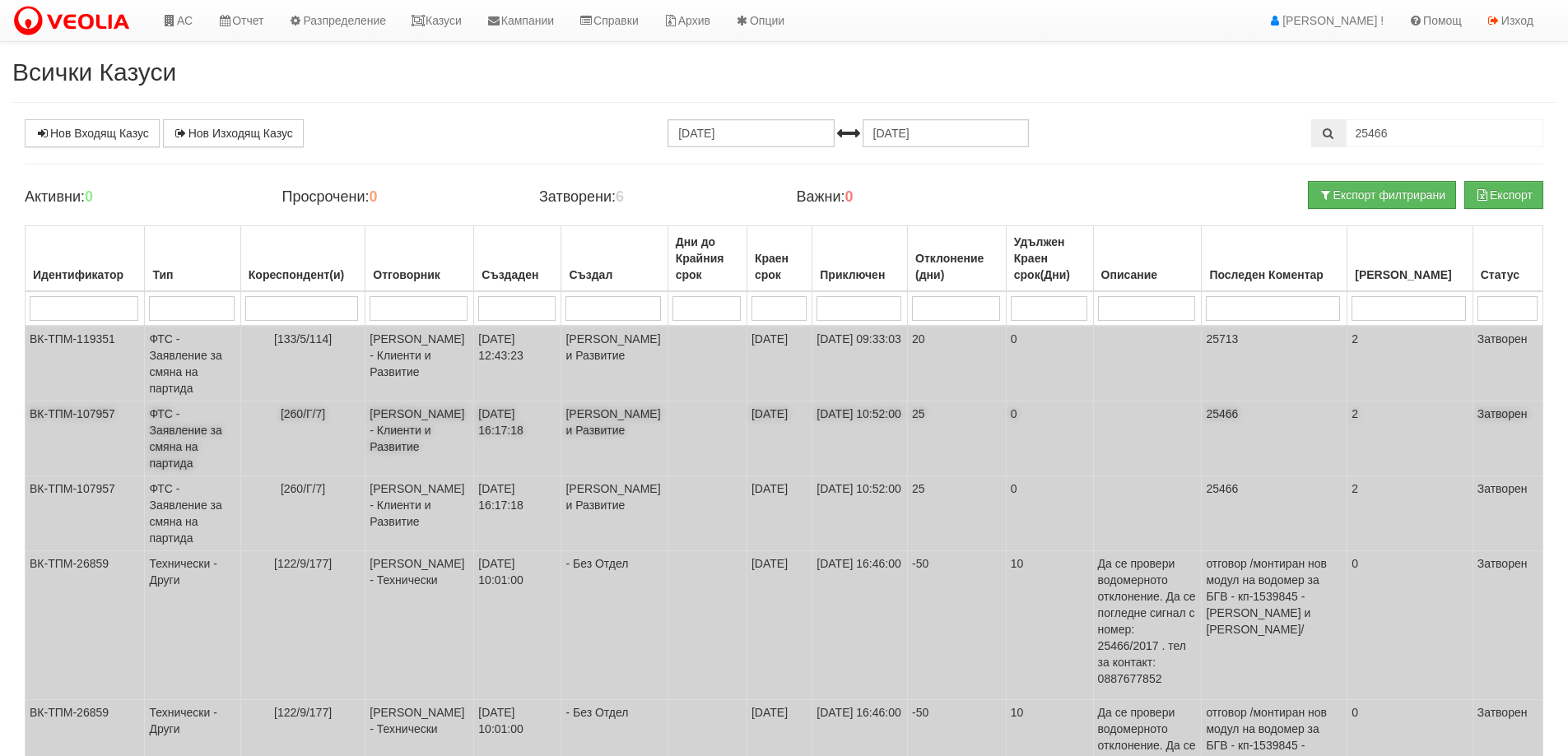
click at [158, 434] on td "ФТС - Заявление за смяна на партида" at bounding box center [193, 439] width 95 height 74
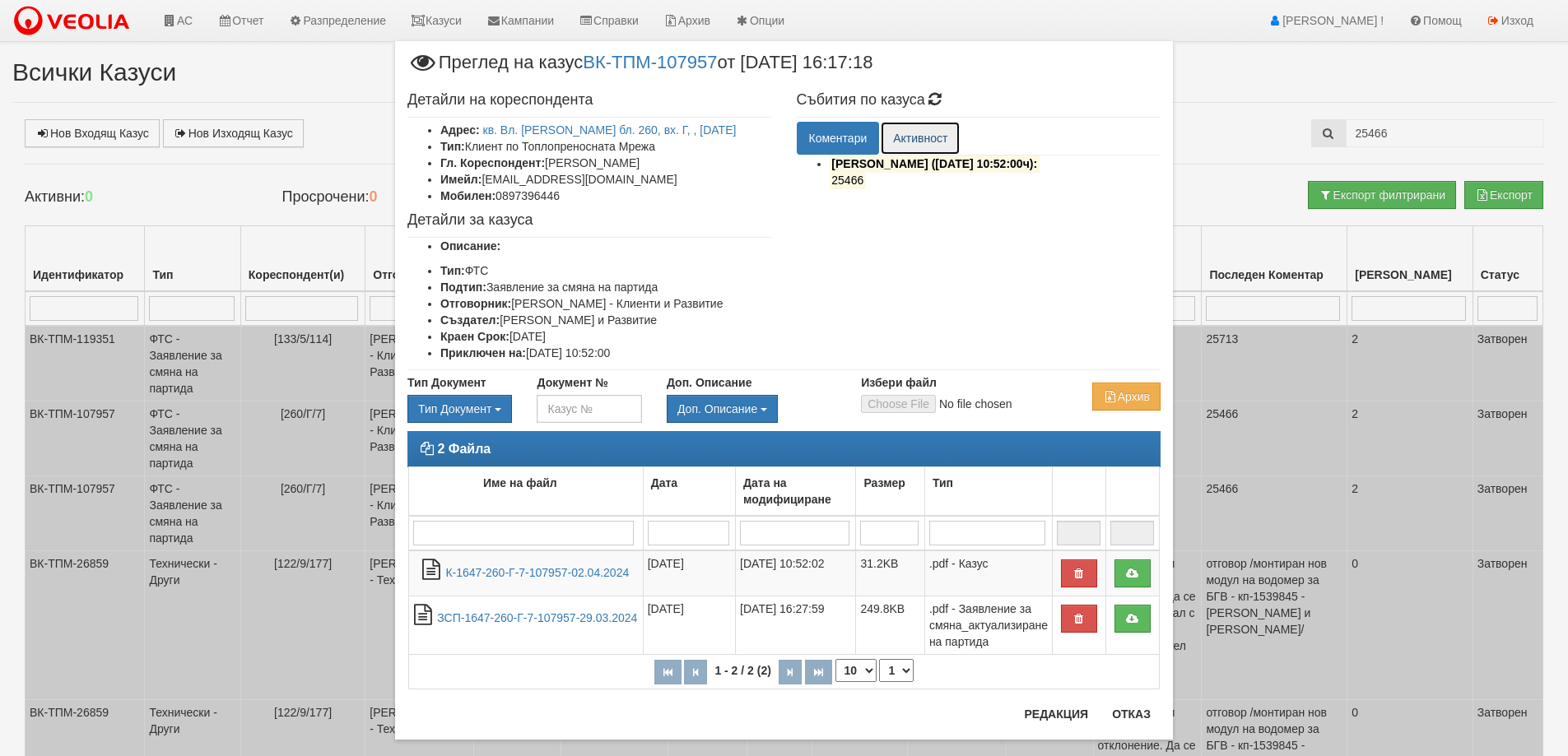
click at [909, 133] on link "Активност" at bounding box center [920, 138] width 79 height 33
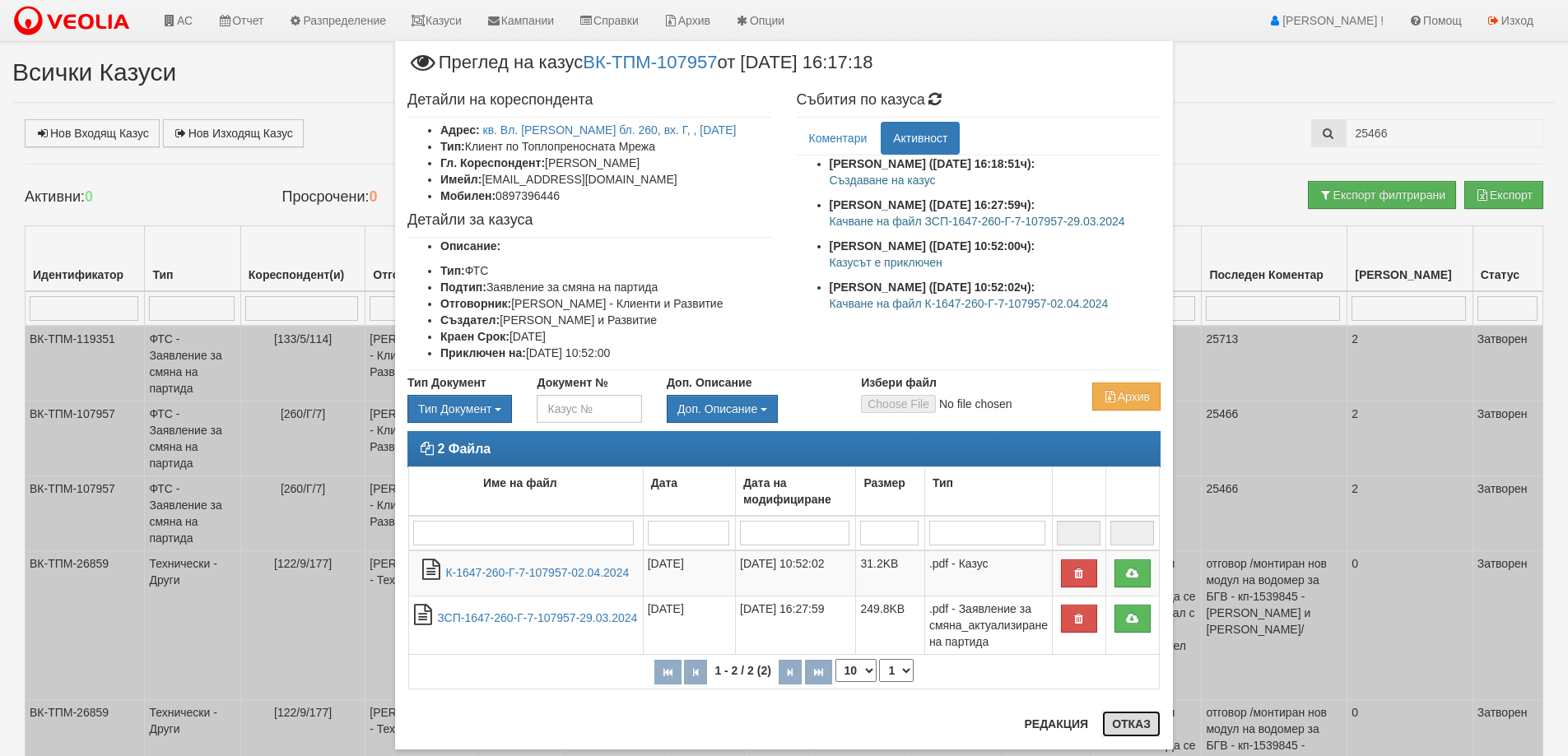
click at [1121, 722] on button "Отказ" at bounding box center [1130, 724] width 59 height 27
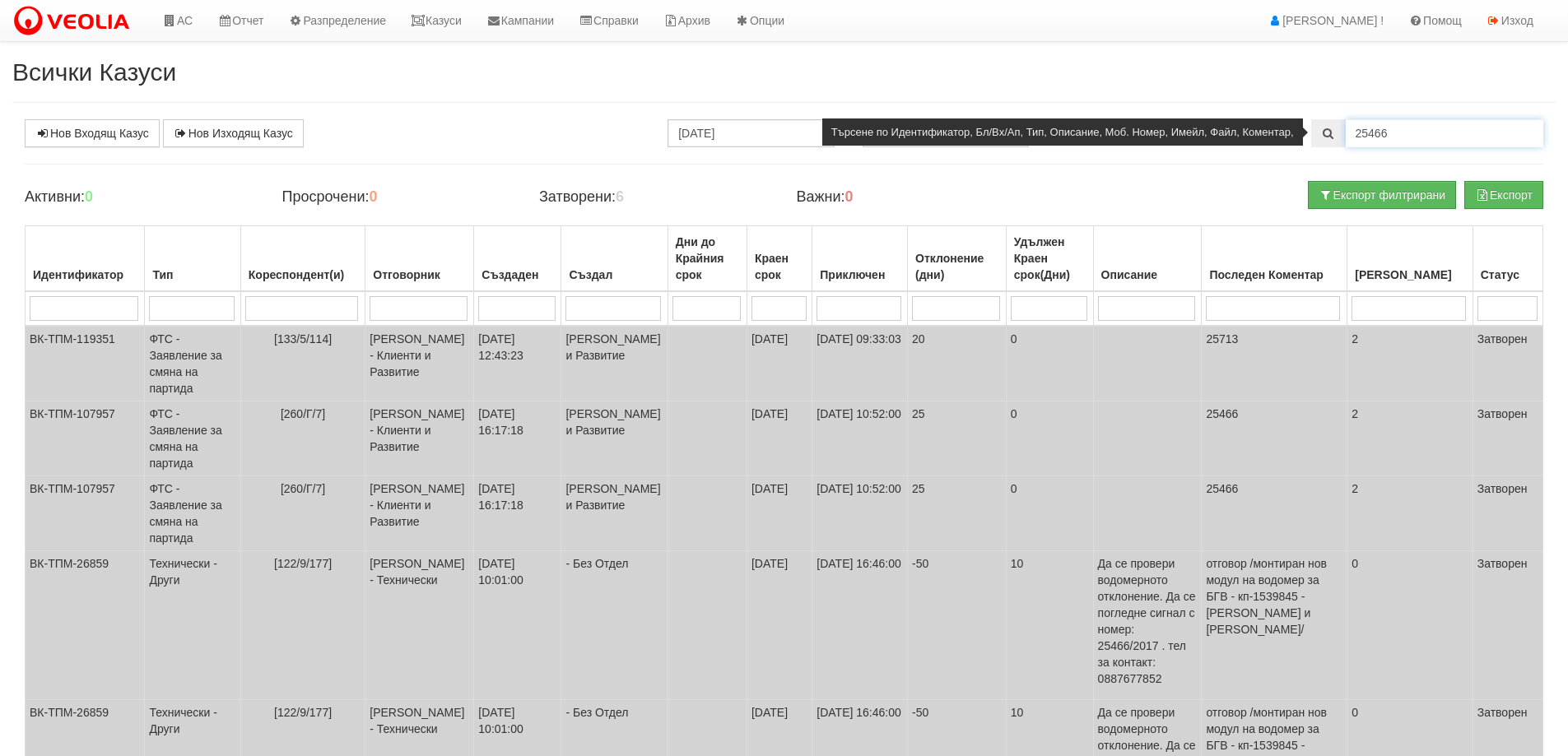
drag, startPoint x: 1374, startPoint y: 128, endPoint x: 1403, endPoint y: 140, distance: 31.4
click at [1403, 140] on input "25466" at bounding box center [1444, 133] width 197 height 28
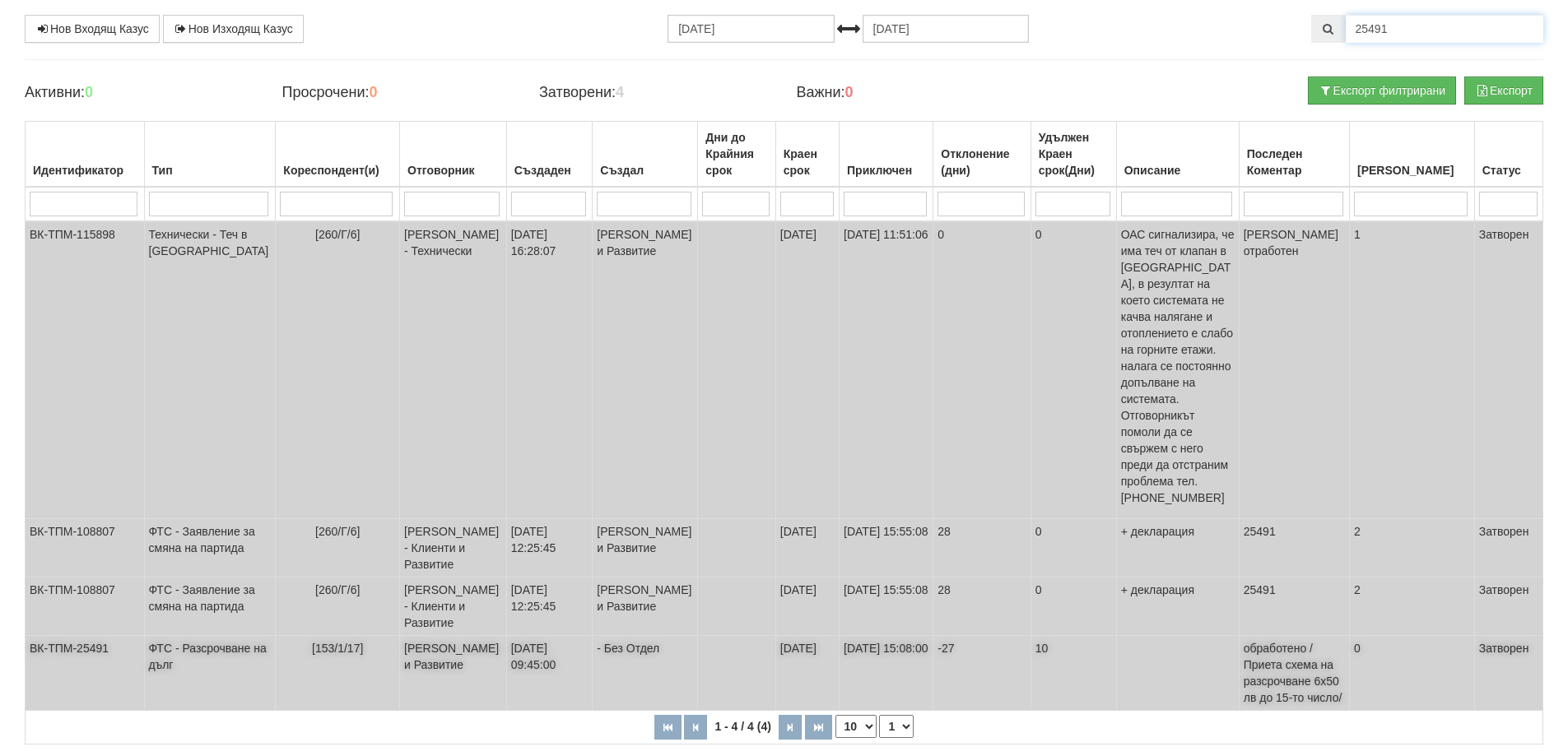
scroll to position [106, 0]
click at [176, 518] on td "ФТС - Заявление за смяна на партида" at bounding box center [209, 547] width 132 height 59
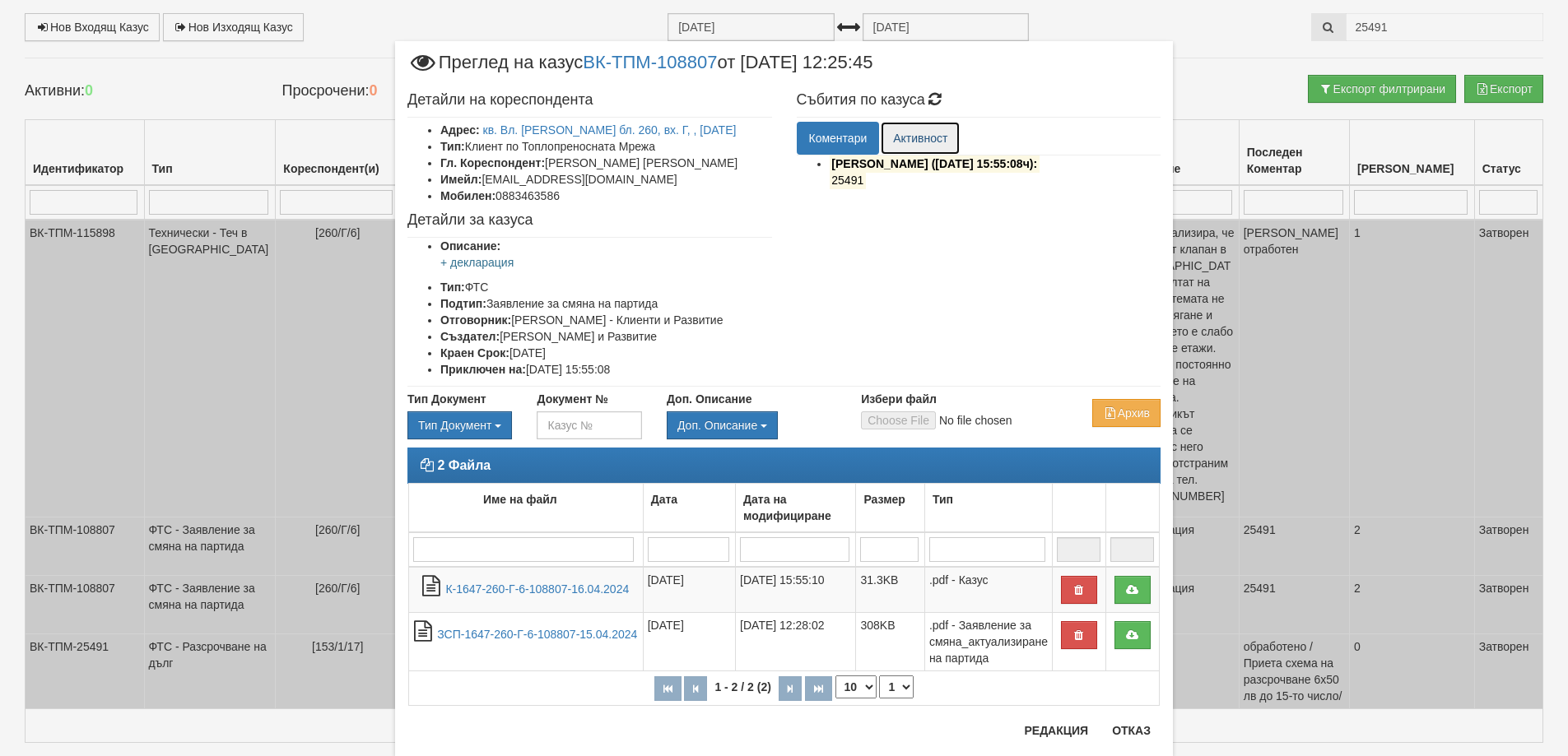
click at [917, 139] on link "Активност" at bounding box center [920, 138] width 79 height 33
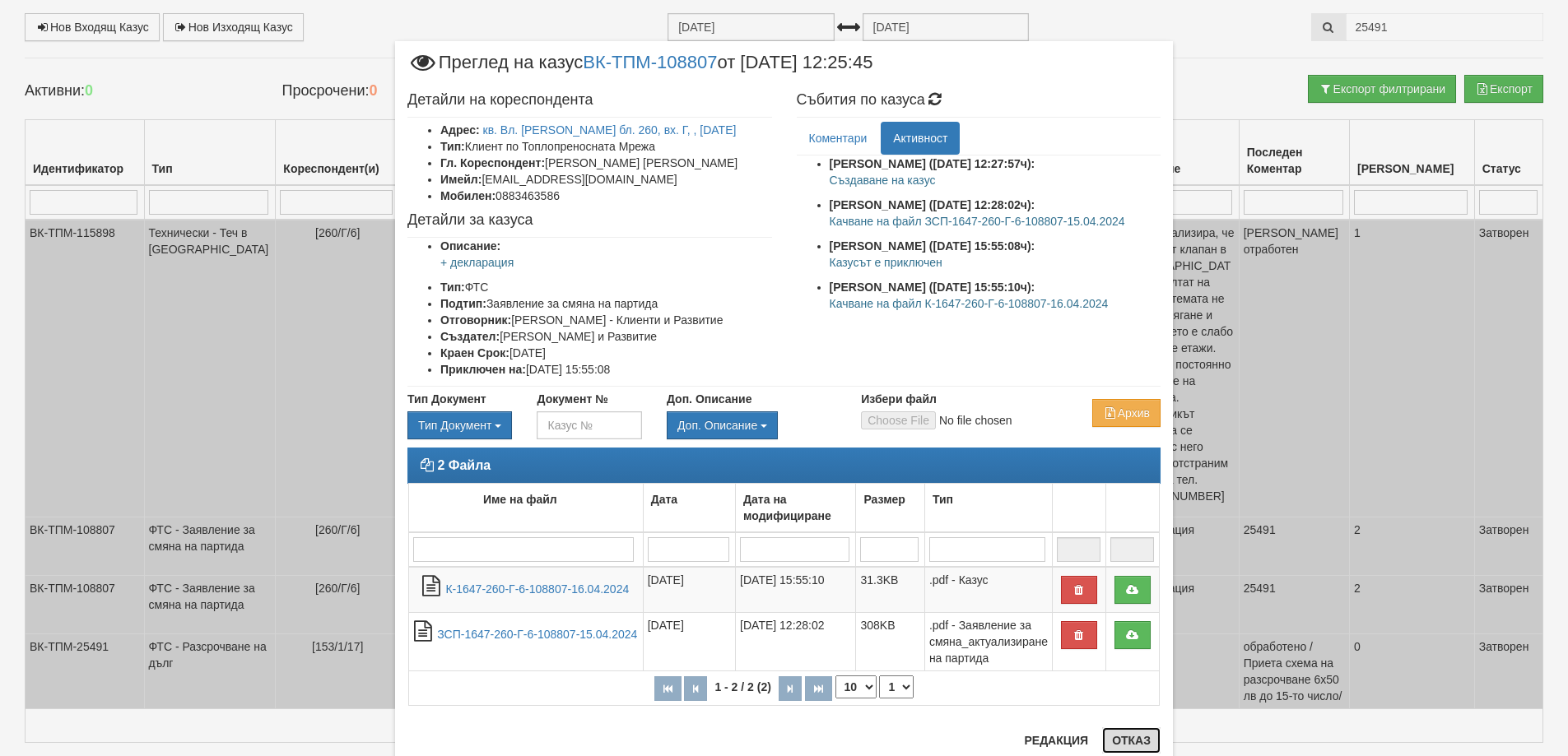
click at [1130, 740] on button "Отказ" at bounding box center [1130, 740] width 59 height 27
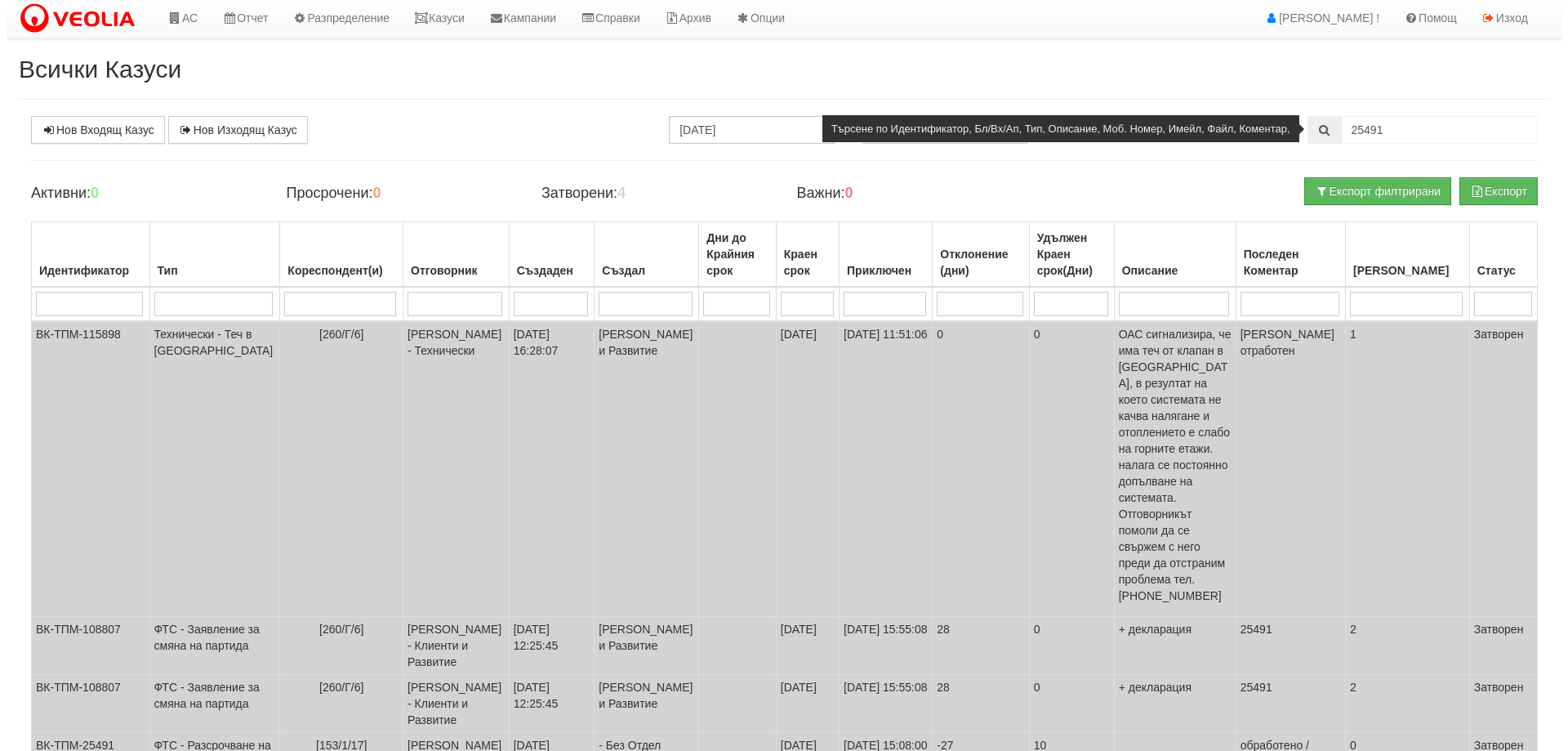
scroll to position [0, 0]
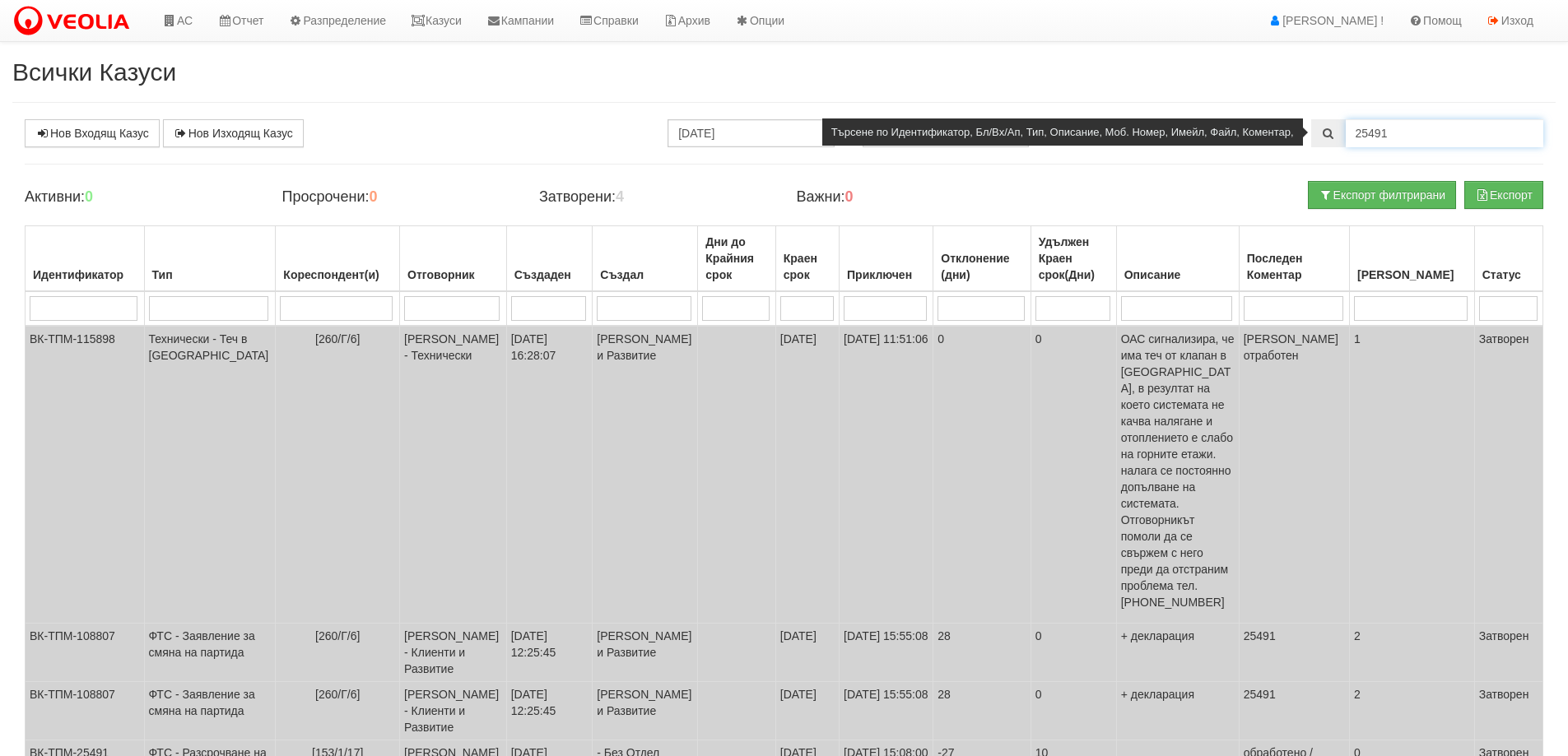
drag, startPoint x: 1372, startPoint y: 131, endPoint x: 1381, endPoint y: 134, distance: 9.5
click at [1381, 134] on input "25491" at bounding box center [1444, 133] width 197 height 28
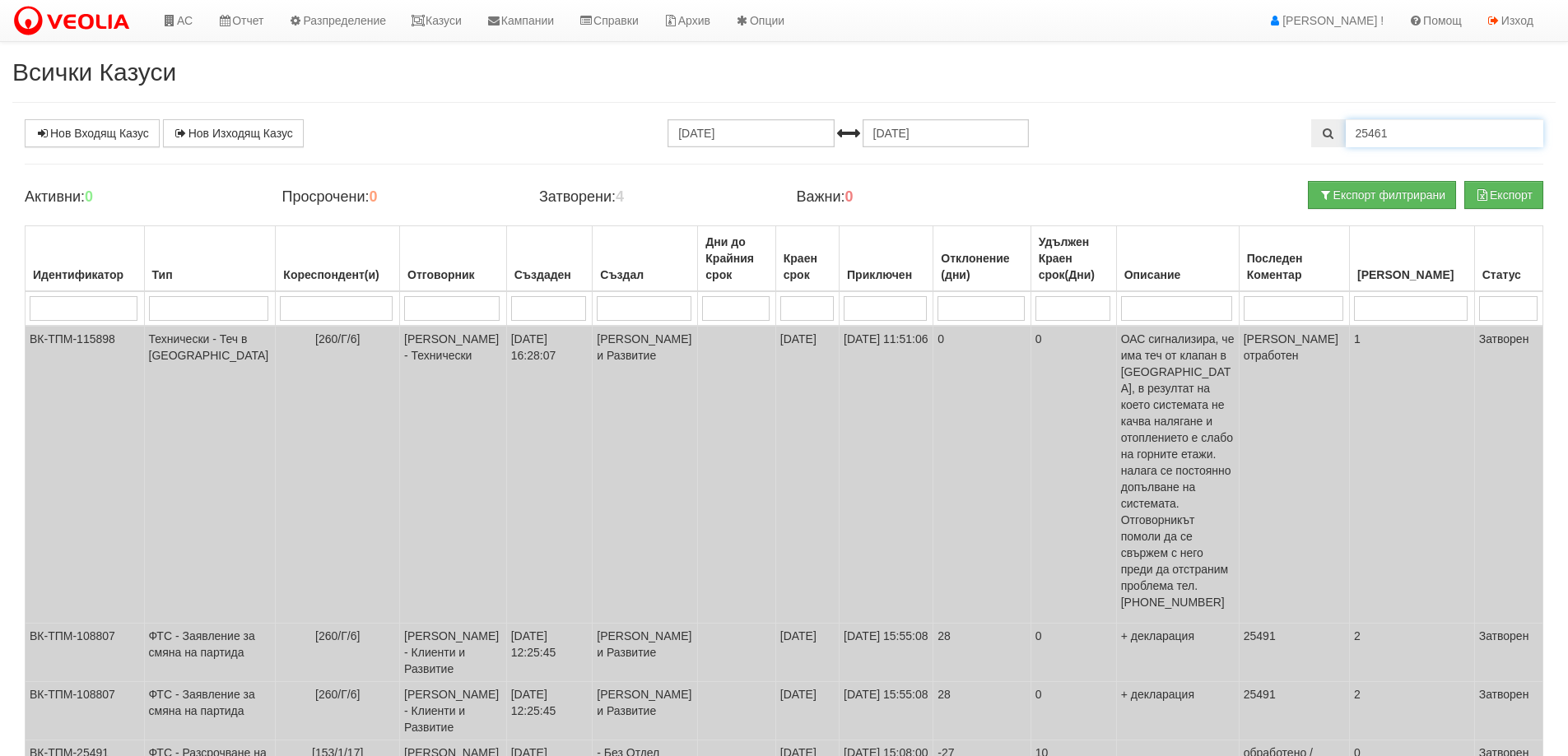
type input "25461"
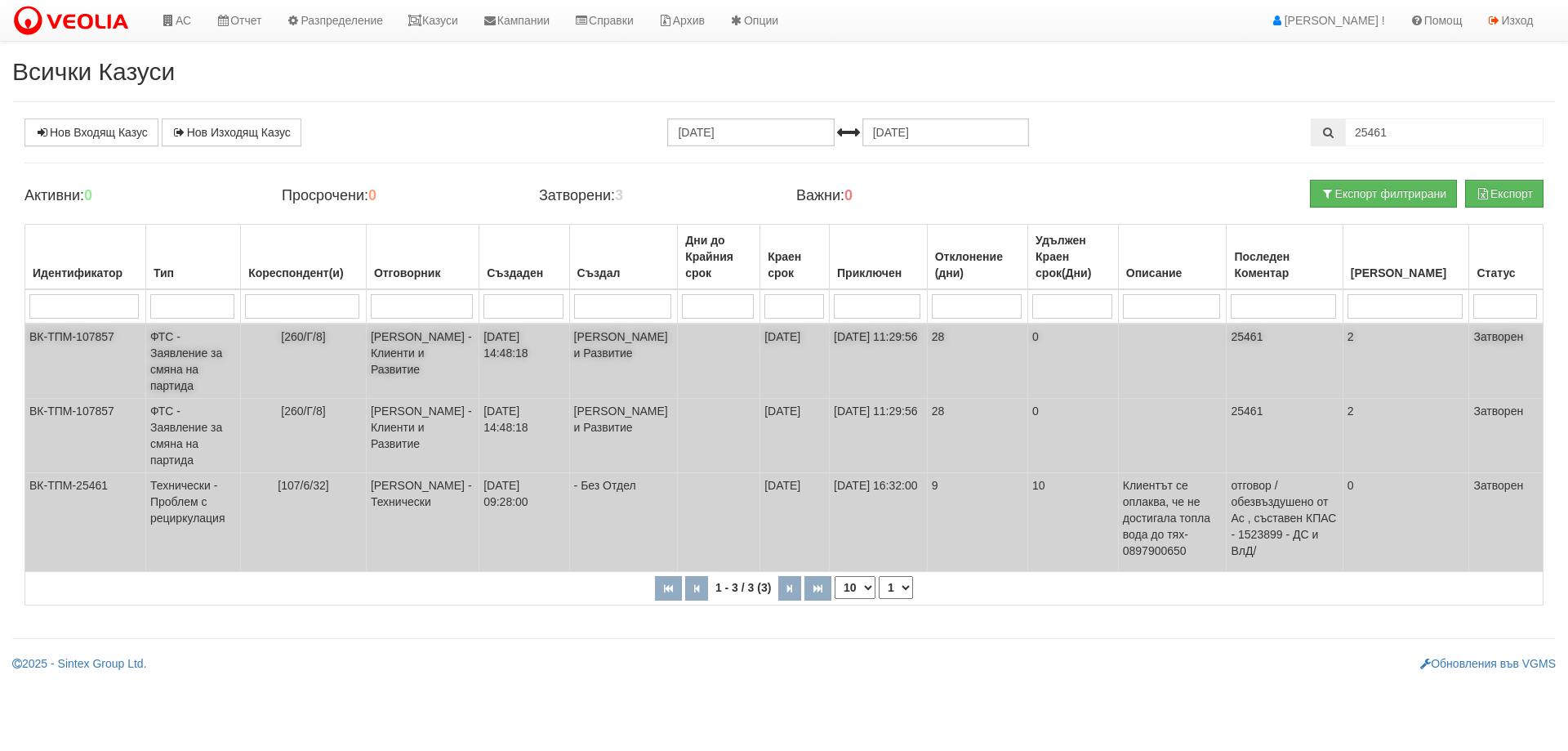
click at [199, 347] on td "ФТС - Заявление за смяна на партида" at bounding box center [193, 361] width 95 height 75
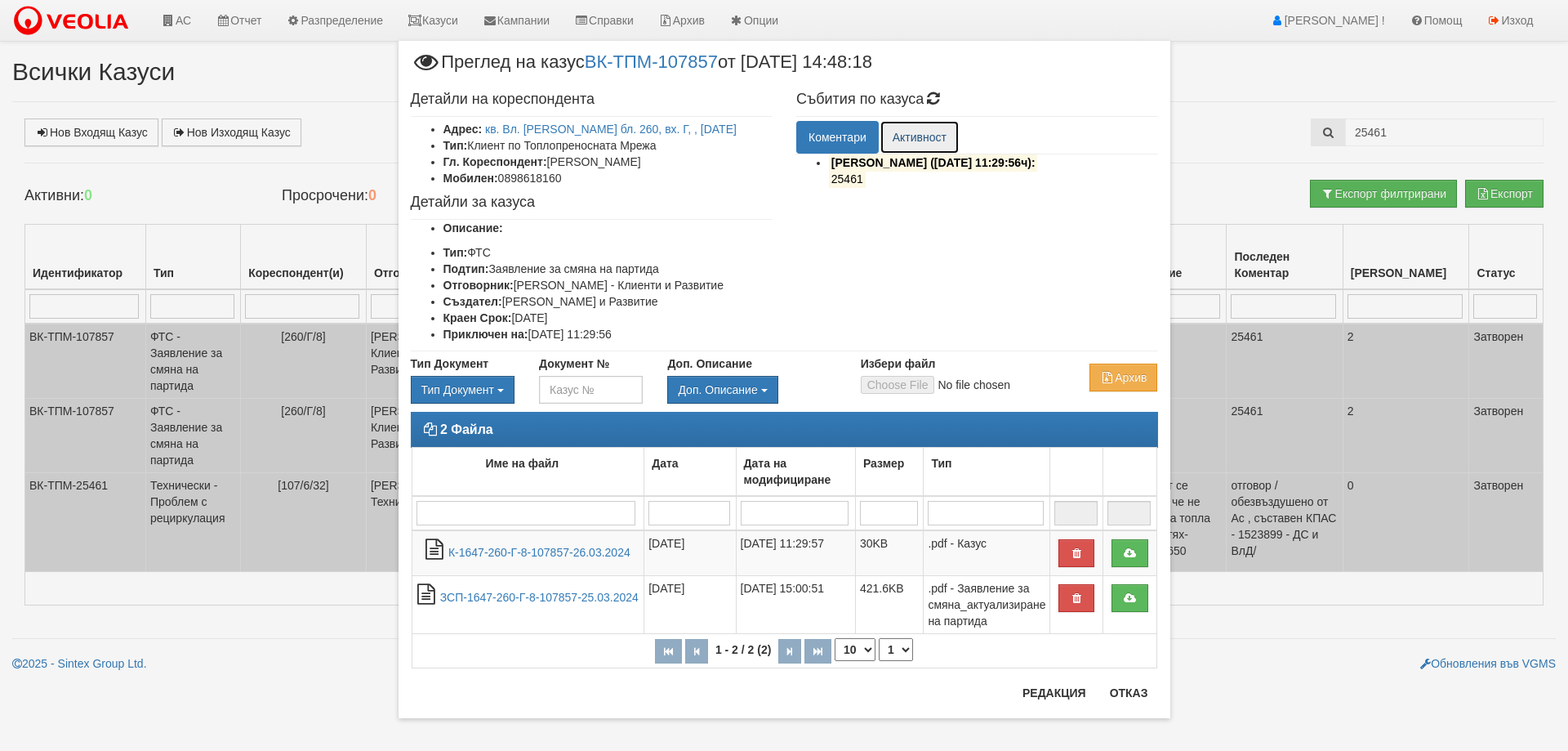
click at [917, 135] on link "Активност" at bounding box center [920, 137] width 79 height 33
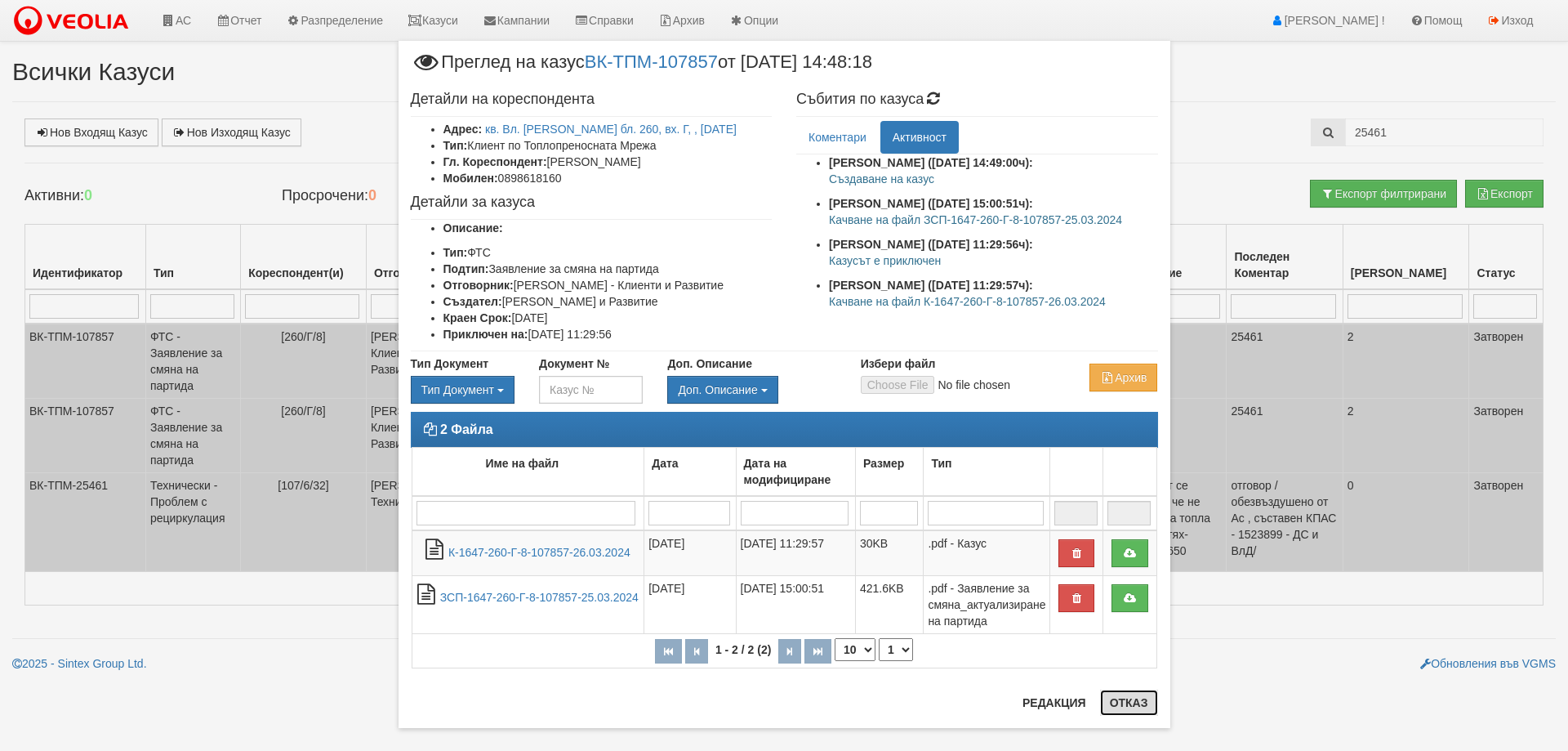
click at [1132, 707] on button "Отказ" at bounding box center [1129, 703] width 58 height 27
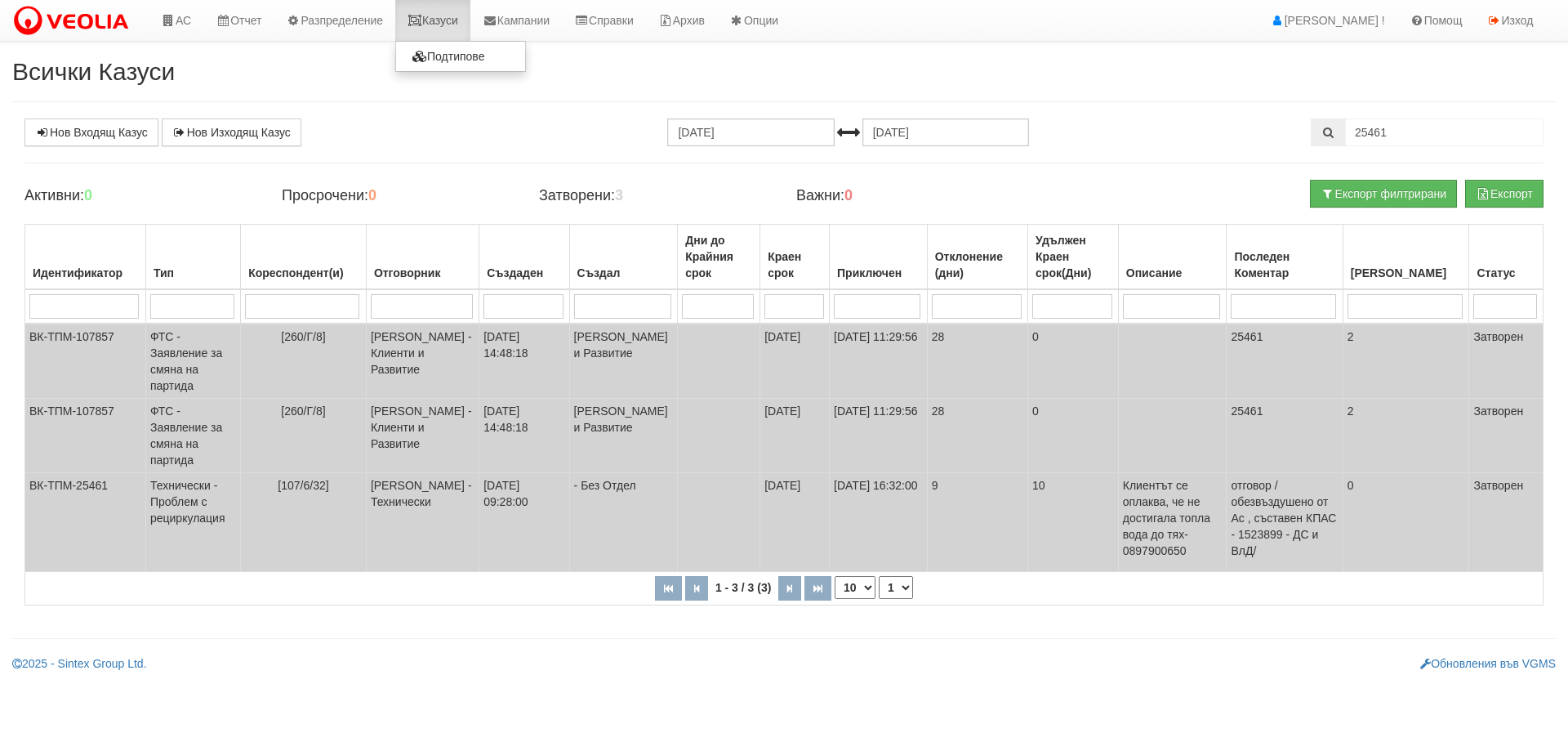
click at [445, 25] on link "Казуси" at bounding box center [432, 20] width 75 height 40
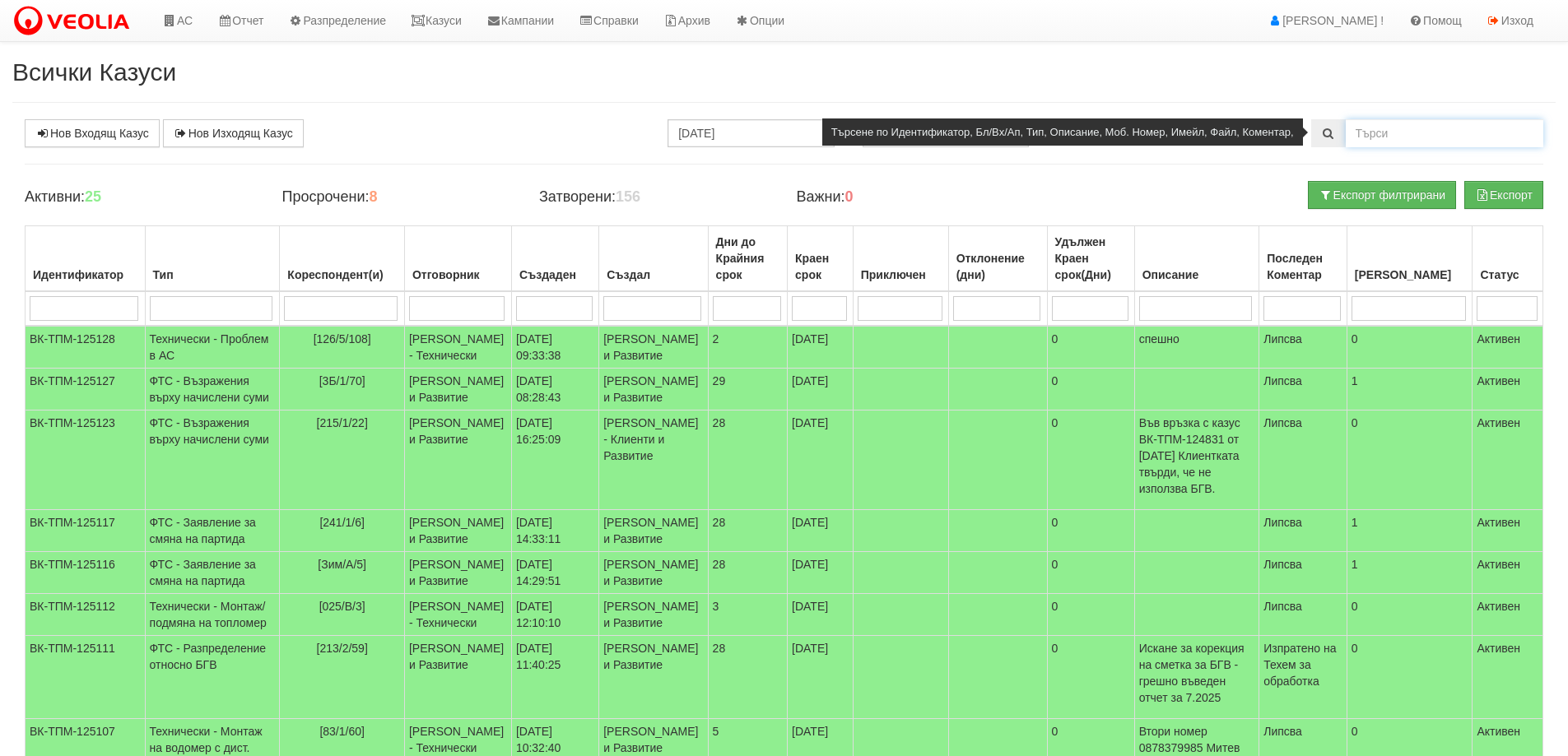
click at [1381, 144] on input "text" at bounding box center [1444, 133] width 197 height 28
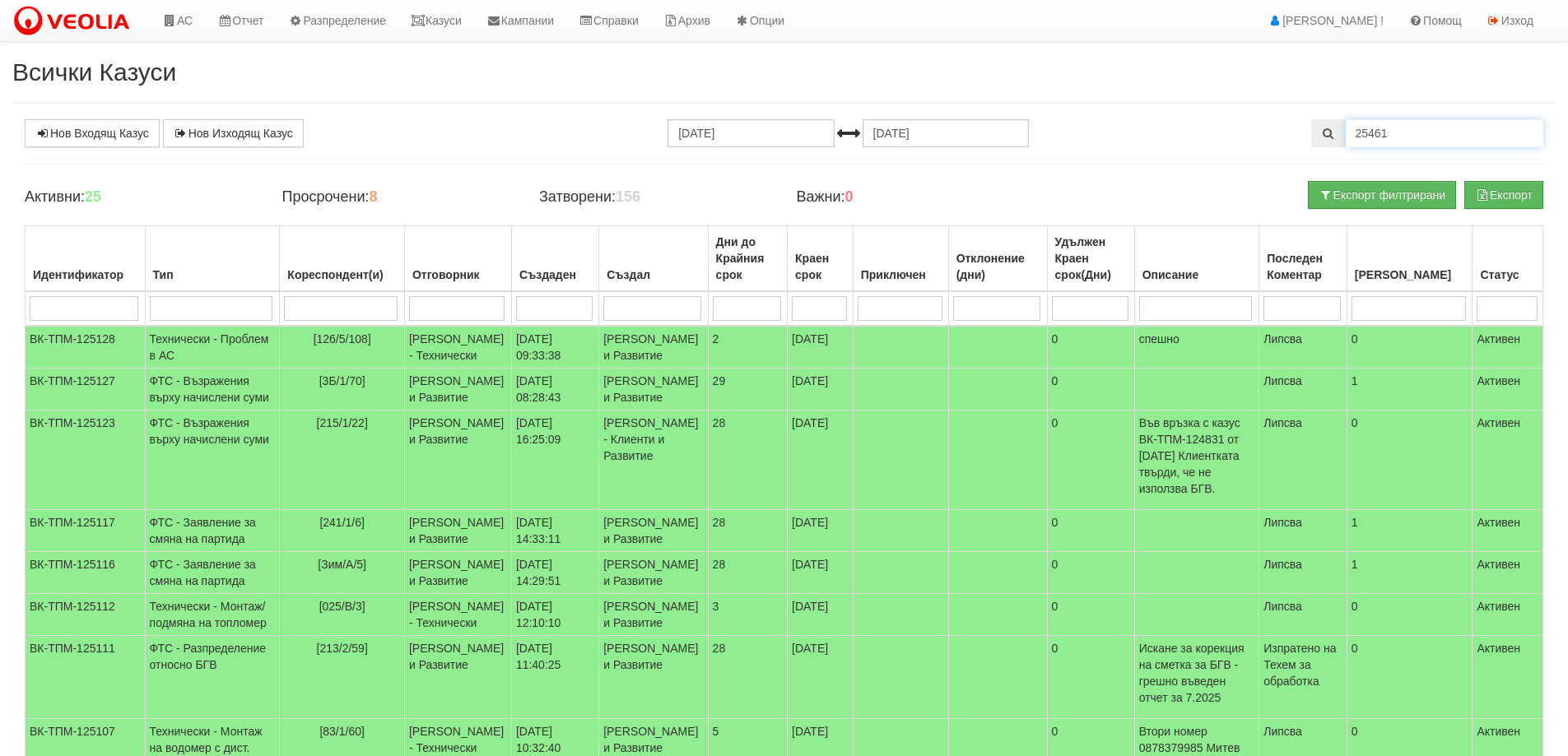
type input "25461"
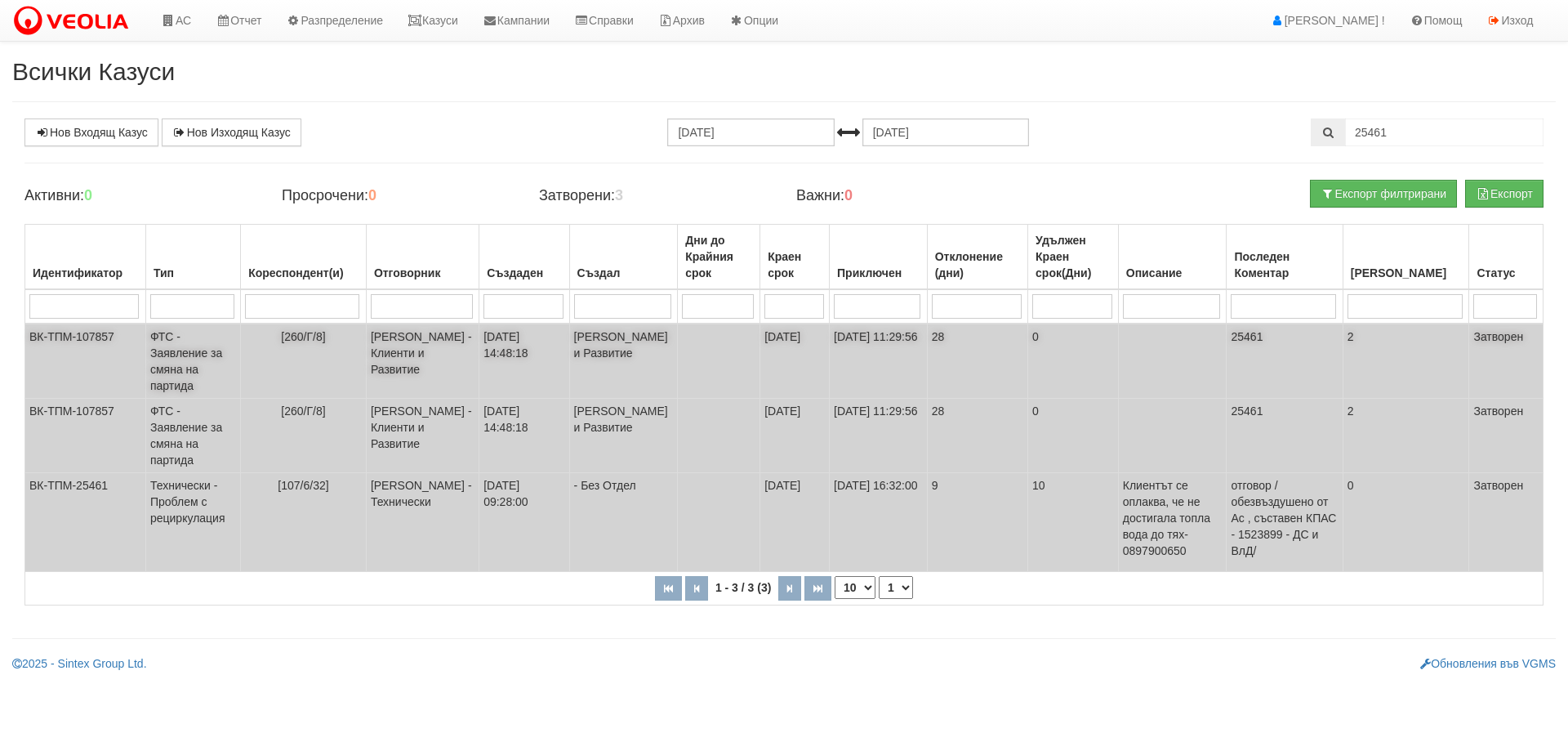
click at [196, 352] on td "ФТС - Заявление за смяна на партида" at bounding box center [193, 361] width 95 height 75
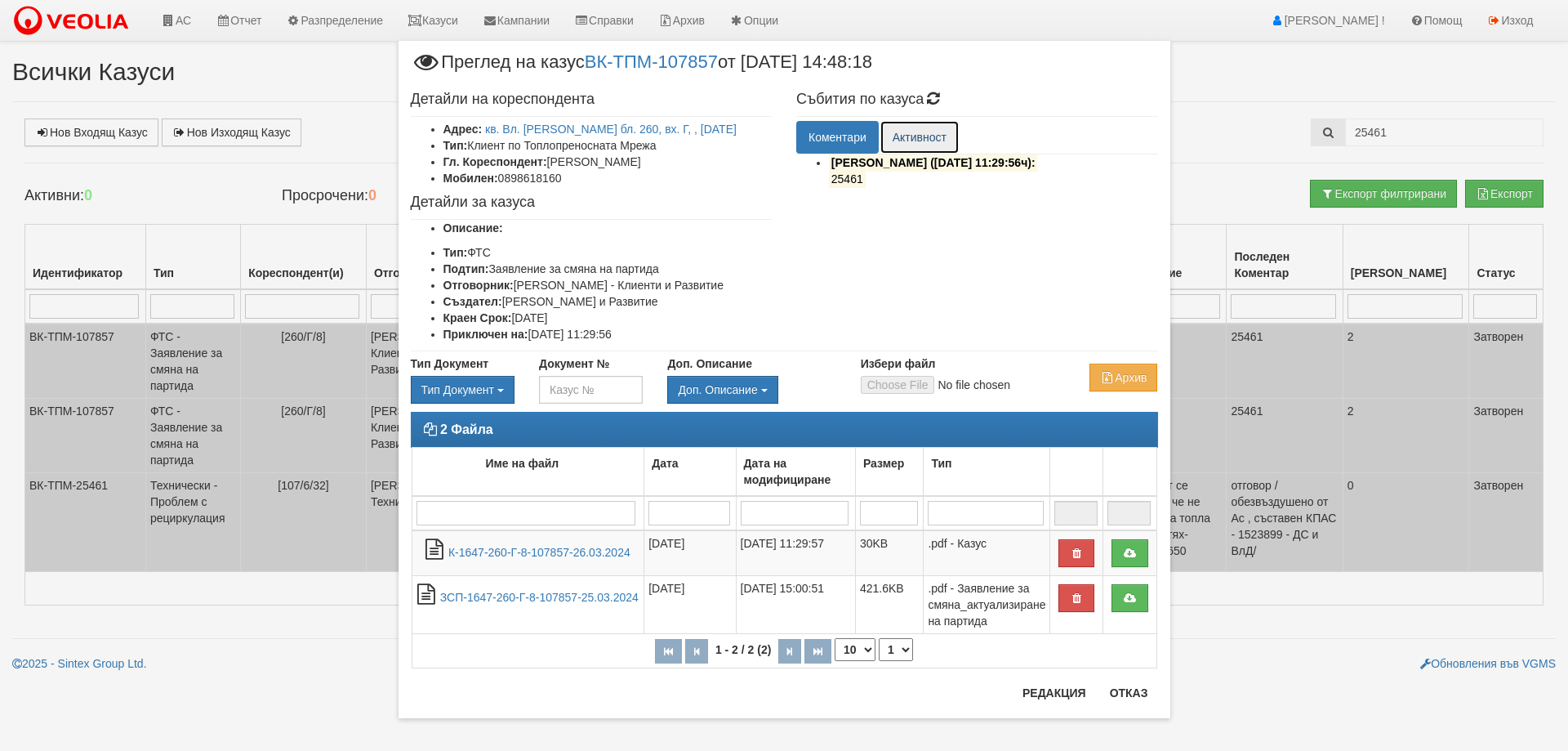
click at [921, 137] on link "Активност" at bounding box center [920, 137] width 79 height 33
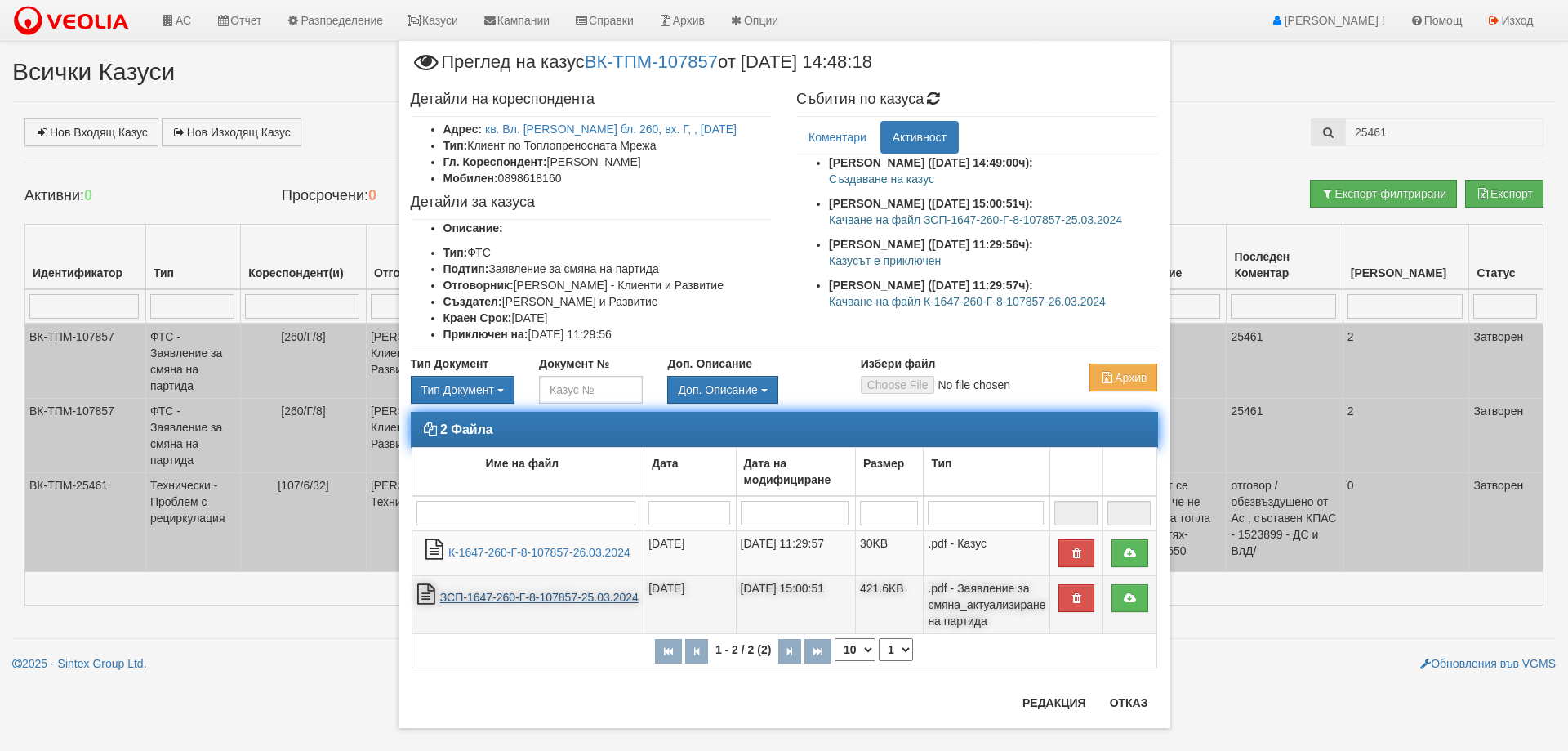
click at [513, 602] on link "ЗСП-1647-260-Г-8-107857-25.03.2024" at bounding box center [540, 597] width 199 height 13
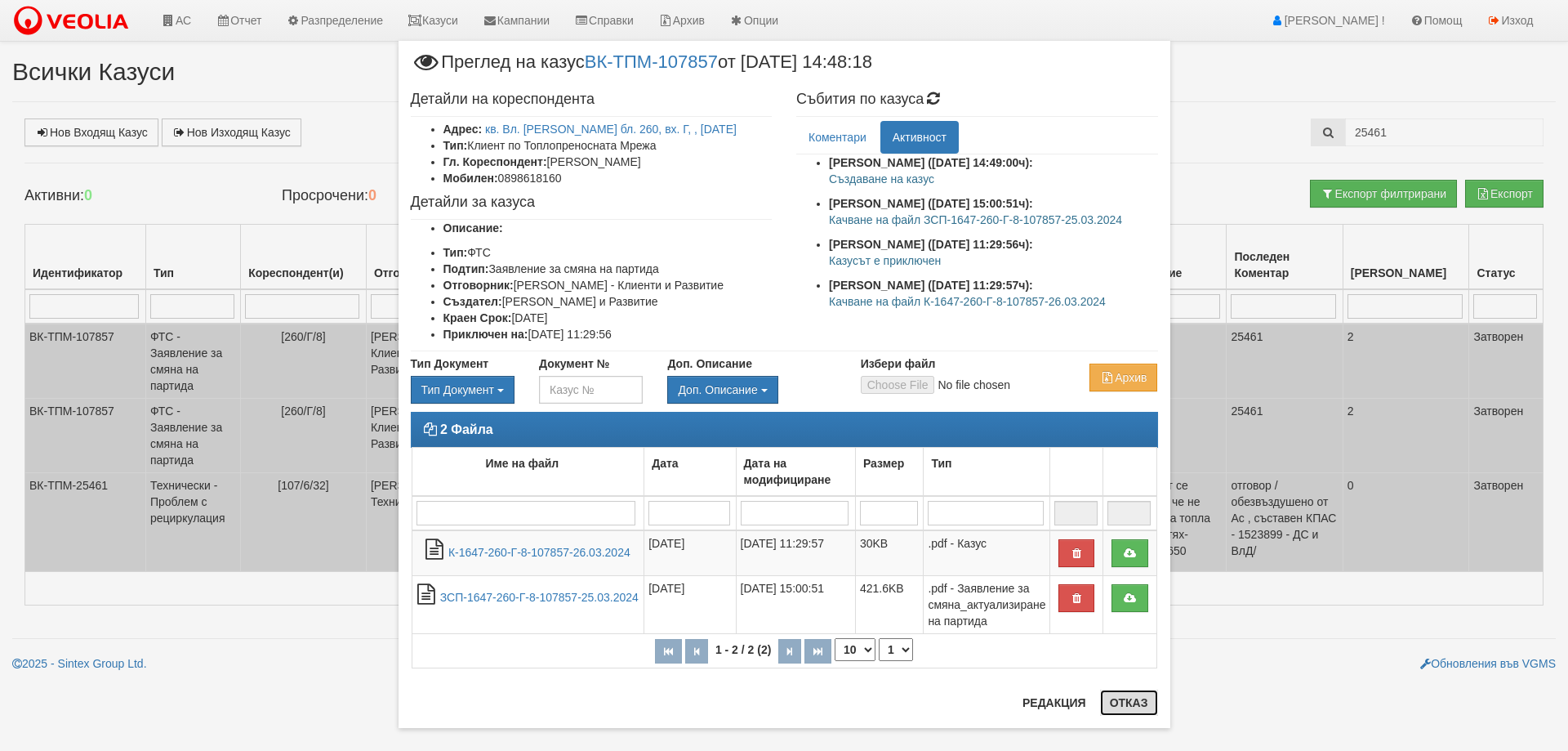
click at [1118, 706] on button "Отказ" at bounding box center [1129, 703] width 58 height 27
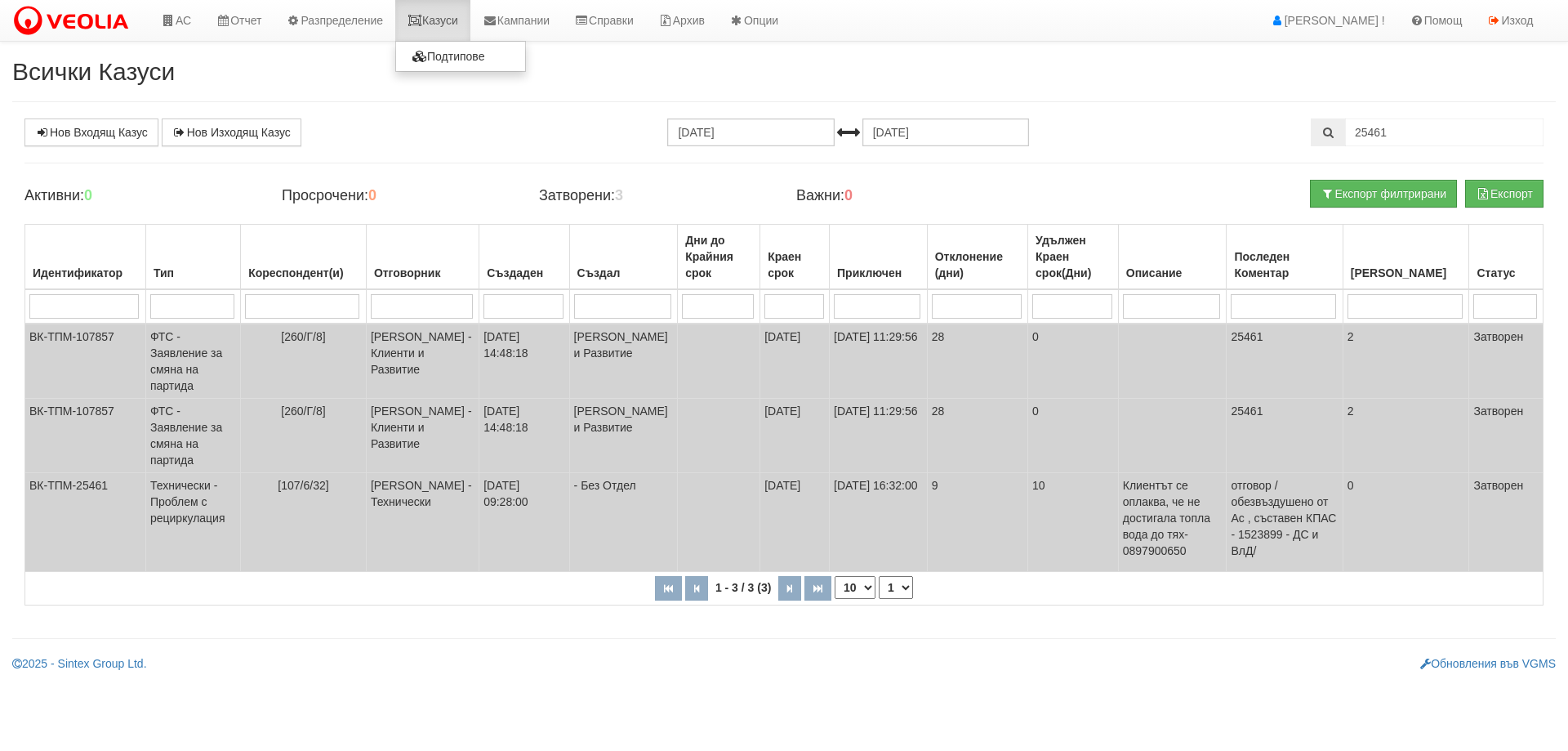
click at [457, 13] on link "Казуси" at bounding box center [432, 20] width 75 height 40
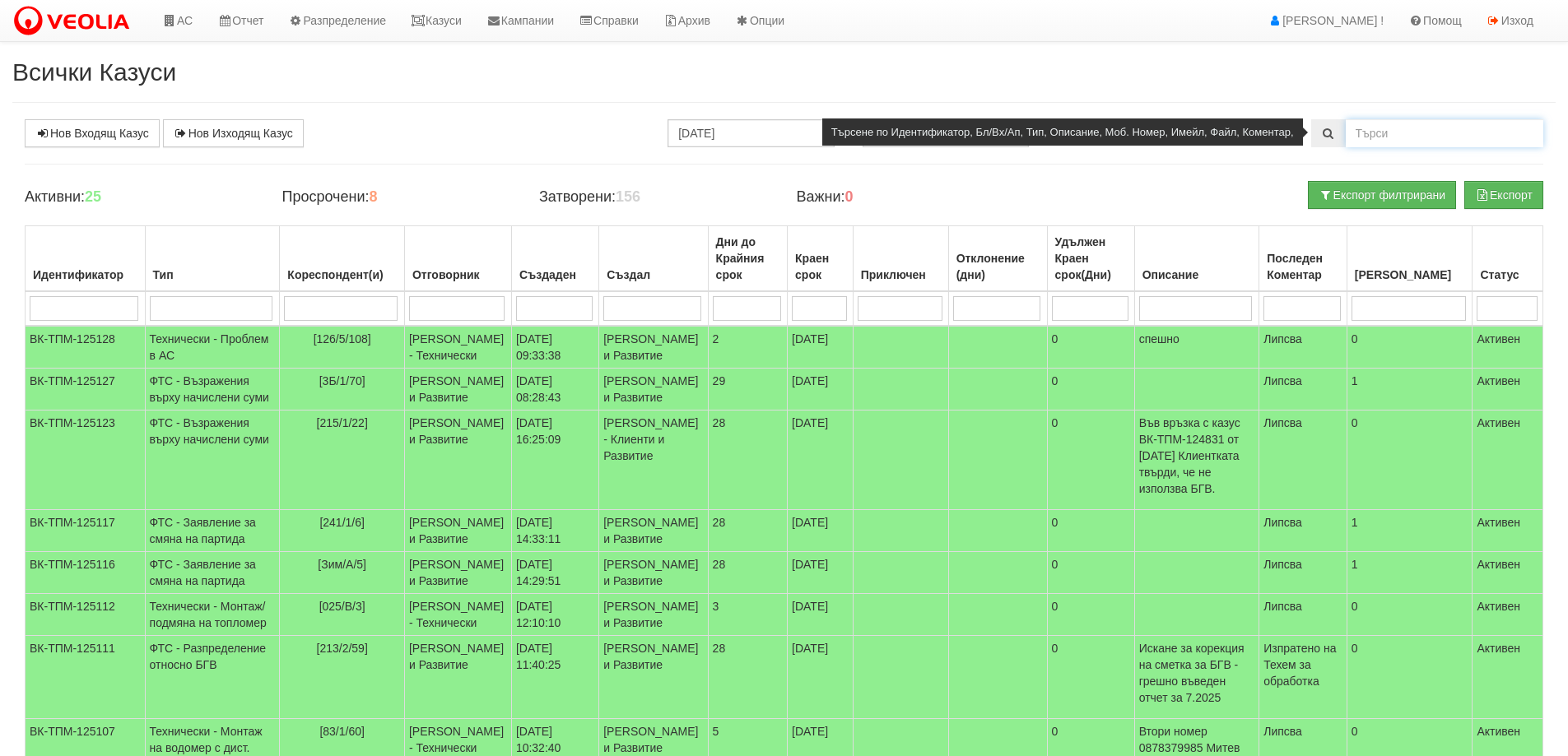
click at [1401, 124] on input "text" at bounding box center [1444, 133] width 197 height 28
type input "22254"
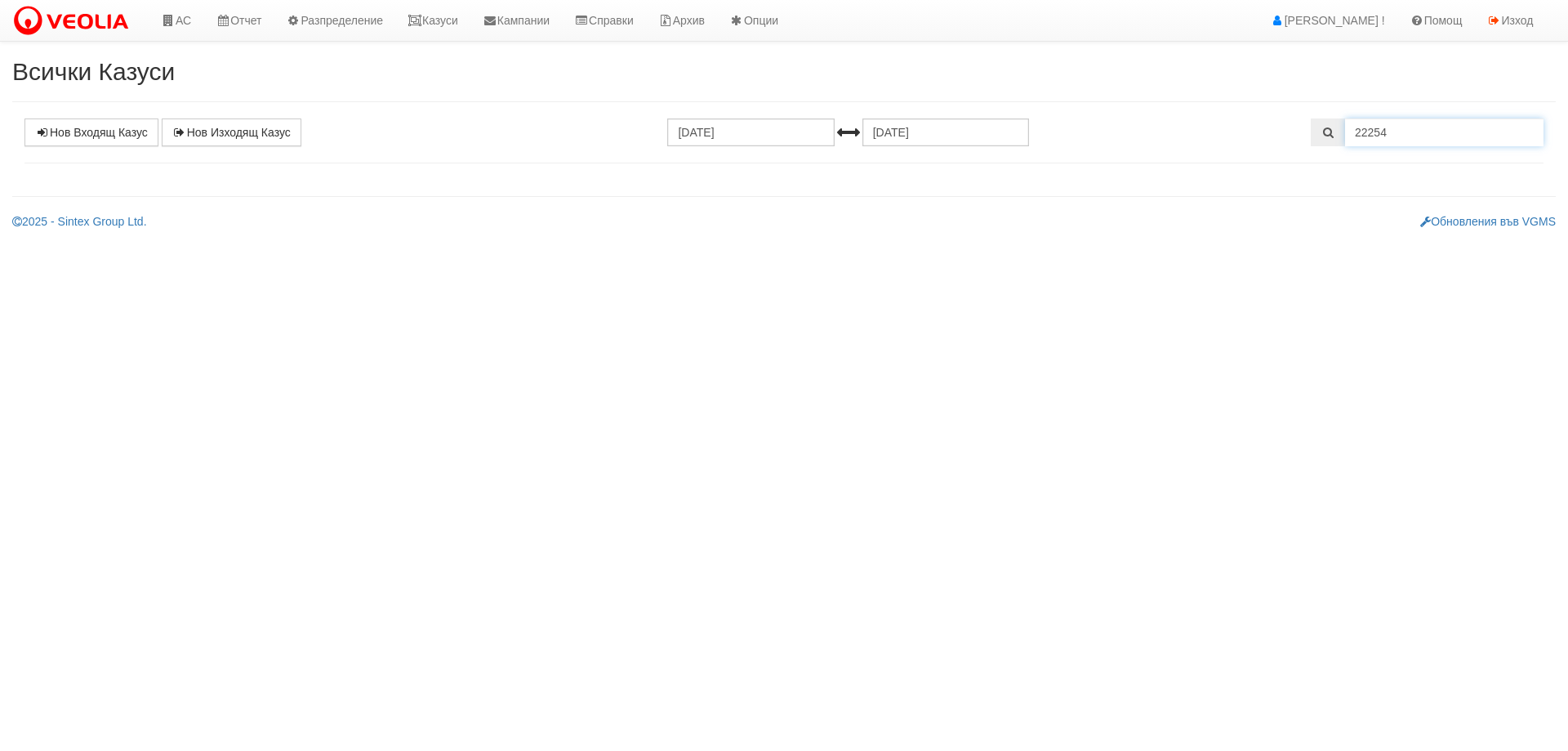
select select "1"
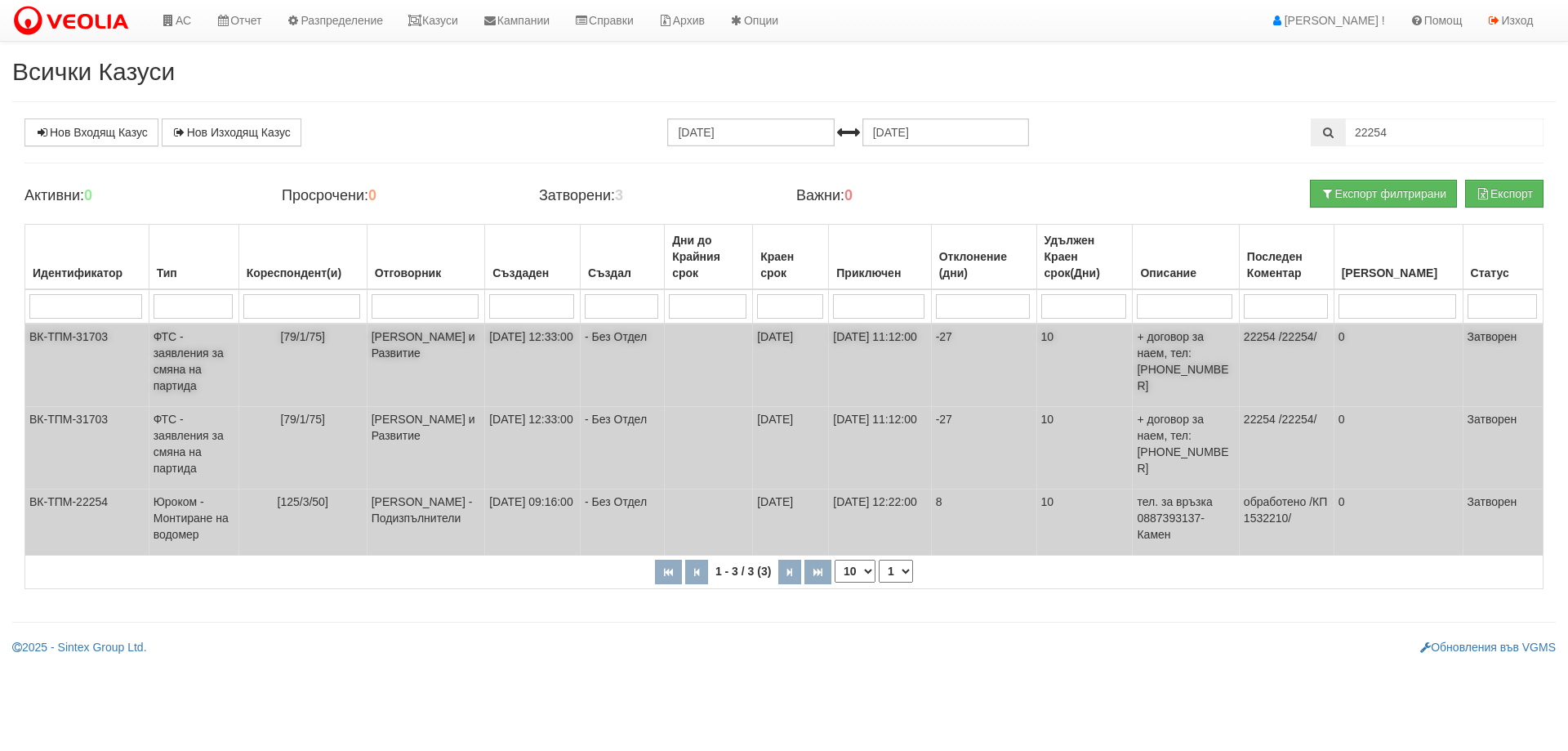
click at [164, 344] on td "ФТС - заявления за смяна на партида" at bounding box center [193, 365] width 90 height 84
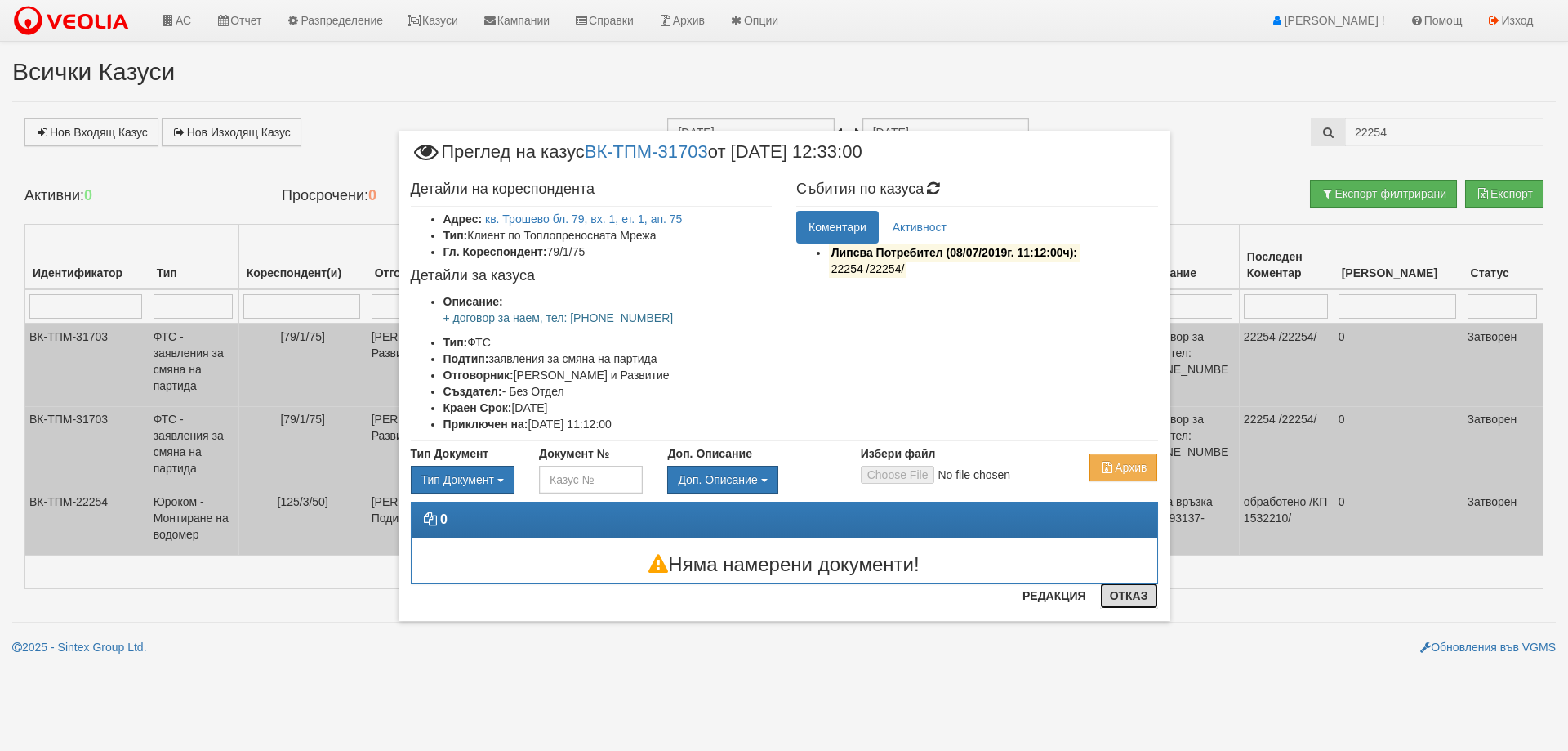
click at [1131, 591] on button "Отказ" at bounding box center [1129, 595] width 58 height 27
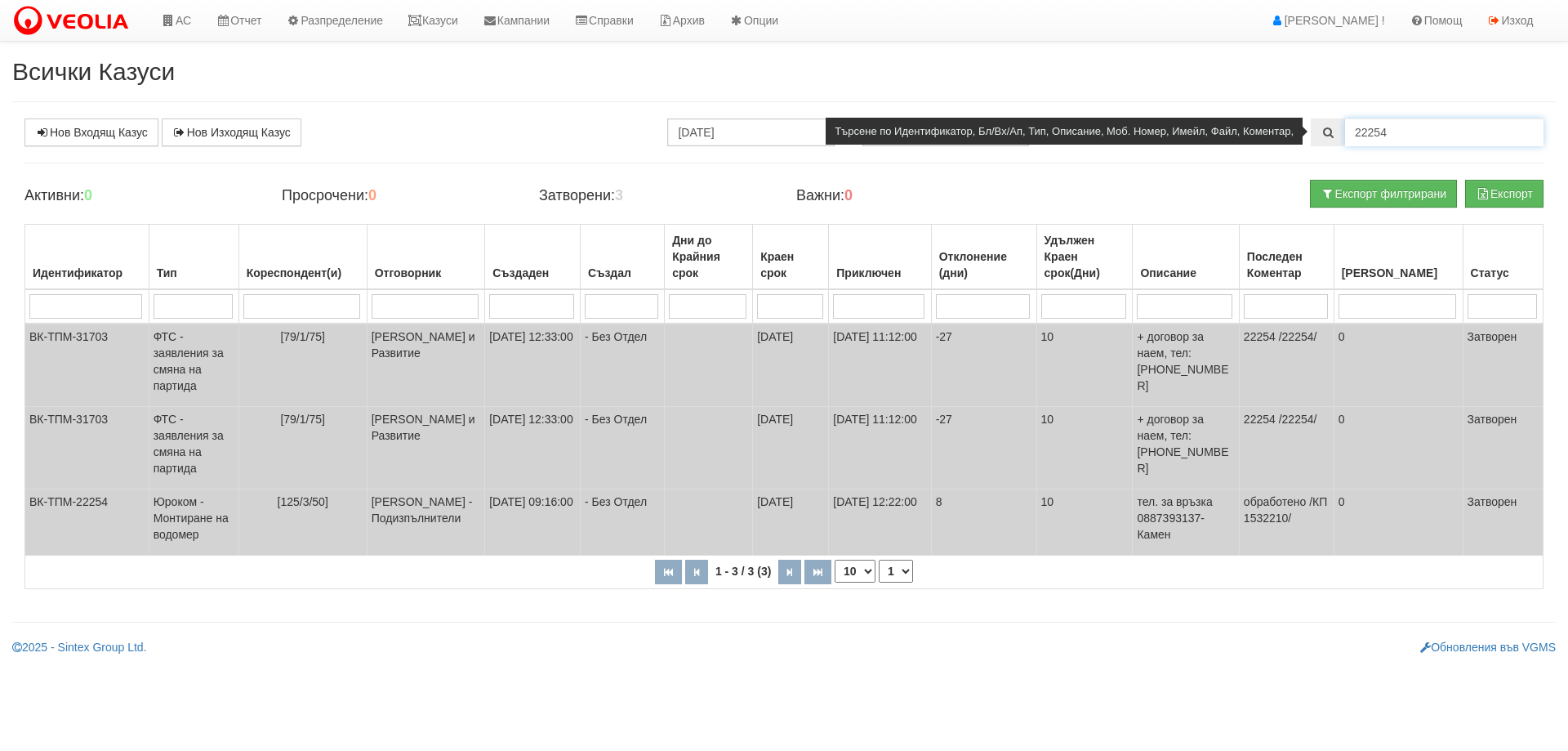
drag, startPoint x: 1386, startPoint y: 132, endPoint x: 1334, endPoint y: 132, distance: 52.0
click at [1334, 132] on div "22254" at bounding box center [1427, 132] width 232 height 28
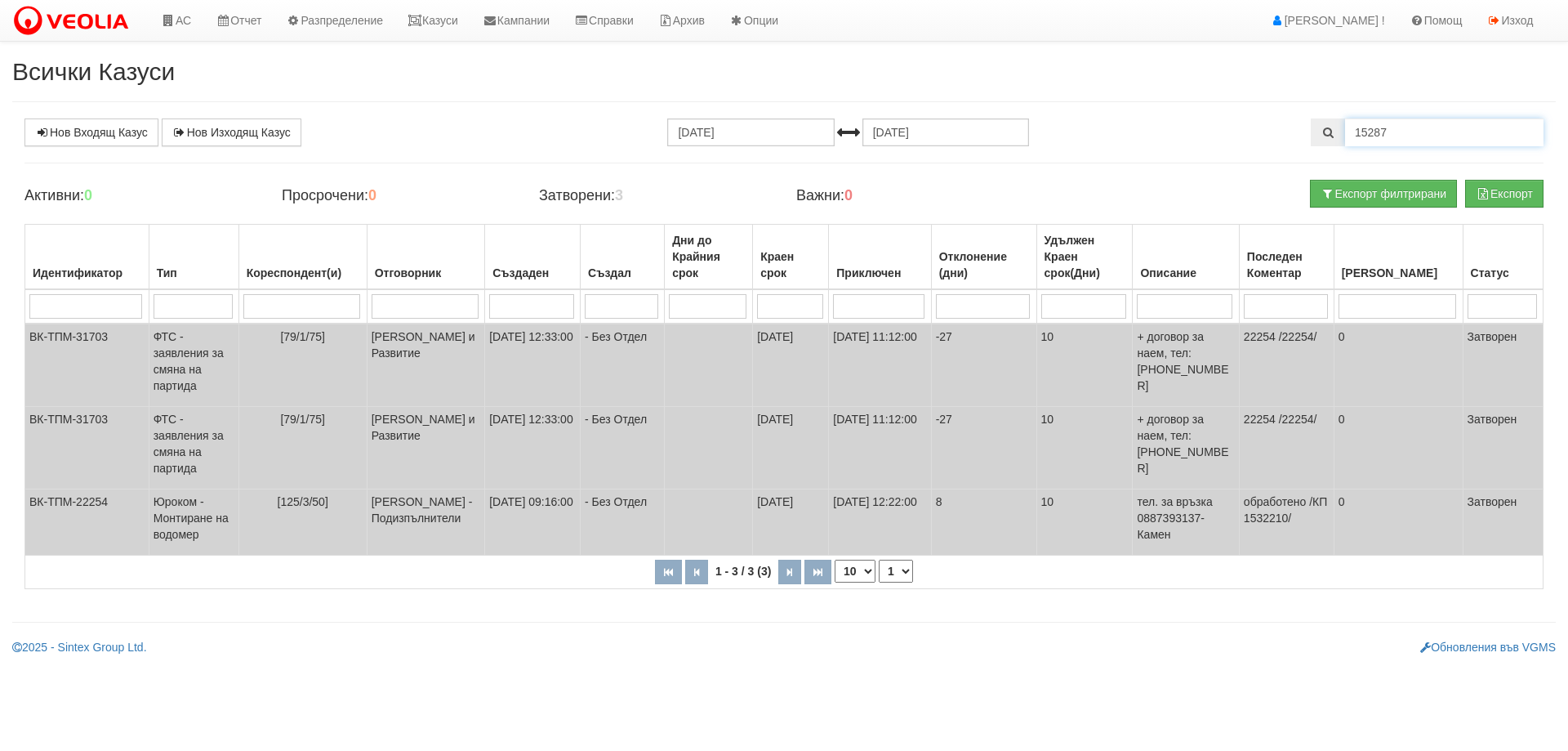
type input "15287"
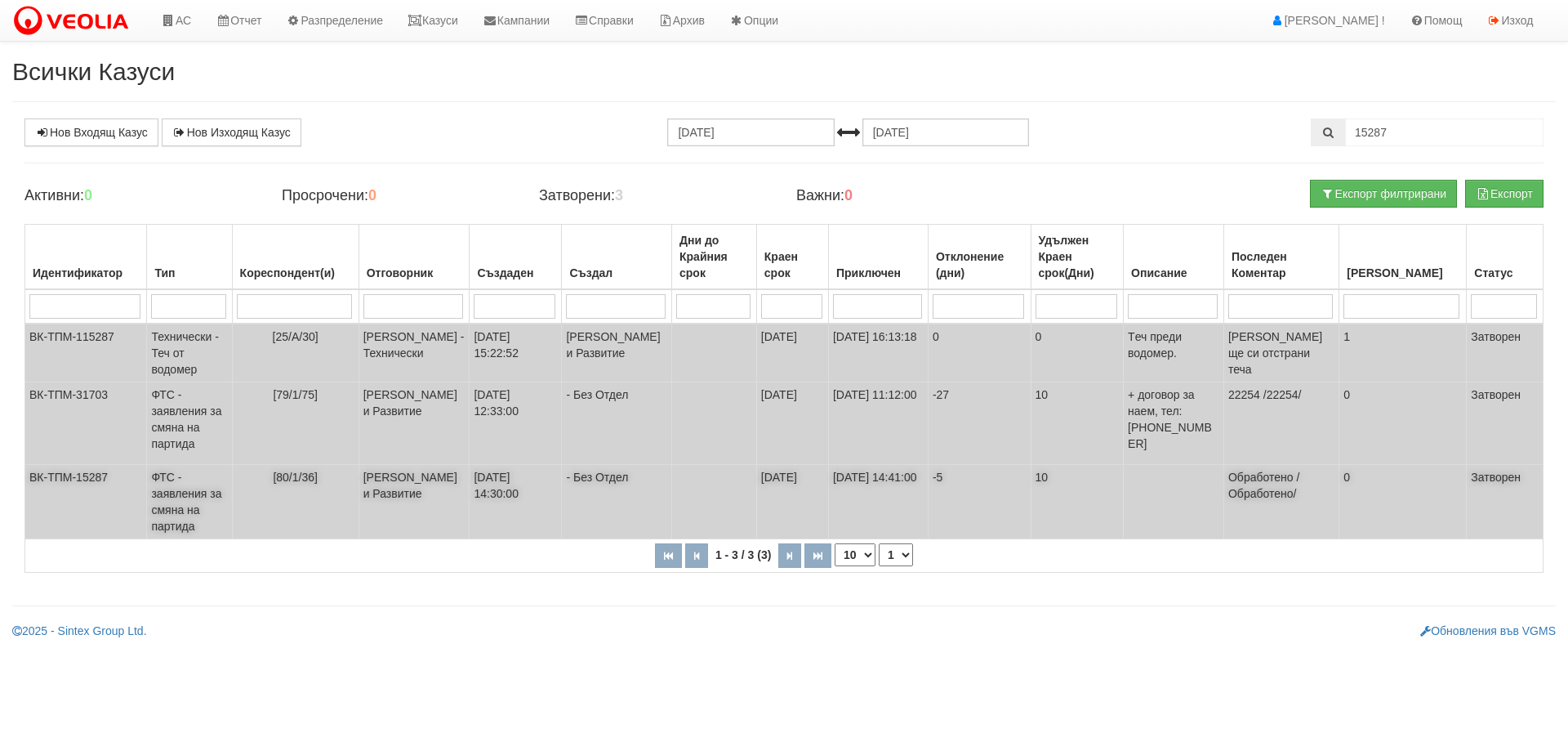
click at [194, 506] on td "ФТС - заявления за смяна на партида" at bounding box center [189, 502] width 85 height 74
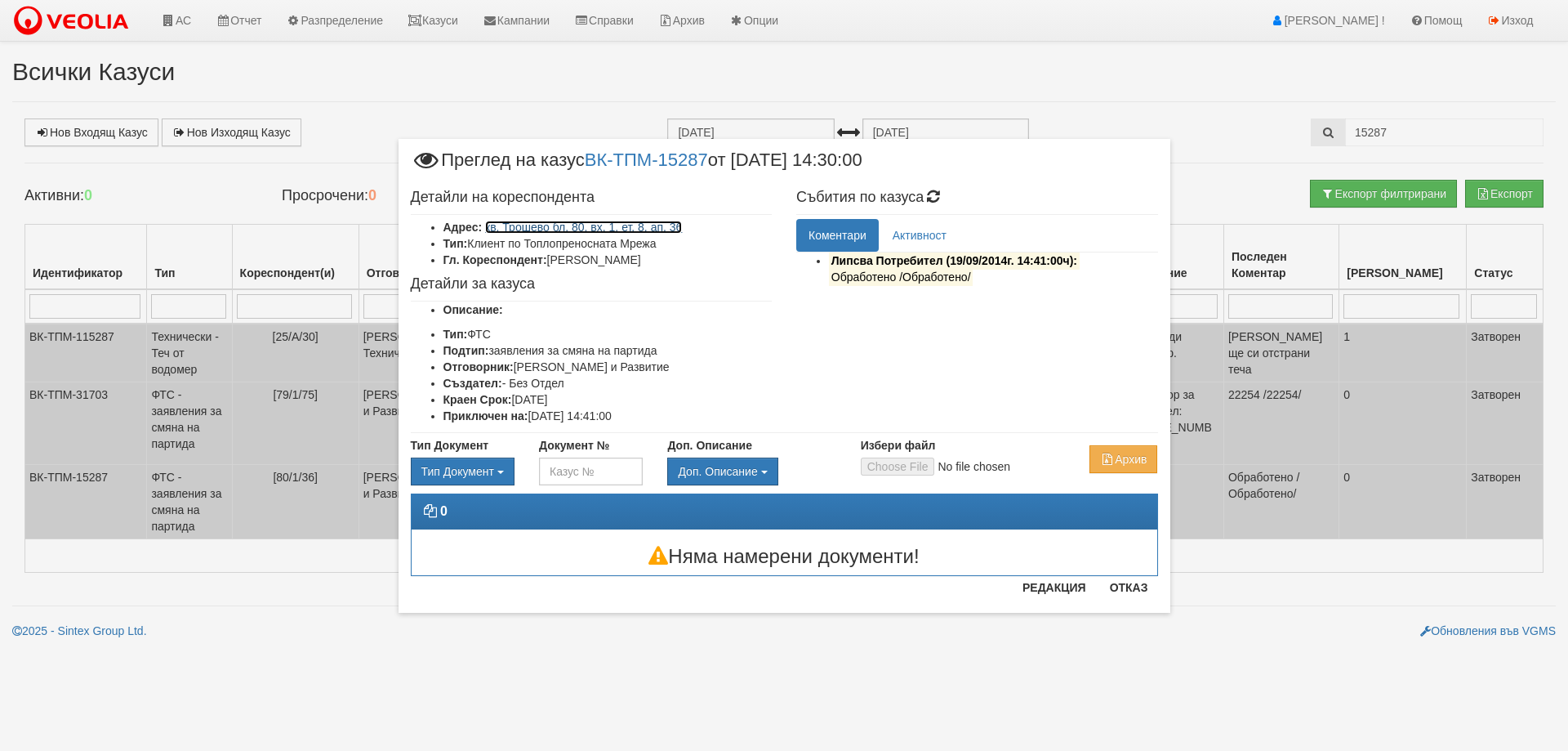
click at [633, 228] on link "кв. Трошево бл. 80, вх. 1, ет. 8, ап. 36" at bounding box center [584, 227] width 197 height 13
click at [595, 226] on link "кв. Трошево бл. 80, вх. 1, ет. 8, ап. 36" at bounding box center [584, 227] width 197 height 13
click at [1132, 586] on button "Отказ" at bounding box center [1129, 587] width 58 height 27
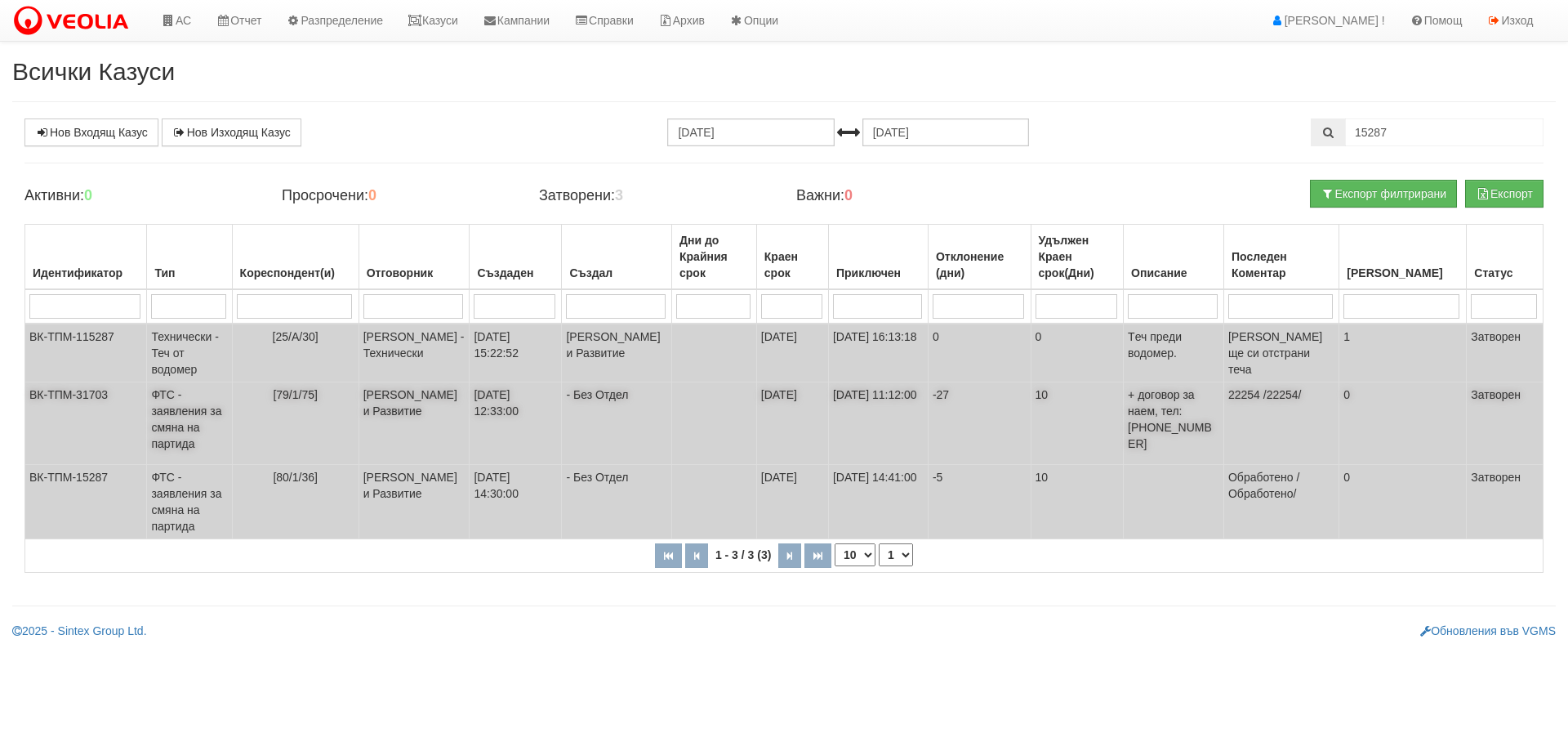
click at [183, 429] on td "ФТС - заявления за смяна на партида" at bounding box center [189, 424] width 85 height 83
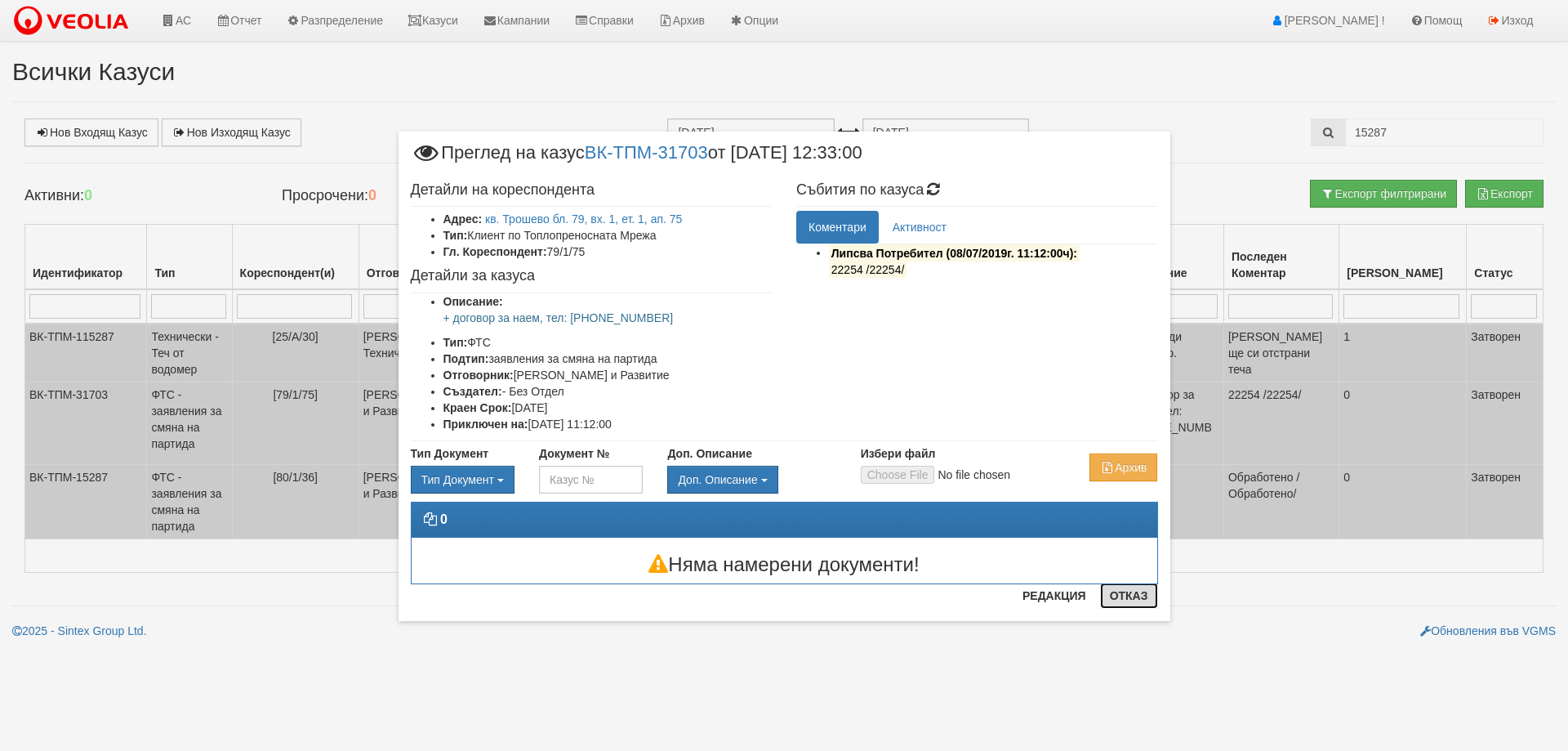
click at [1126, 595] on button "Отказ" at bounding box center [1129, 595] width 58 height 27
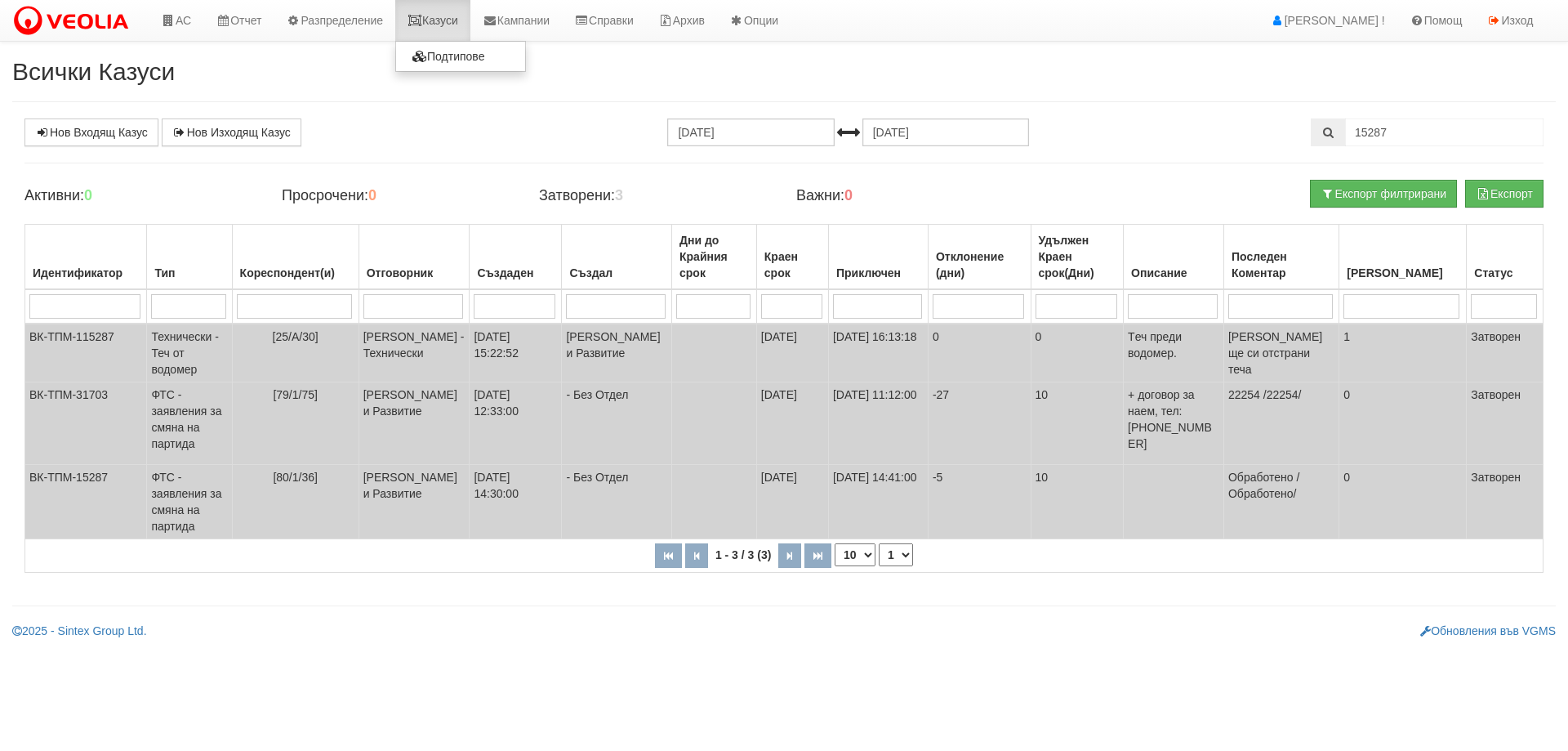
click at [443, 19] on link "Казуси" at bounding box center [432, 20] width 75 height 40
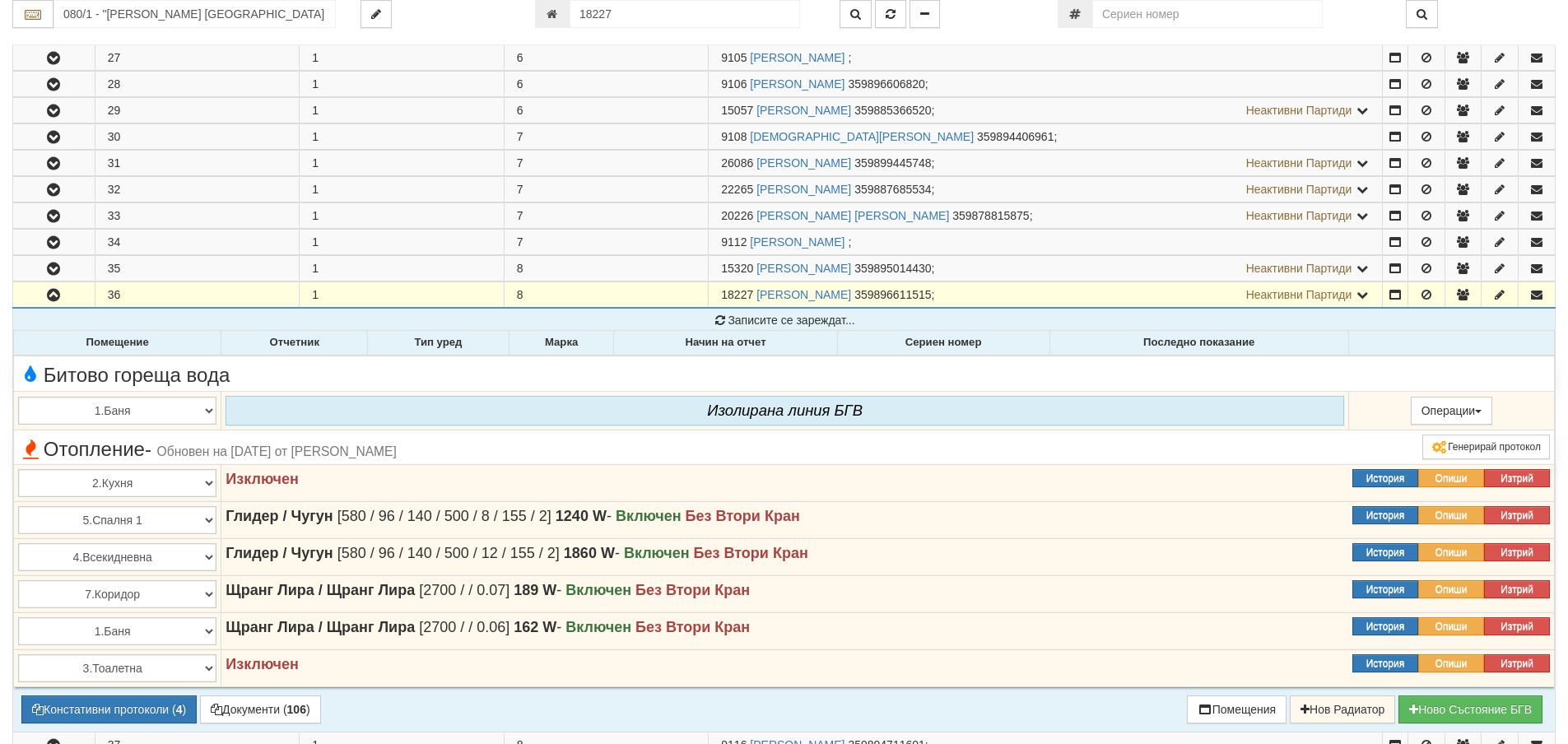
scroll to position [1000, 0]
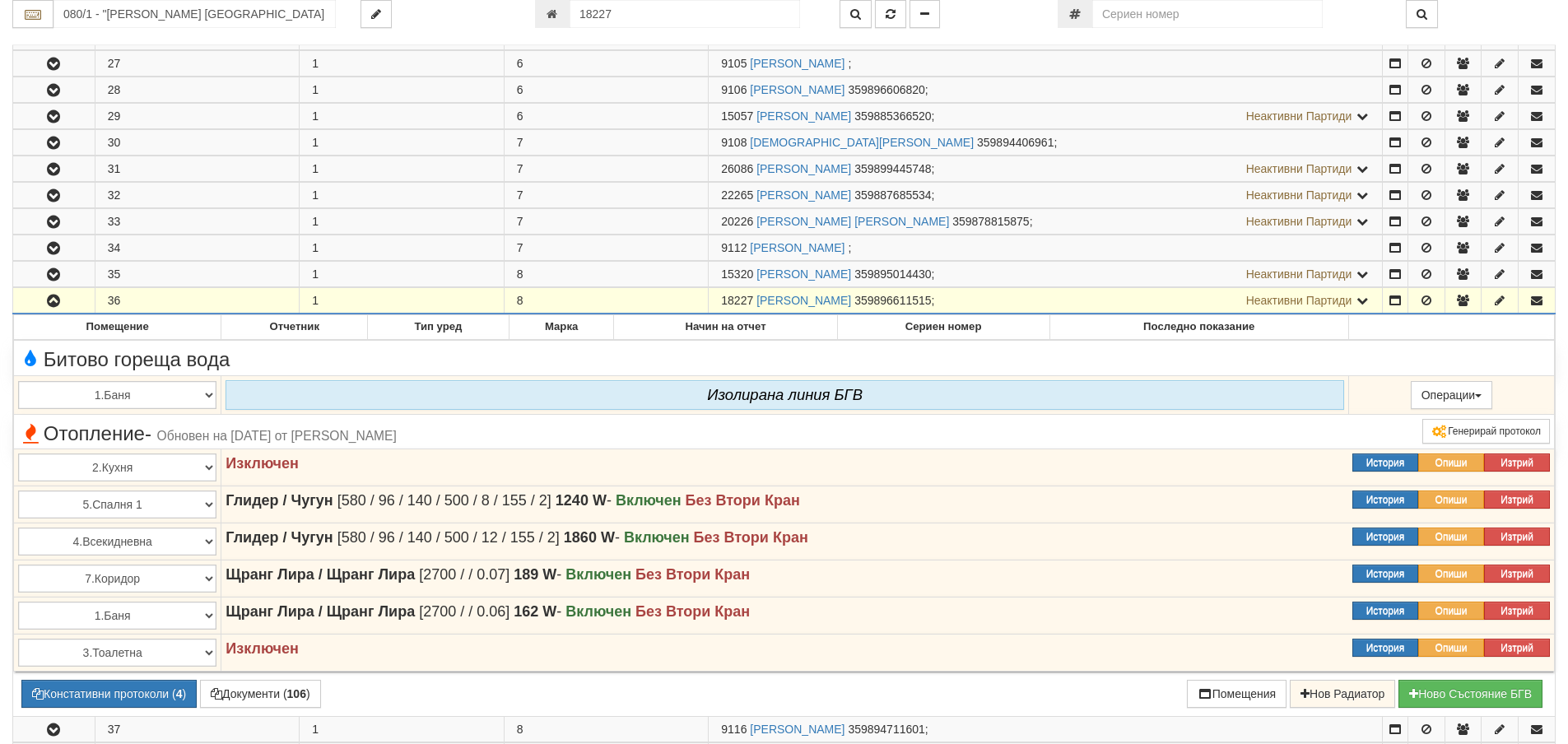
click at [1291, 303] on span "Неактивни Партиди" at bounding box center [1299, 300] width 106 height 13
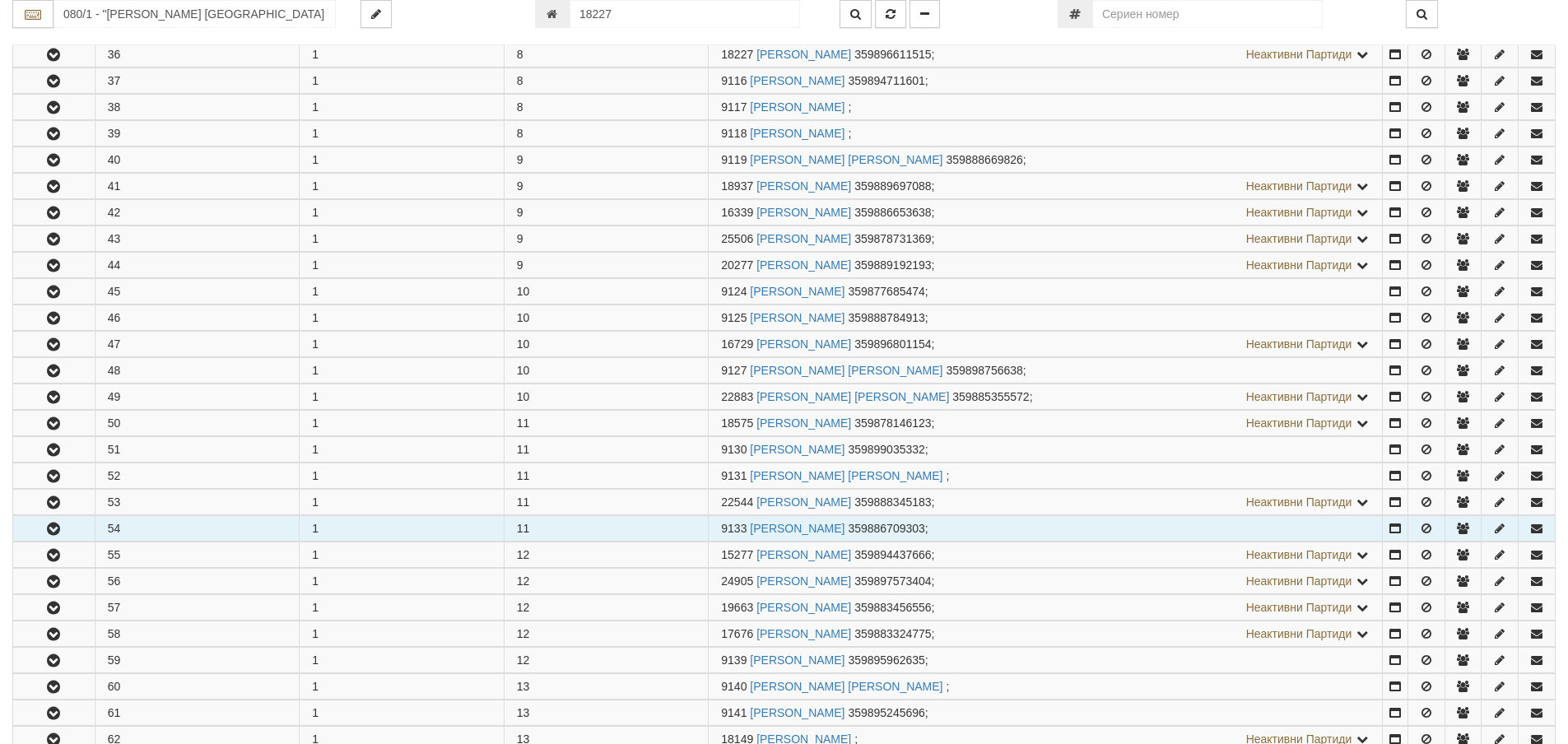
scroll to position [1246, 0]
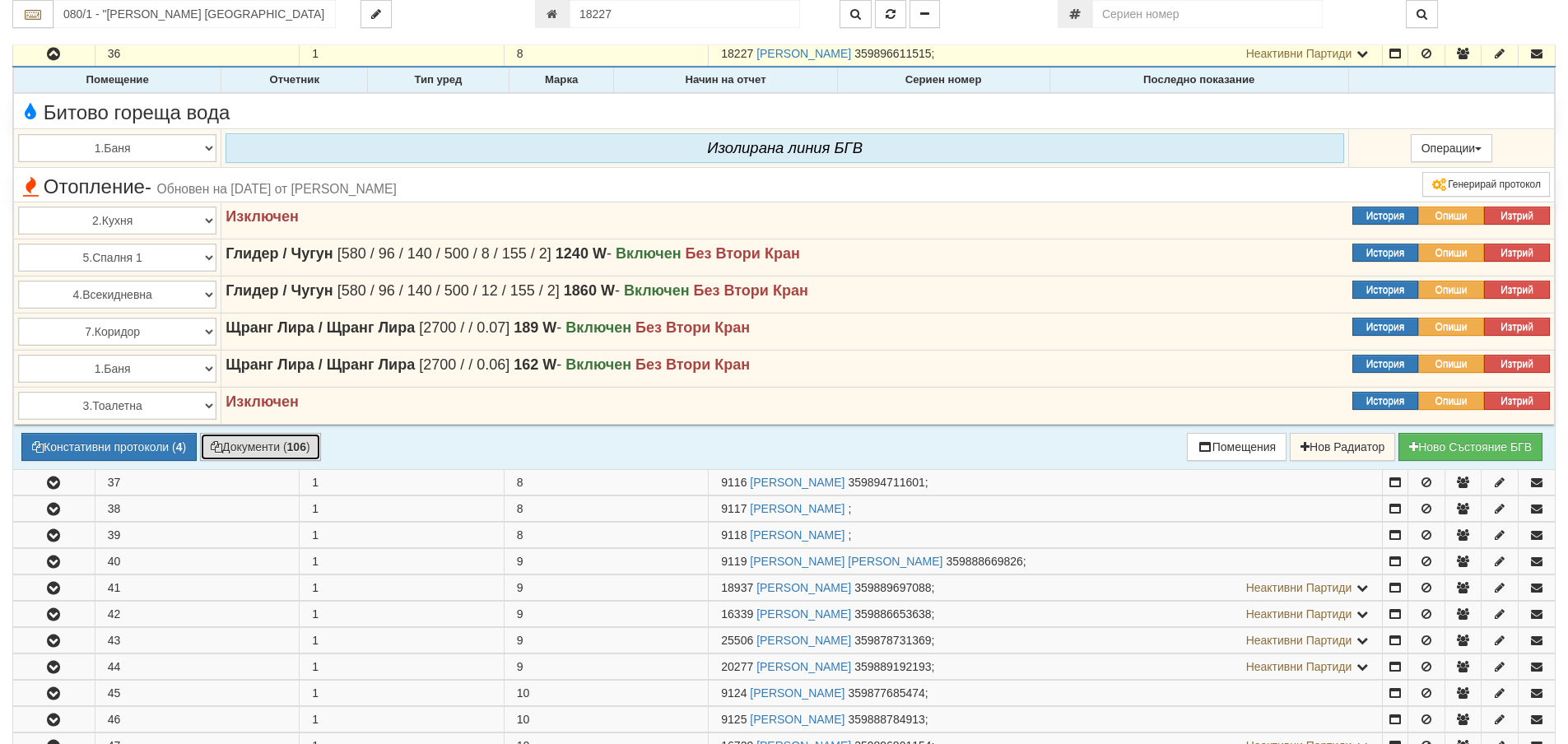
click at [259, 449] on button "Документи ( 106 )" at bounding box center [261, 446] width 121 height 28
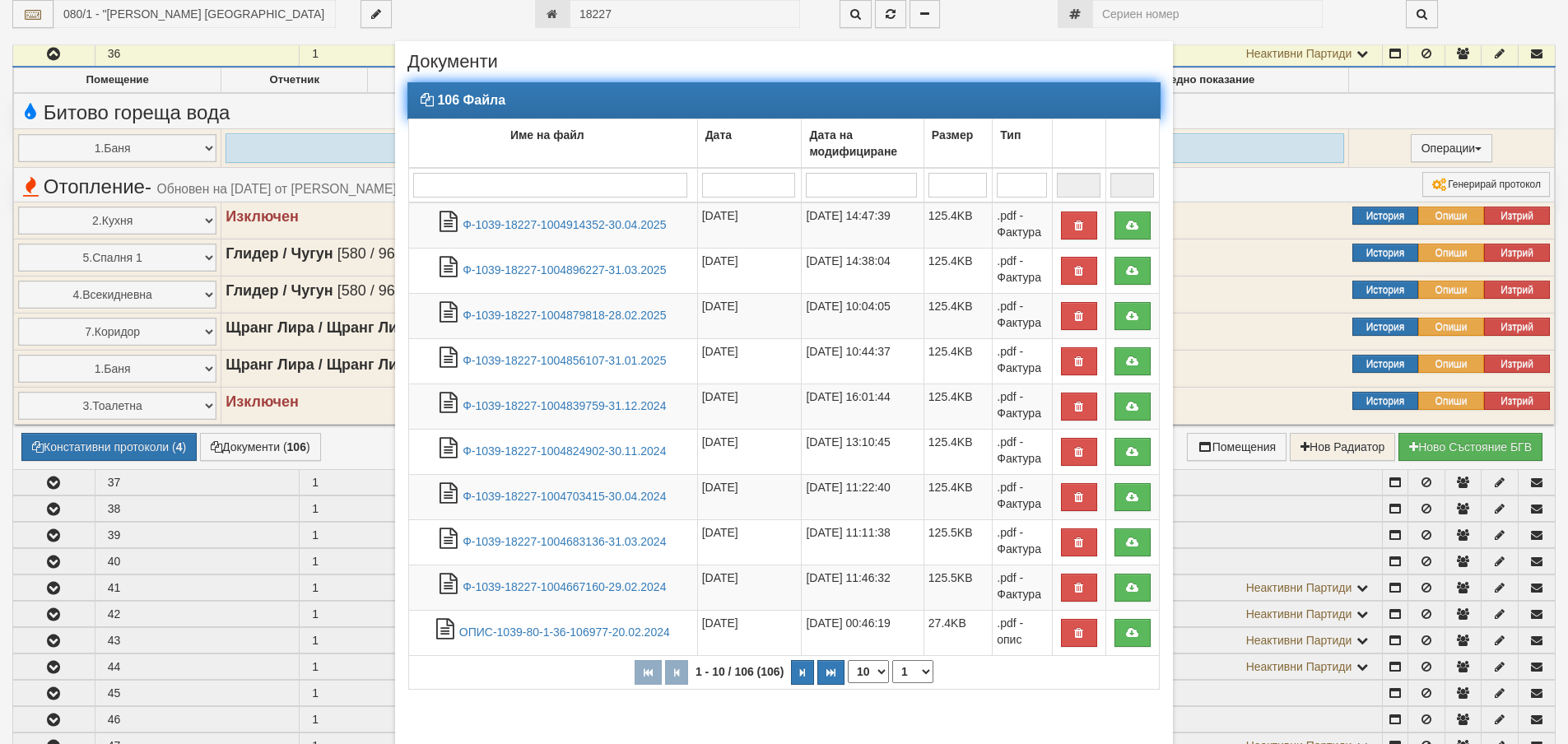
click at [425, 196] on input "search" at bounding box center [550, 185] width 274 height 25
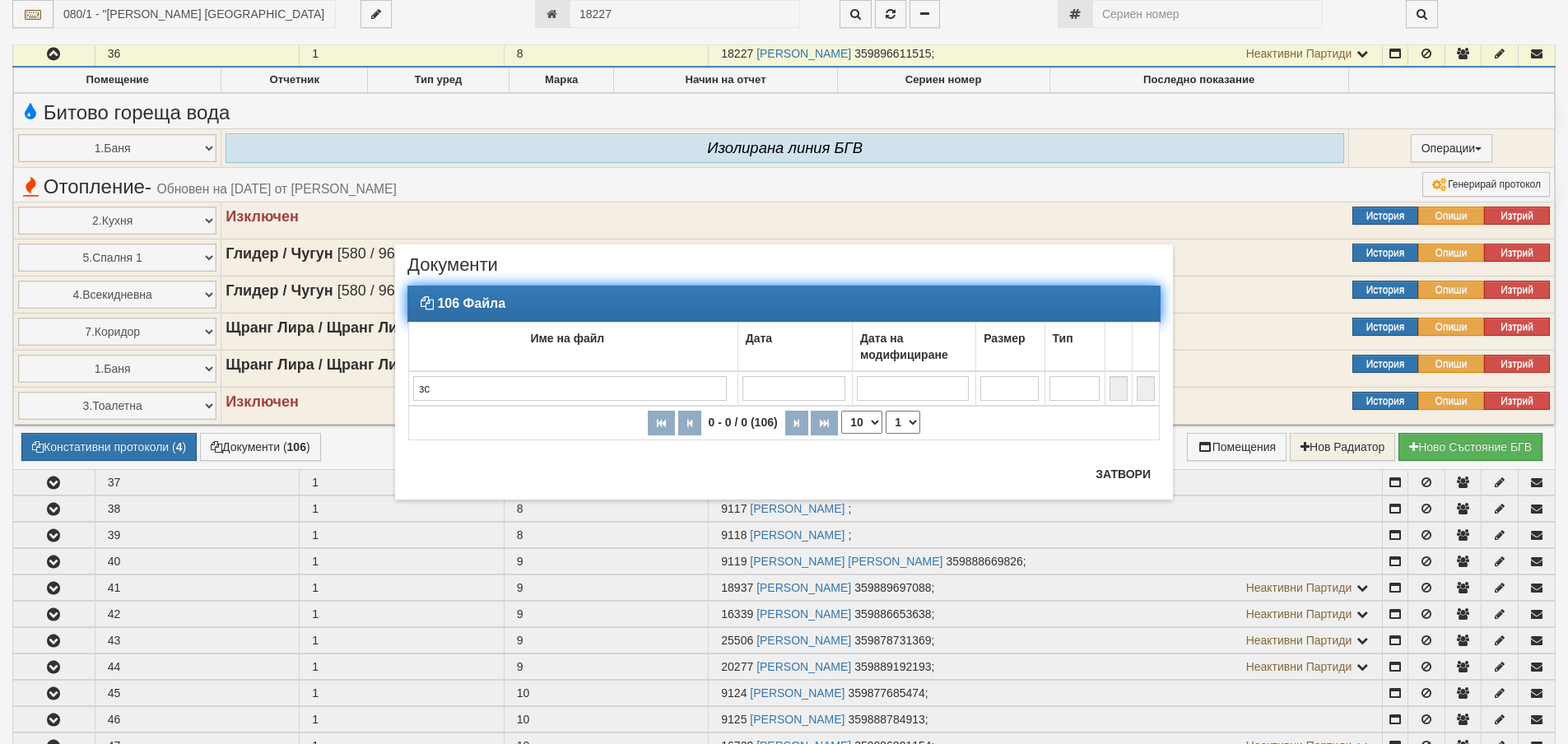
type input "з"
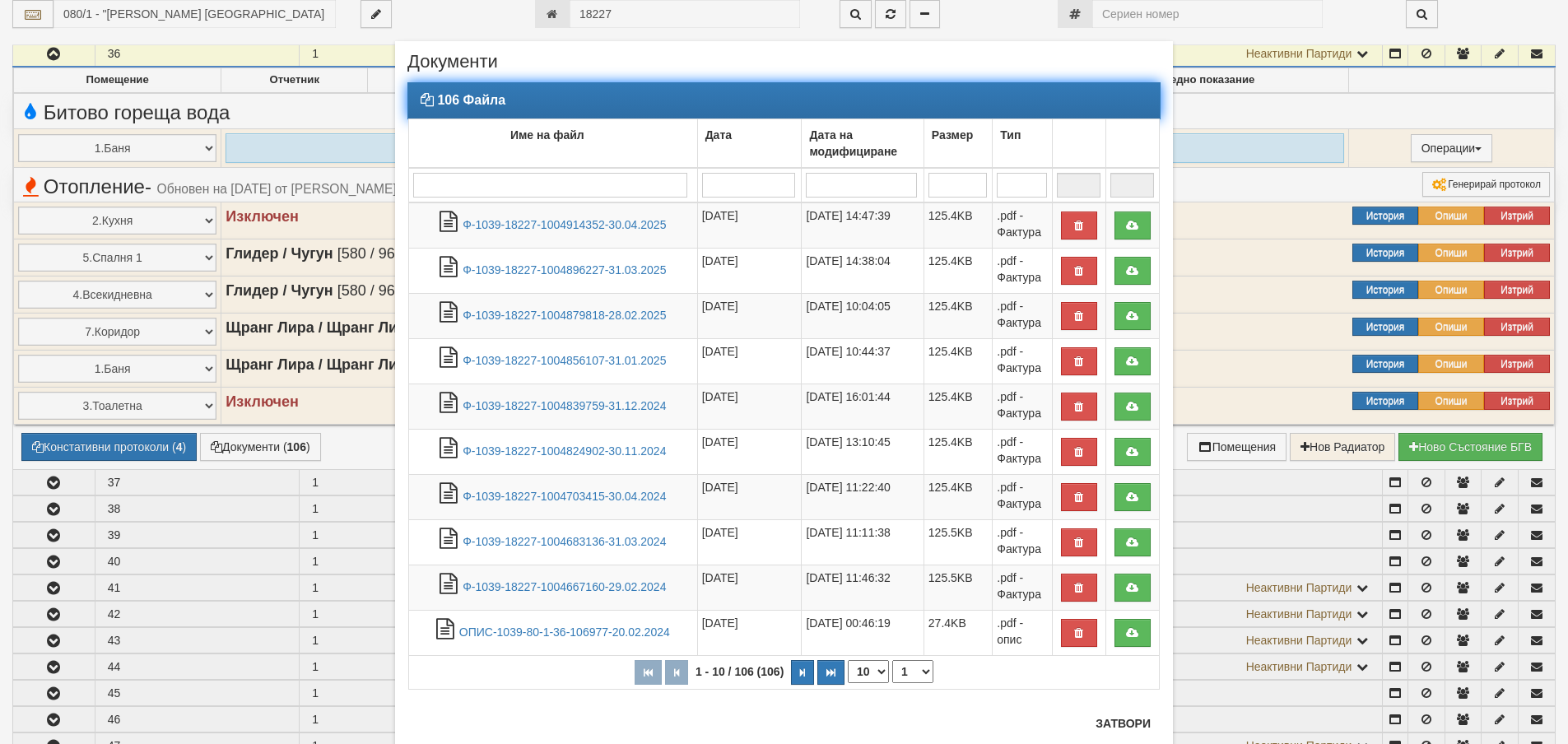
click at [873, 669] on select "10 20 30 40" at bounding box center [867, 671] width 41 height 23
select select "40"
click at [848, 682] on select "10 20 30 40" at bounding box center [867, 671] width 41 height 23
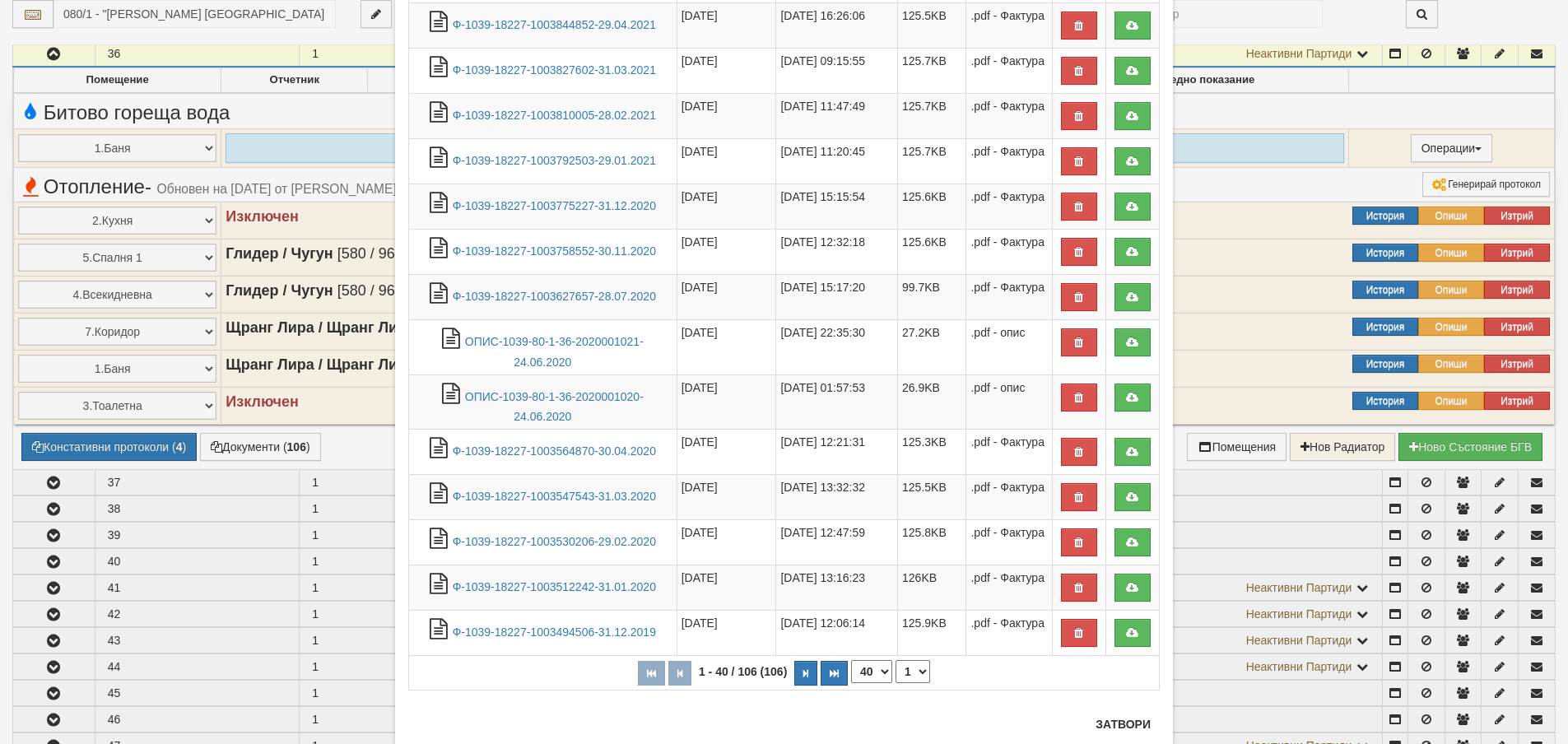
scroll to position [1399, 0]
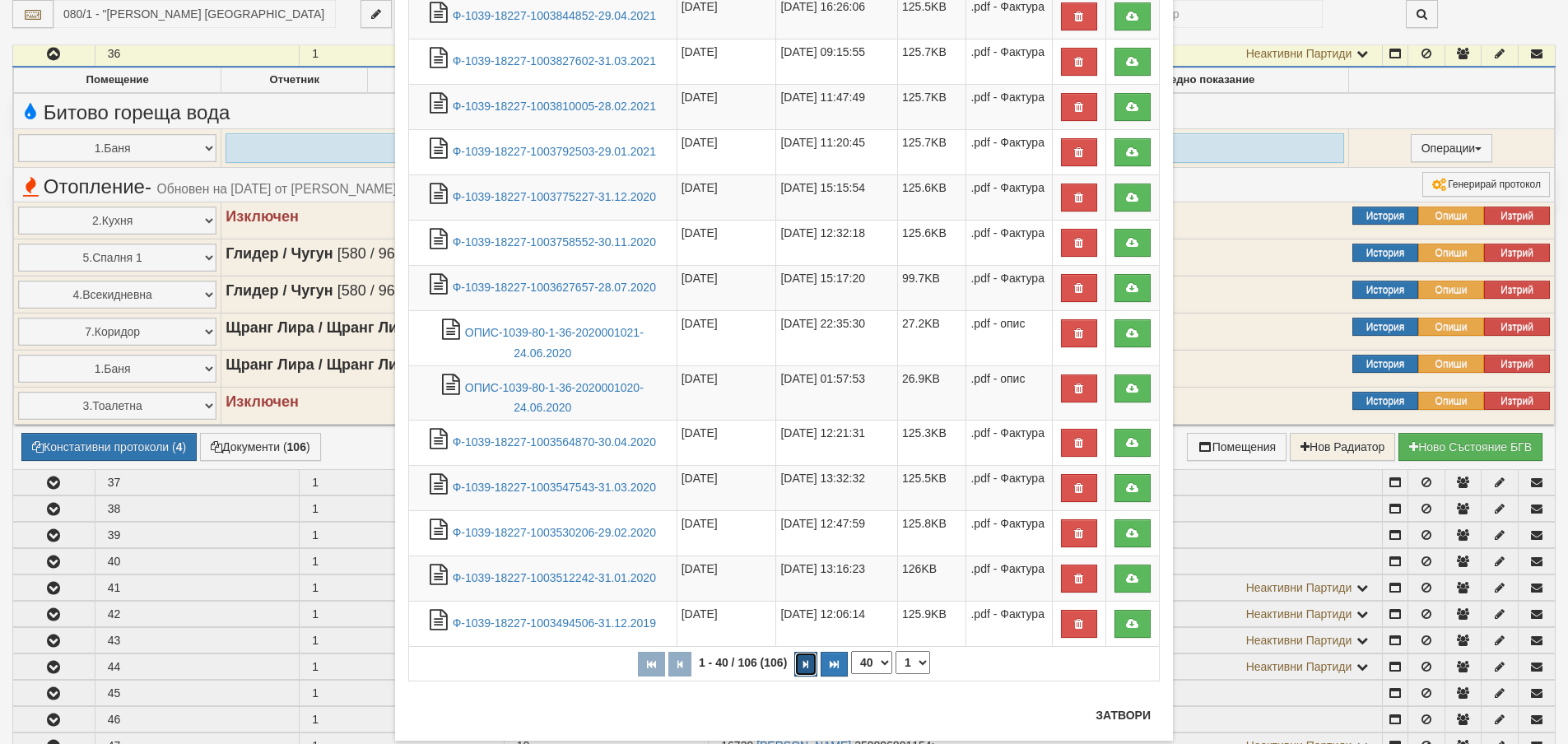
click at [803, 666] on icon "button" at bounding box center [805, 664] width 5 height 9
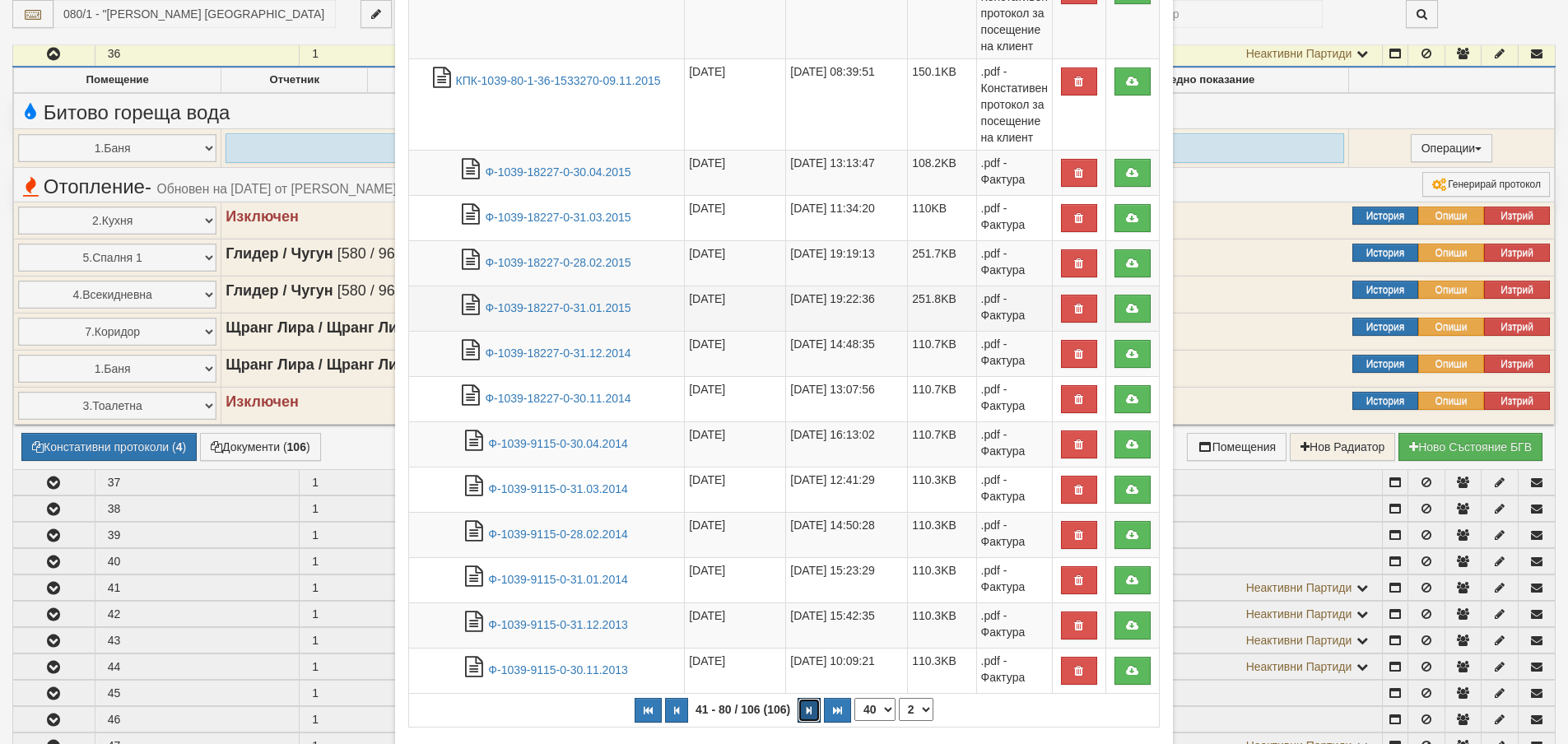
scroll to position [1563, 0]
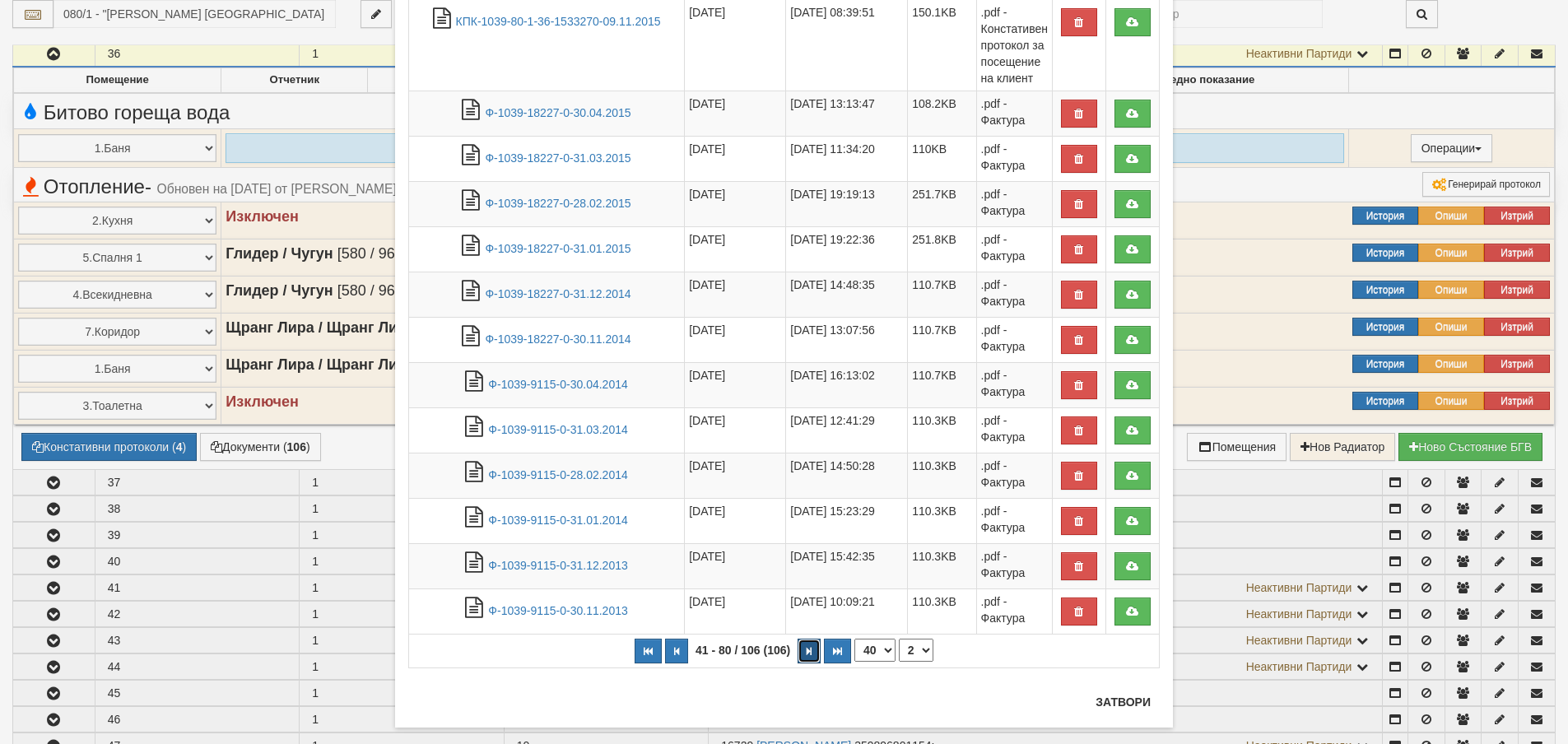
click at [807, 653] on icon "button" at bounding box center [809, 651] width 5 height 9
select select "3"
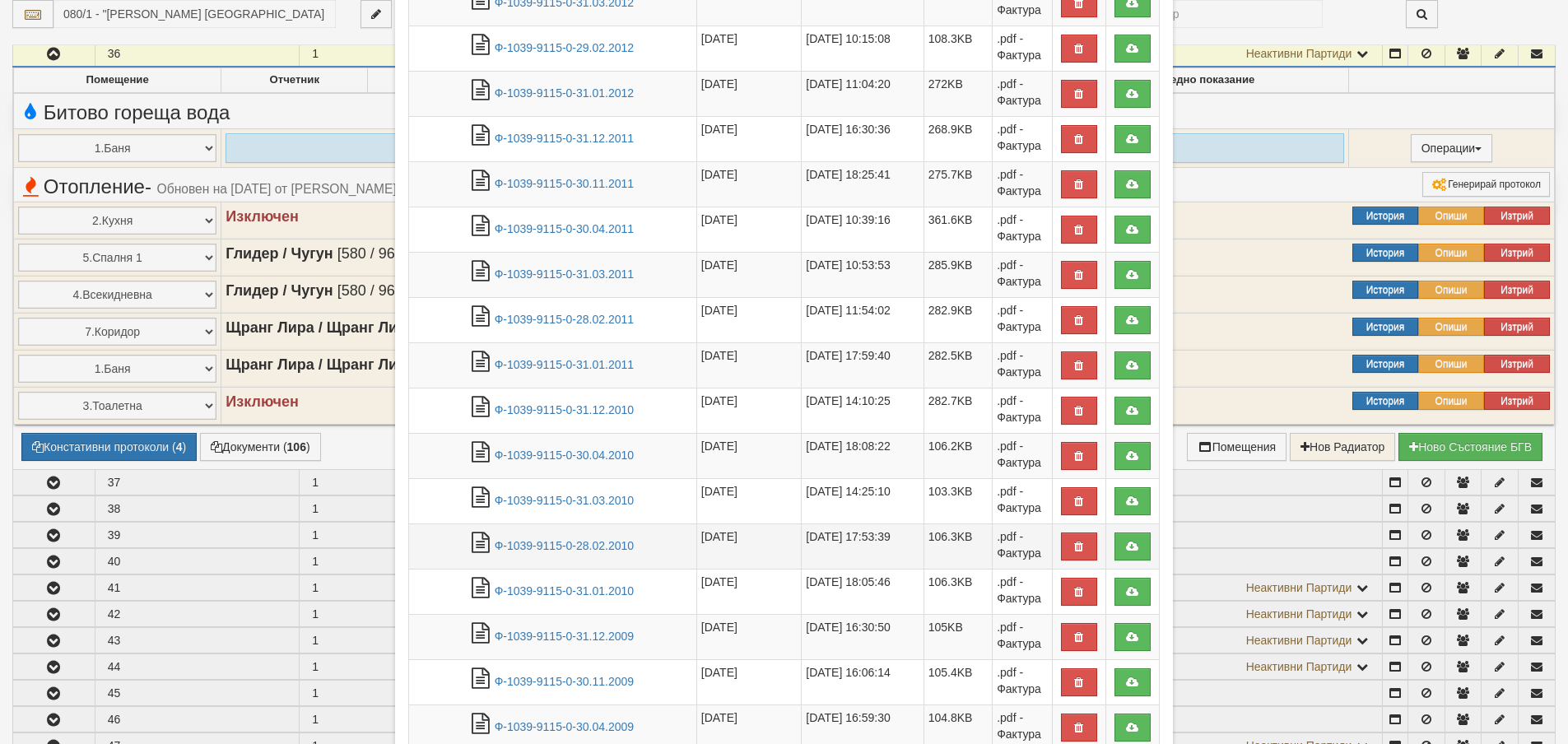
scroll to position [770, 0]
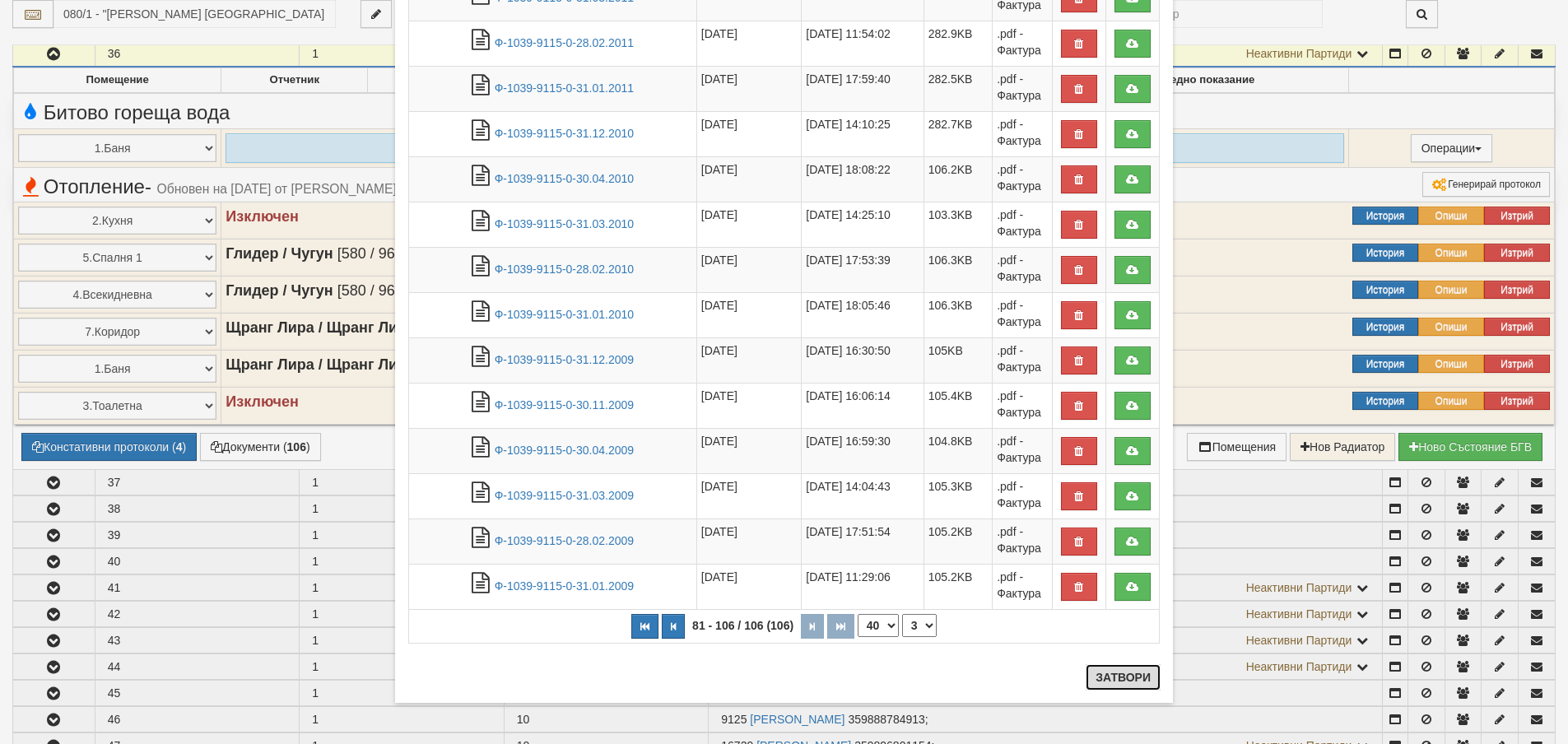
click at [1131, 674] on button "Затвори" at bounding box center [1122, 677] width 74 height 27
